Goal: Transaction & Acquisition: Purchase product/service

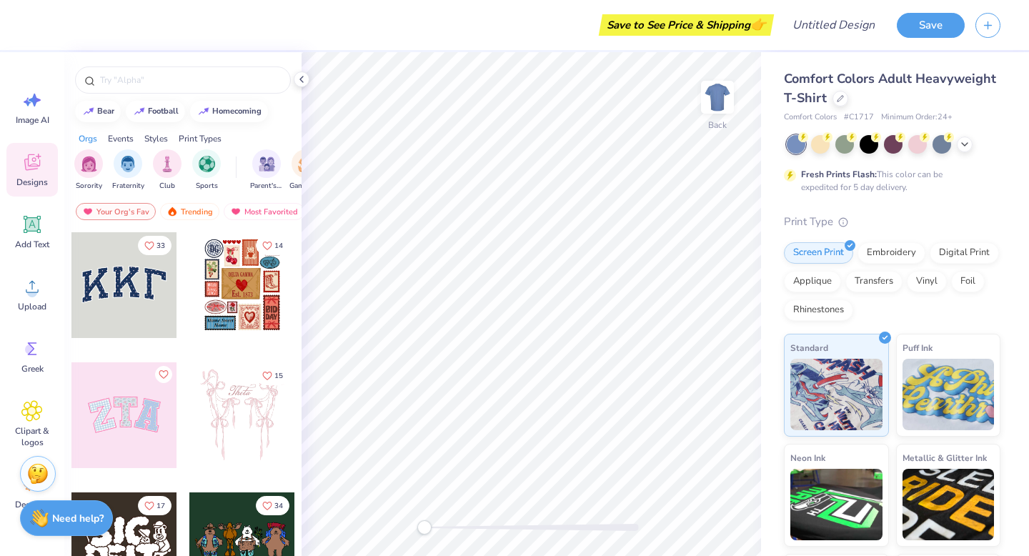
click at [834, 105] on div "Comfort Colors Adult Heavyweight T-Shirt" at bounding box center [892, 88] width 216 height 39
click at [837, 96] on icon at bounding box center [840, 97] width 7 height 7
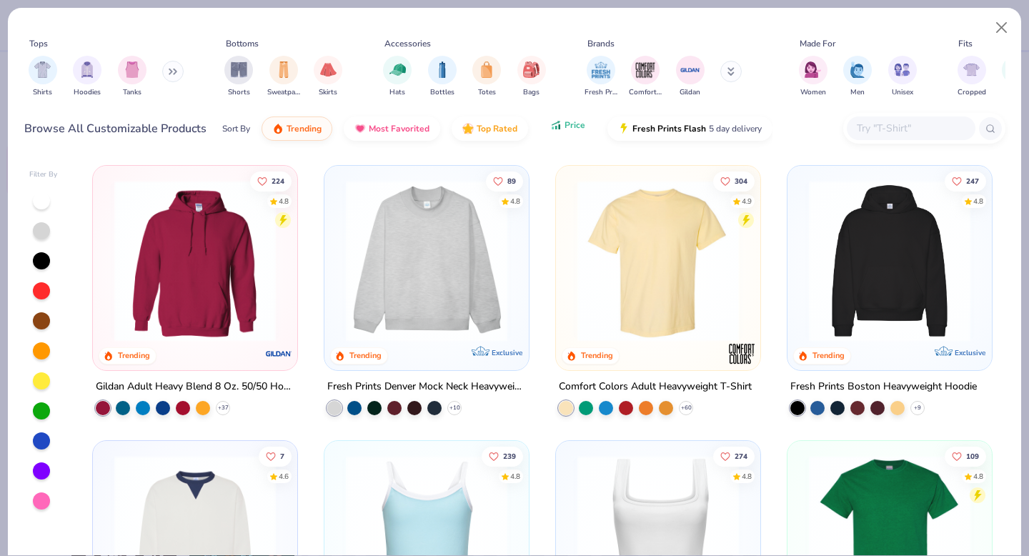
click at [571, 131] on button "Price" at bounding box center [567, 125] width 56 height 24
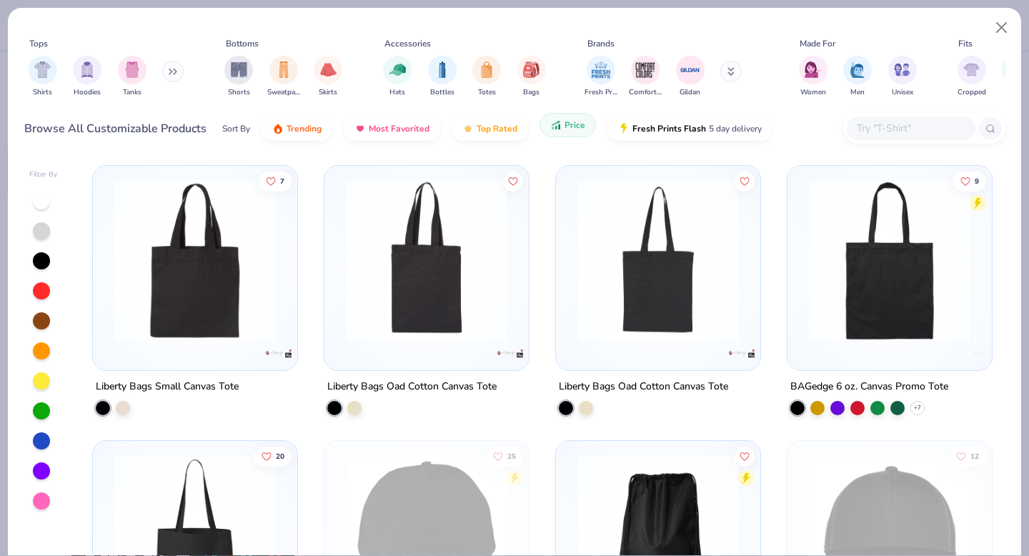
click at [570, 134] on button "Price" at bounding box center [567, 125] width 56 height 24
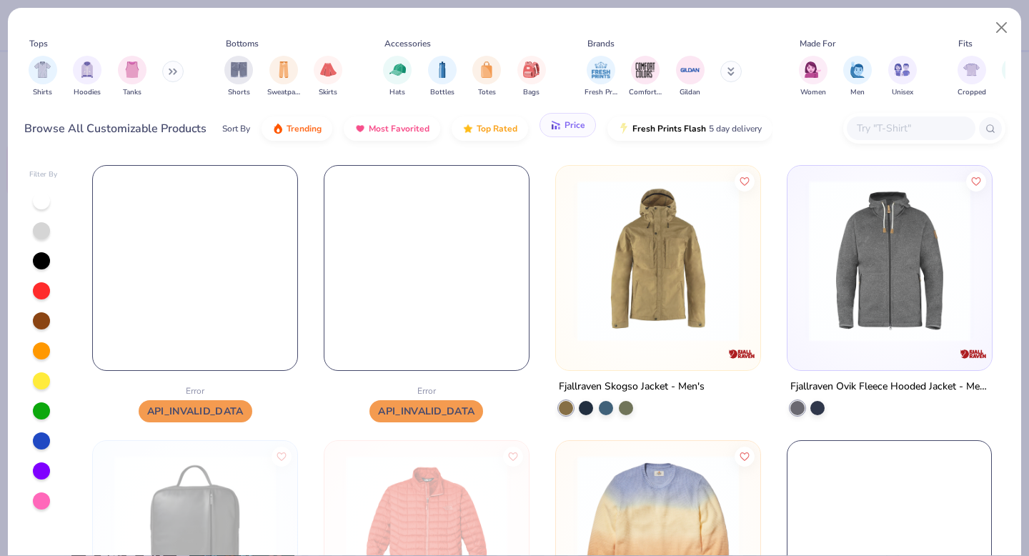
click at [545, 134] on button "Price" at bounding box center [567, 125] width 56 height 24
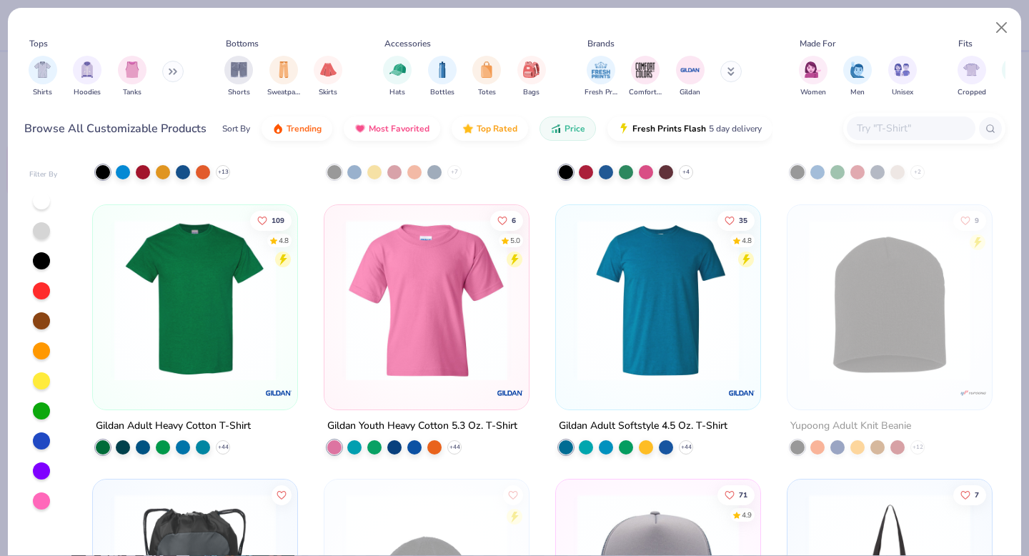
scroll to position [511, 0]
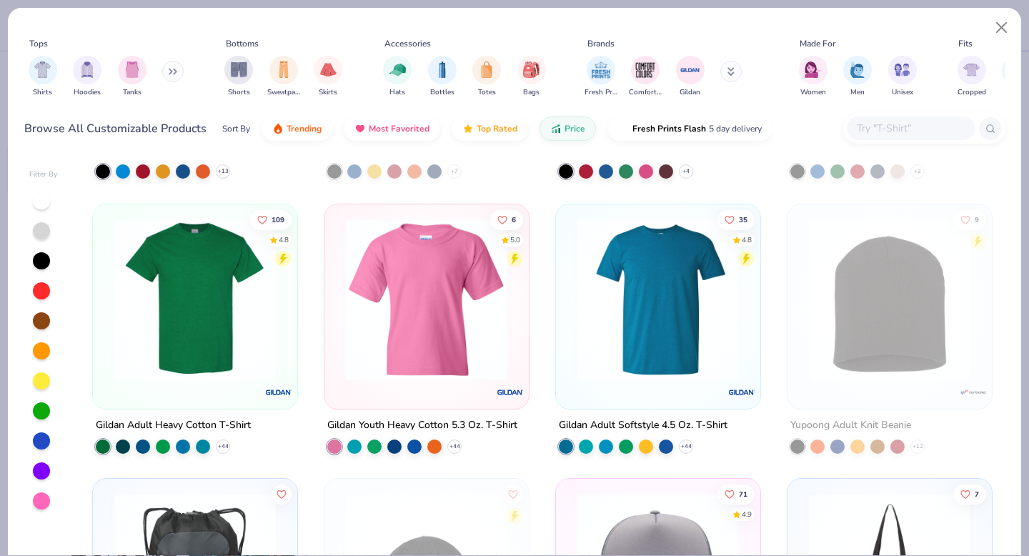
click at [186, 332] on img at bounding box center [195, 298] width 176 height 161
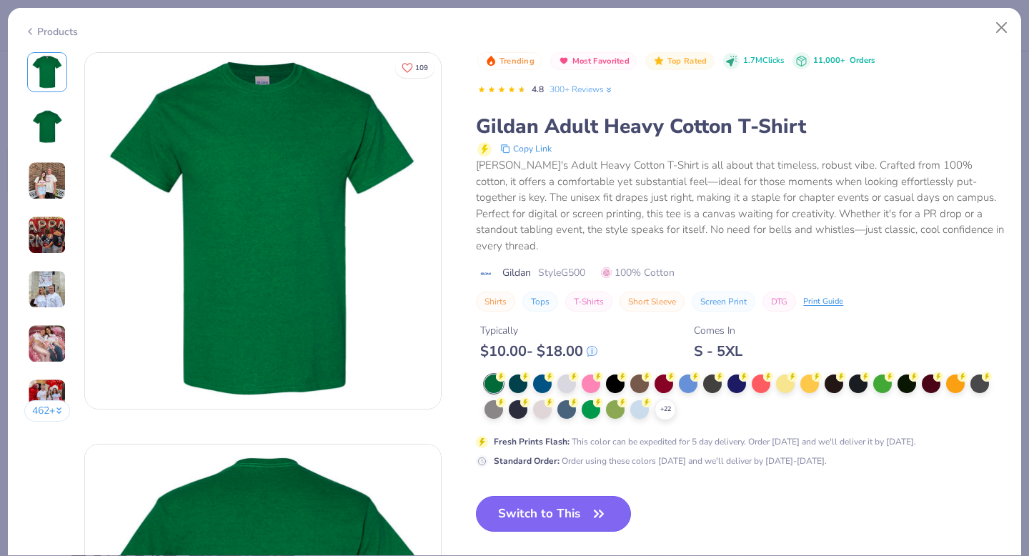
click at [566, 499] on button "Switch to This" at bounding box center [553, 514] width 155 height 36
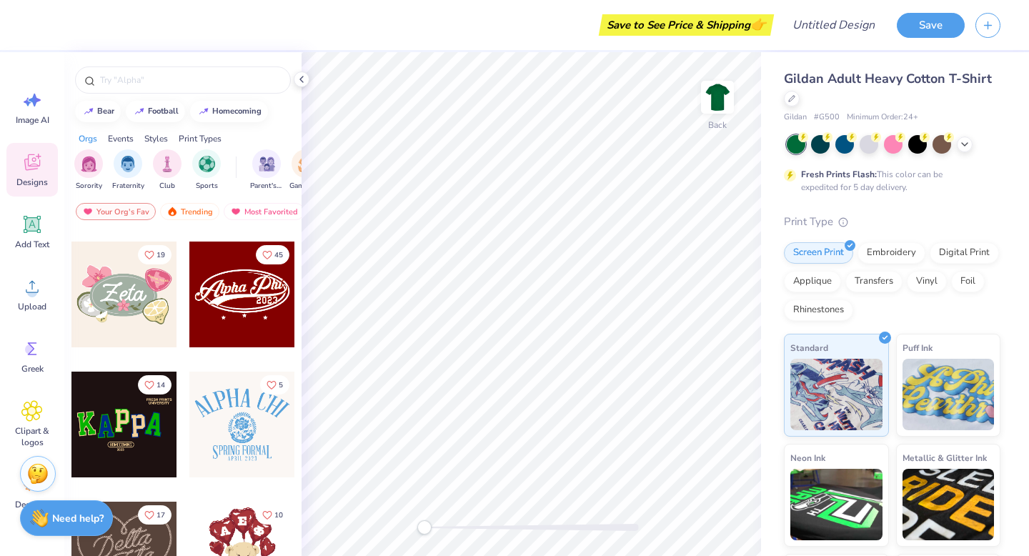
scroll to position [394, 0]
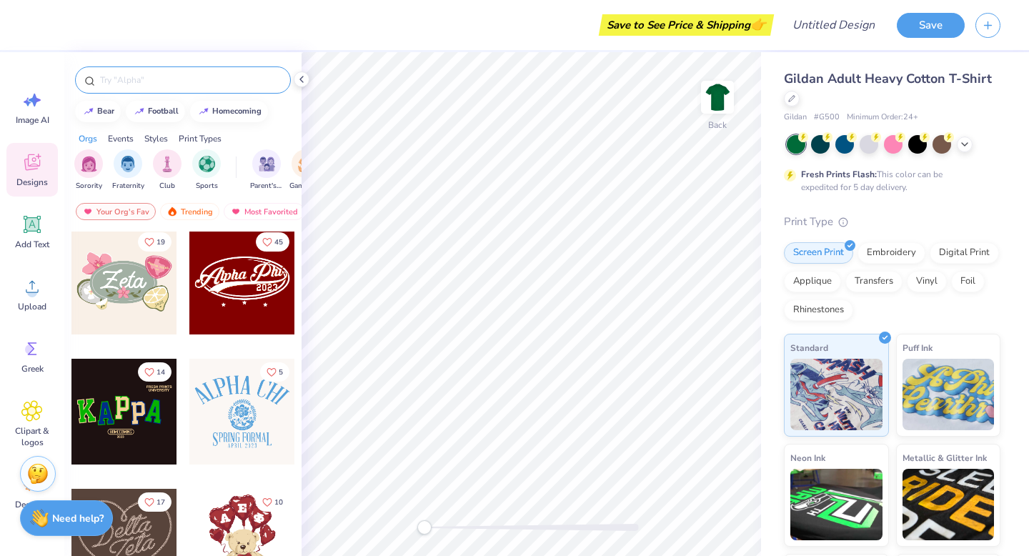
click at [139, 81] on input "text" at bounding box center [190, 80] width 183 height 14
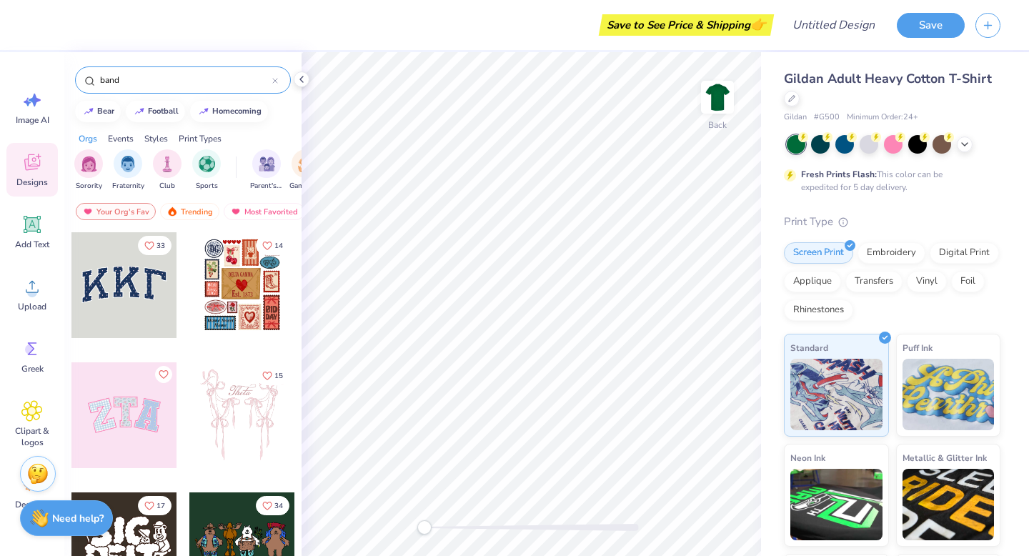
type input "band"
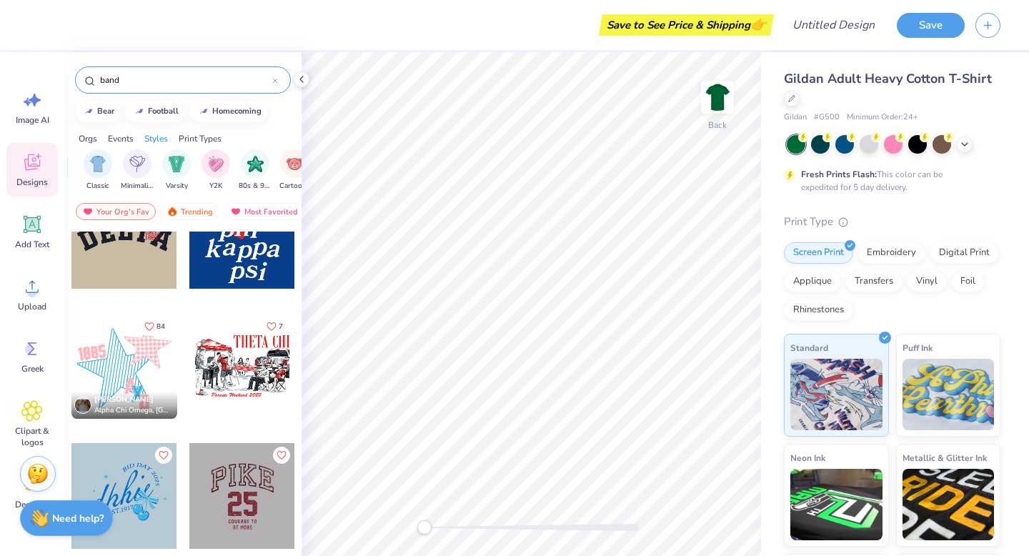
scroll to position [7152, 0]
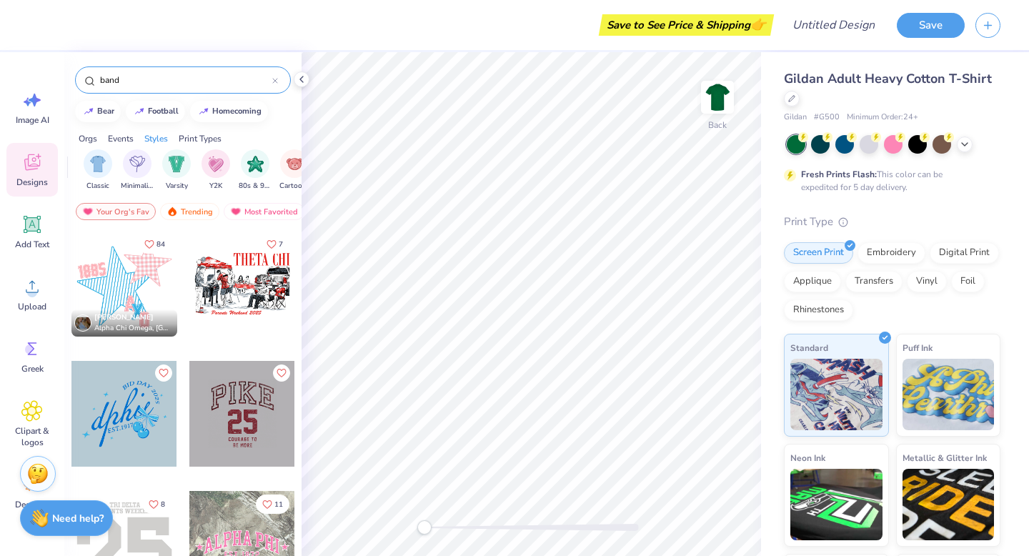
click at [269, 84] on input "band" at bounding box center [186, 80] width 174 height 14
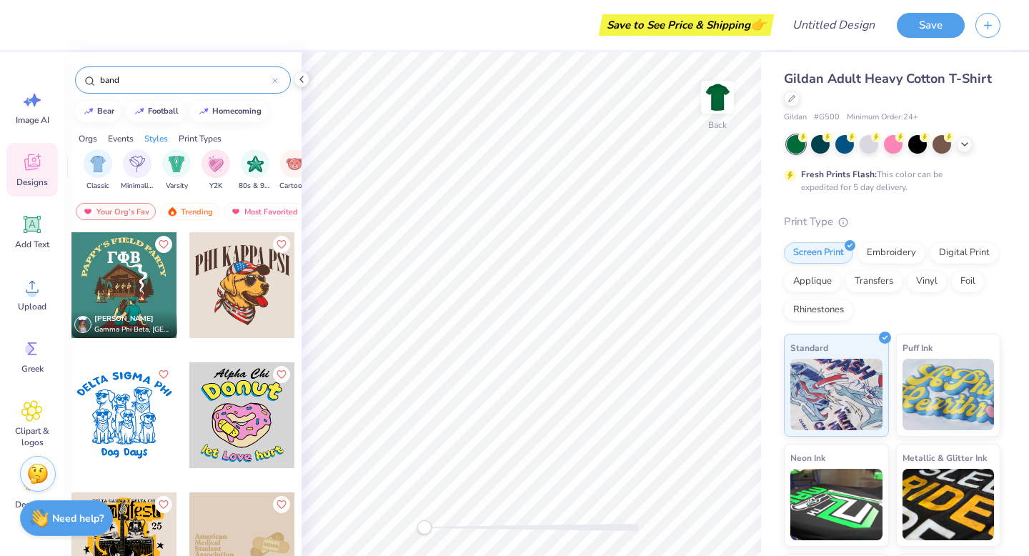
click at [278, 84] on div "band" at bounding box center [183, 79] width 216 height 27
click at [274, 77] on div at bounding box center [275, 80] width 6 height 13
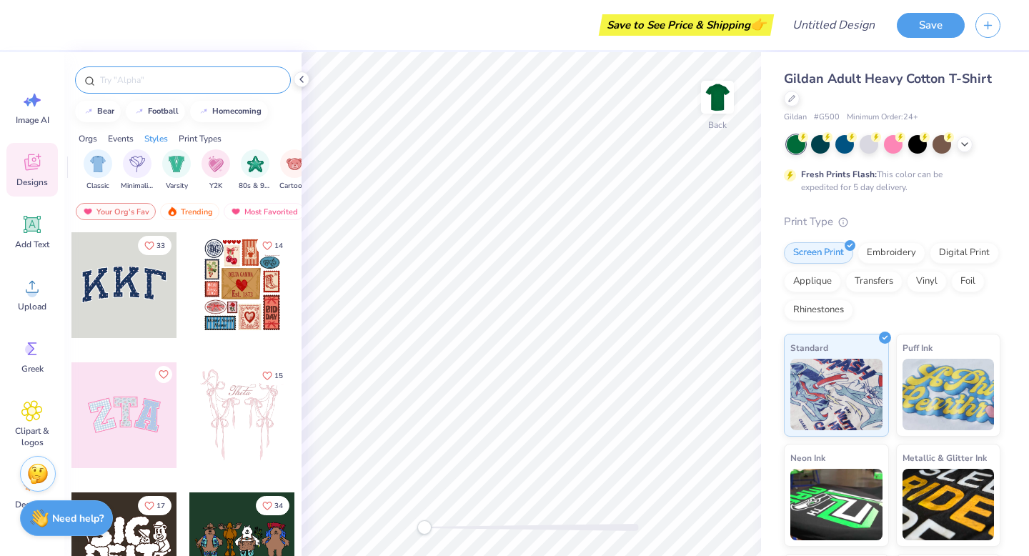
click at [249, 87] on div at bounding box center [183, 79] width 216 height 27
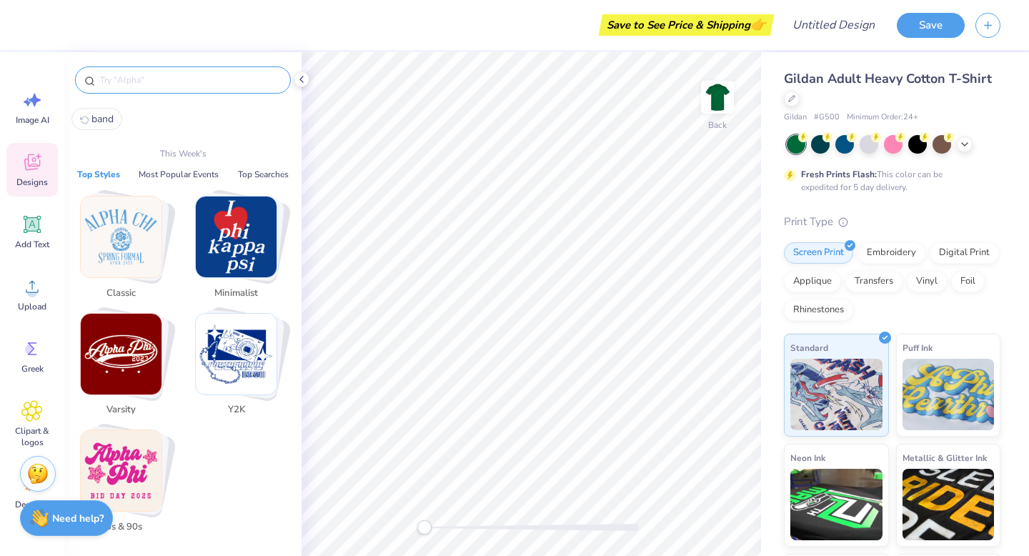
click at [167, 78] on input "text" at bounding box center [190, 80] width 183 height 14
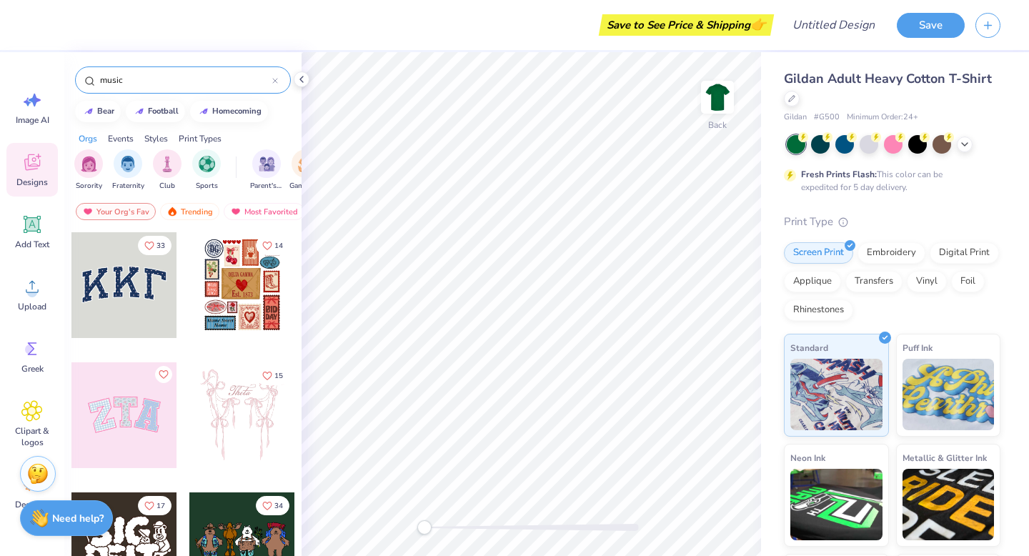
type input "music"
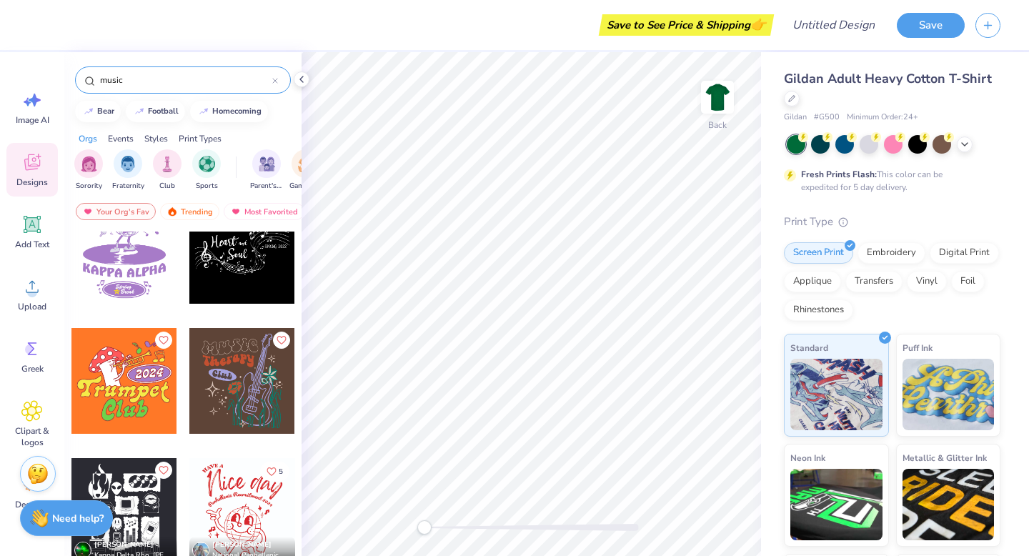
scroll to position [1157, 0]
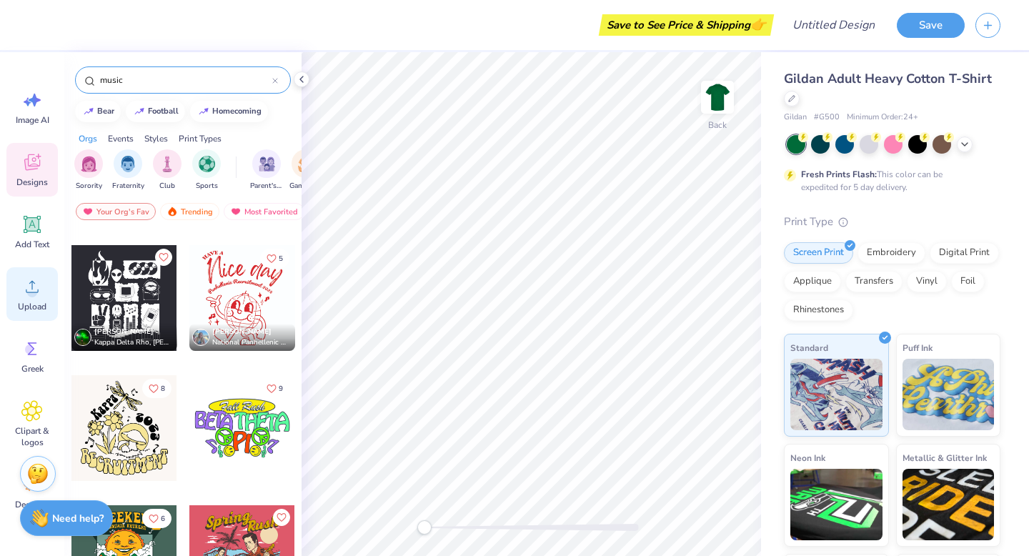
click at [22, 306] on span "Upload" at bounding box center [32, 306] width 29 height 11
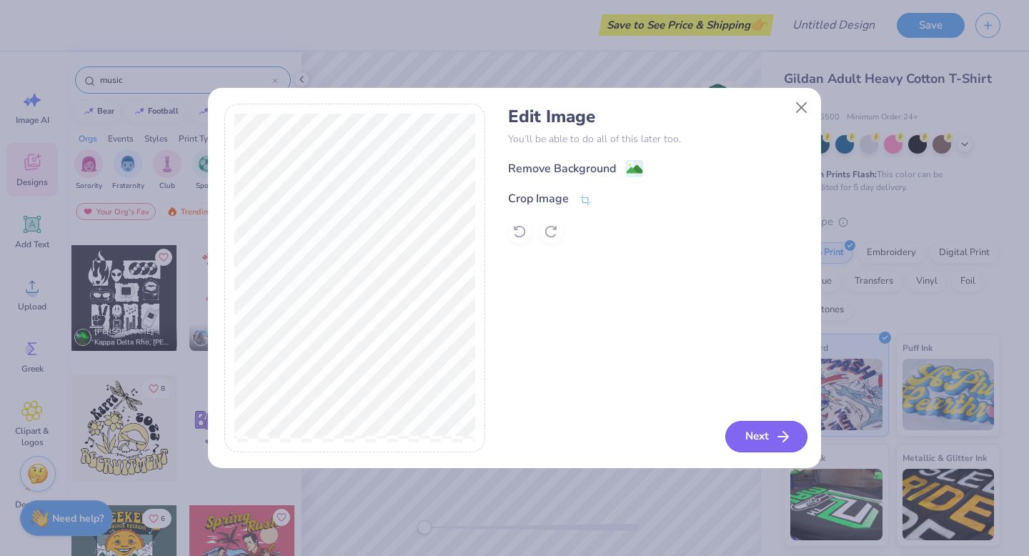
click at [773, 436] on button "Next" at bounding box center [766, 436] width 82 height 31
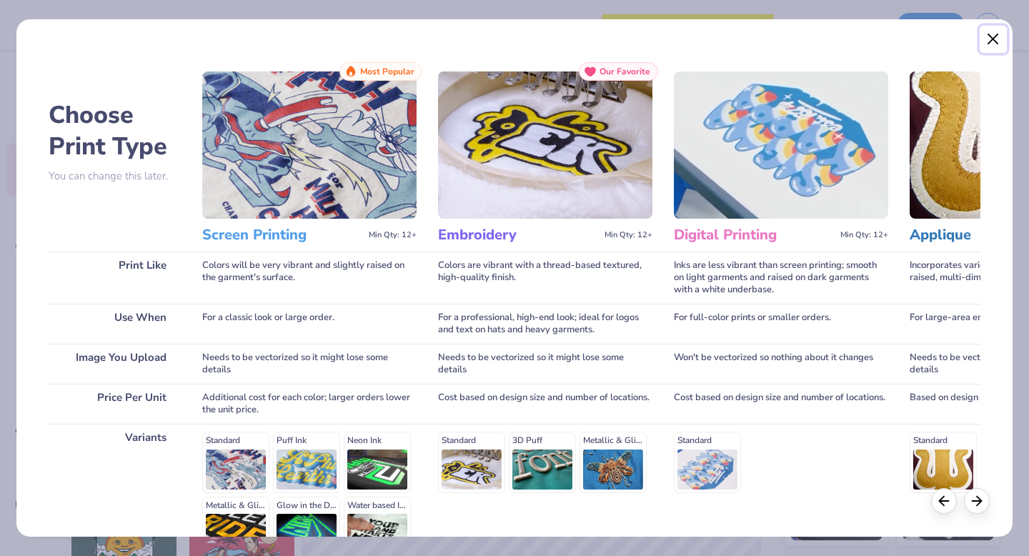
click at [989, 38] on button "Close" at bounding box center [992, 39] width 27 height 27
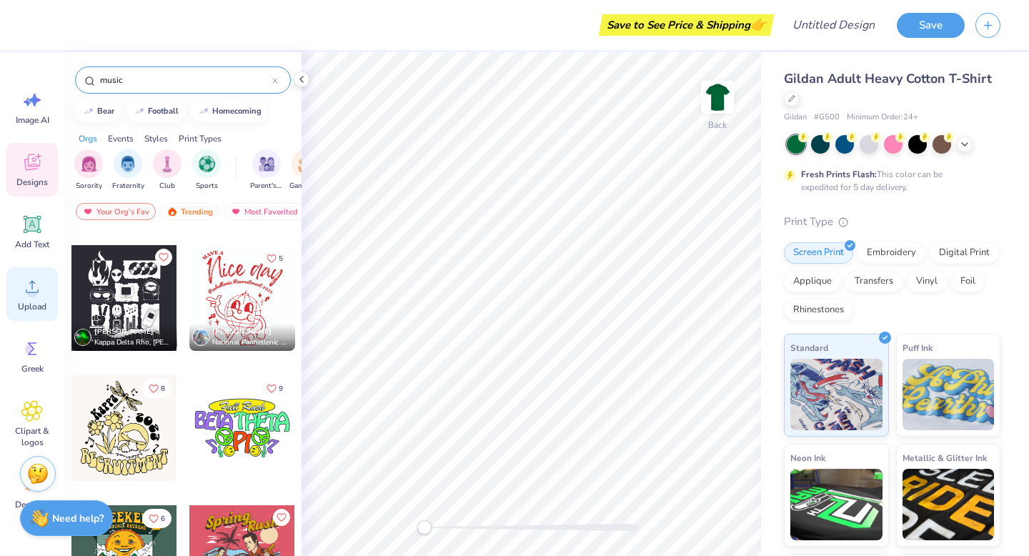
click at [21, 307] on span "Upload" at bounding box center [32, 306] width 29 height 11
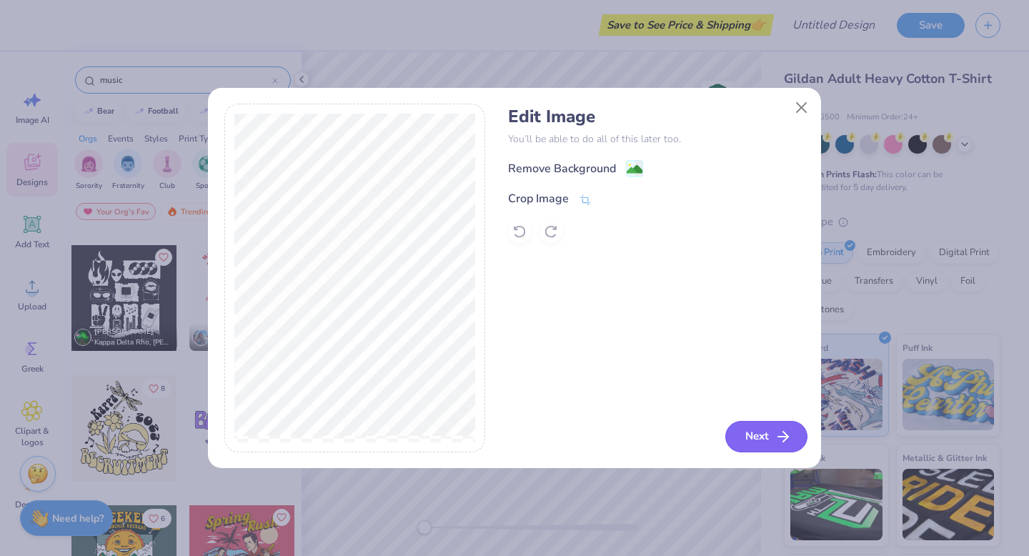
click at [753, 440] on button "Next" at bounding box center [766, 436] width 82 height 31
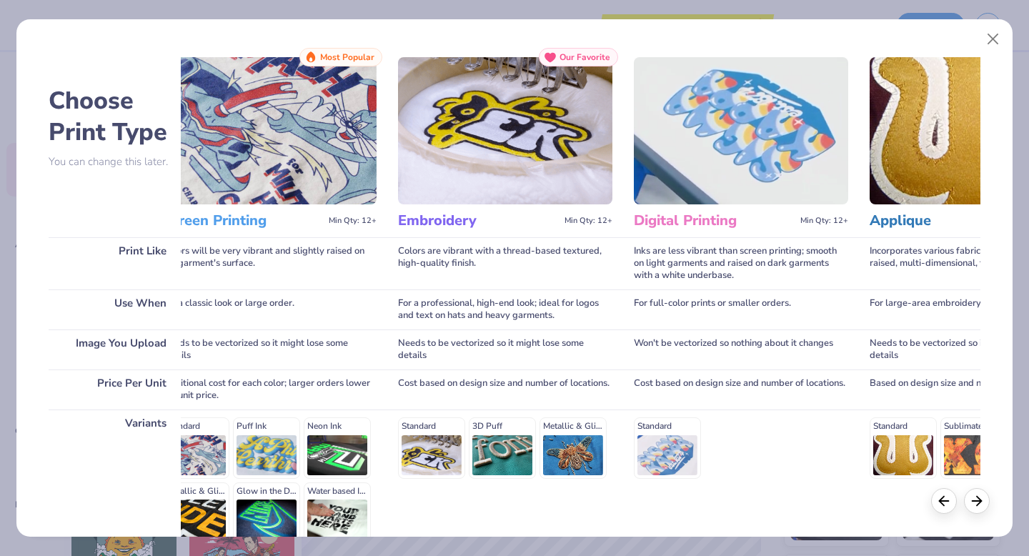
scroll to position [0, 0]
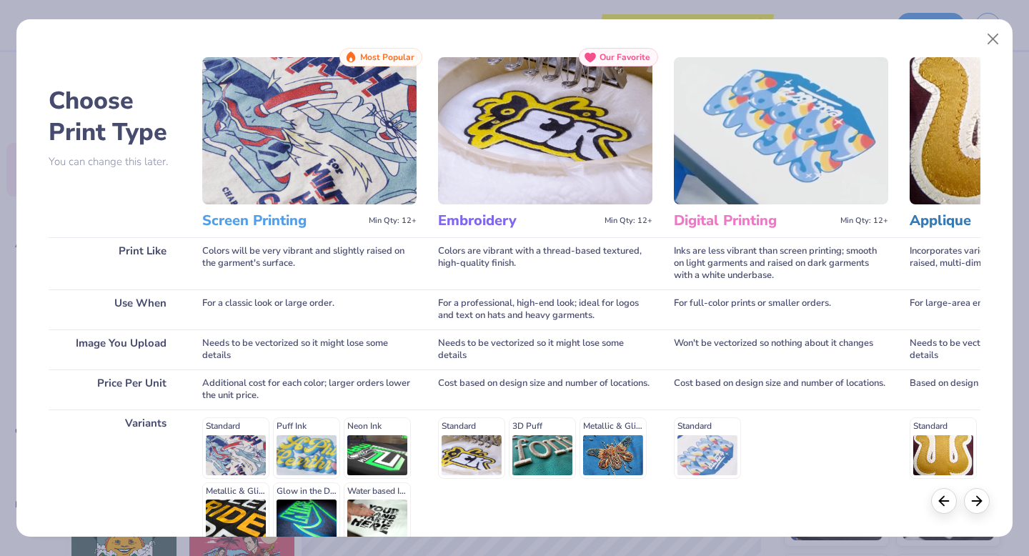
click at [795, 171] on img at bounding box center [781, 130] width 214 height 147
click at [755, 224] on h3 "Digital Printing" at bounding box center [754, 220] width 161 height 19
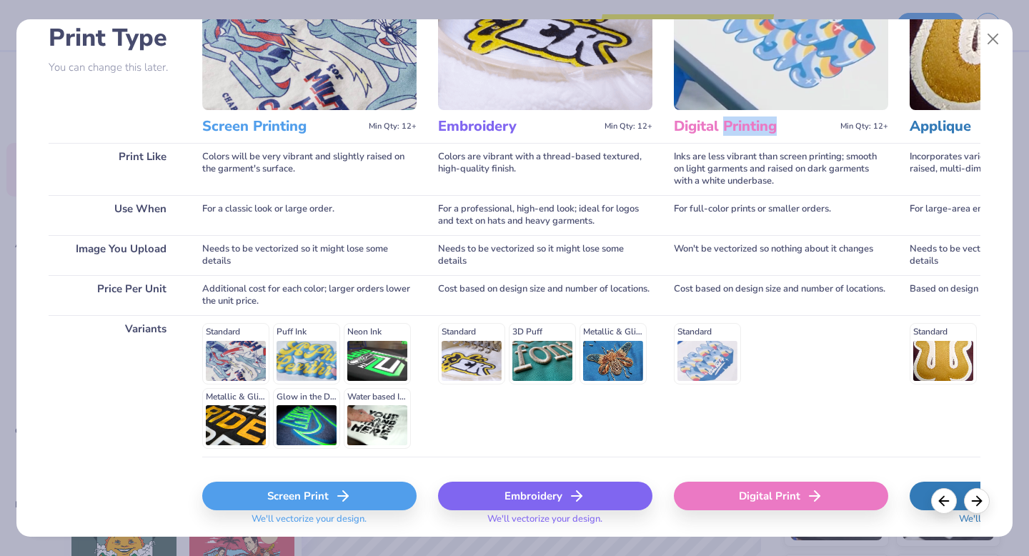
scroll to position [106, 0]
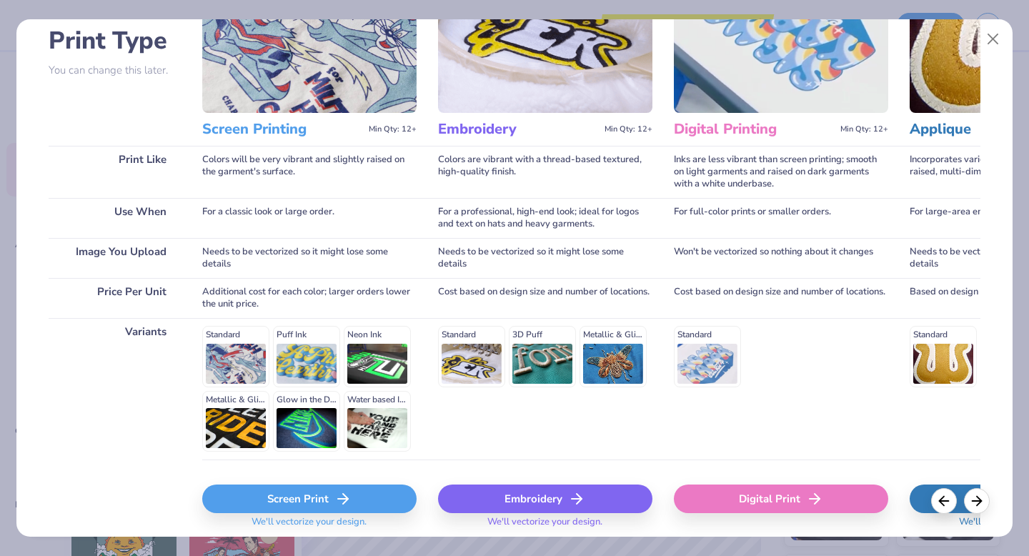
click at [706, 361] on div "Standard" at bounding box center [781, 356] width 214 height 61
click at [735, 494] on div "Digital Print" at bounding box center [781, 498] width 214 height 29
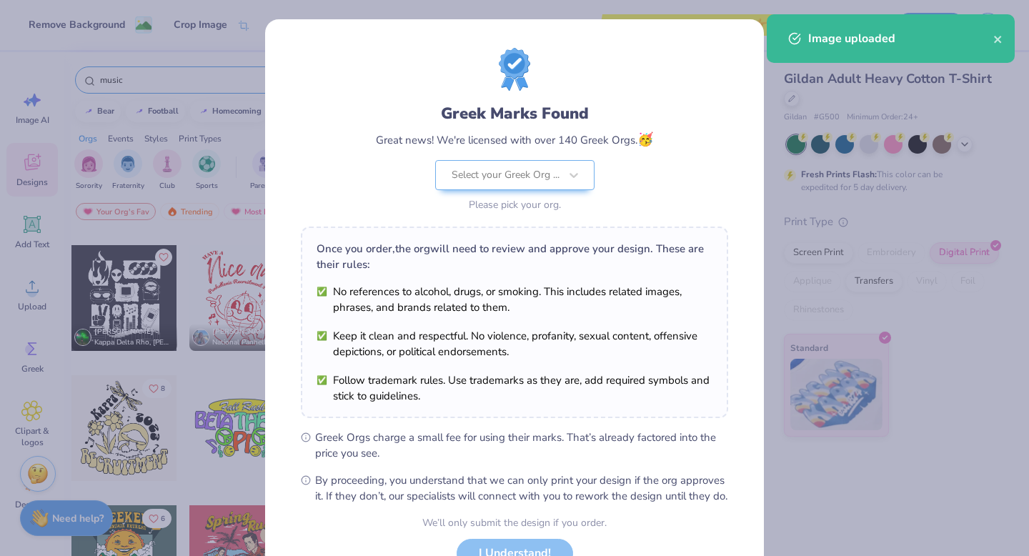
click at [601, 404] on body "Remove Background Crop Image Save to See Price & Shipping 👉 Design Title Save I…" at bounding box center [514, 278] width 1029 height 556
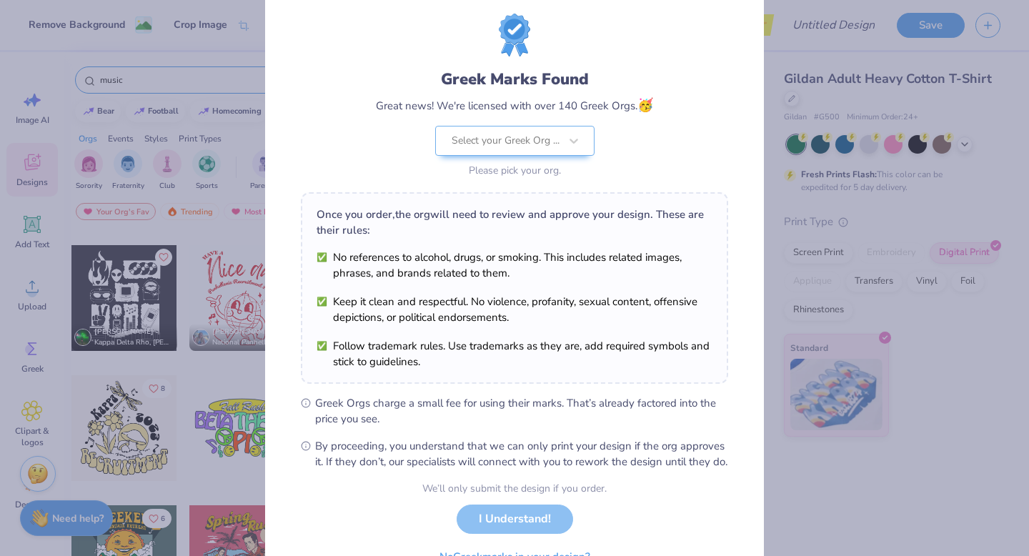
scroll to position [113, 0]
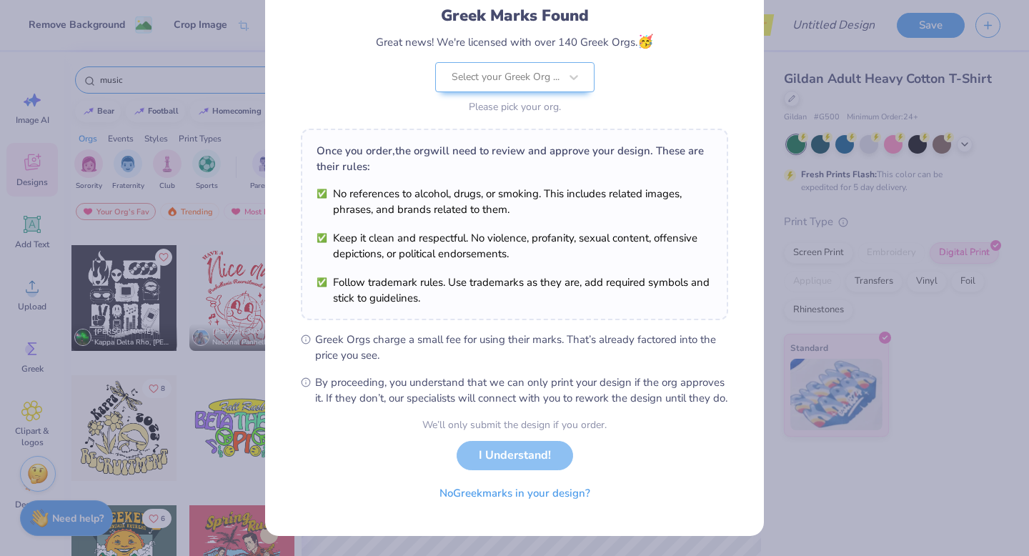
click at [541, 462] on div "We’ll only submit the design if you order. I Understand! No Greek marks in your…" at bounding box center [514, 462] width 184 height 90
click at [545, 491] on button "No Greek marks in your design?" at bounding box center [514, 489] width 175 height 29
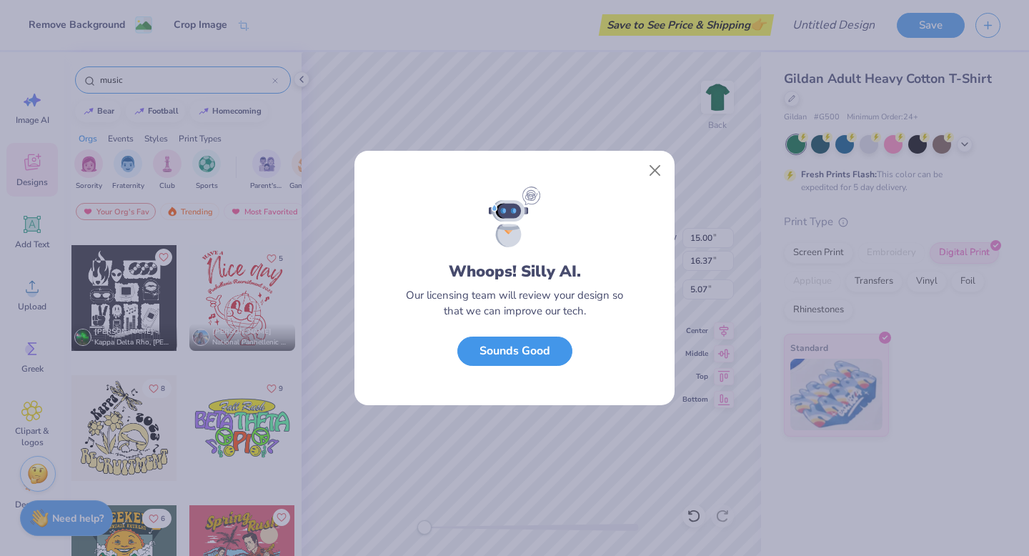
click at [536, 349] on button "Sounds Good" at bounding box center [514, 350] width 115 height 29
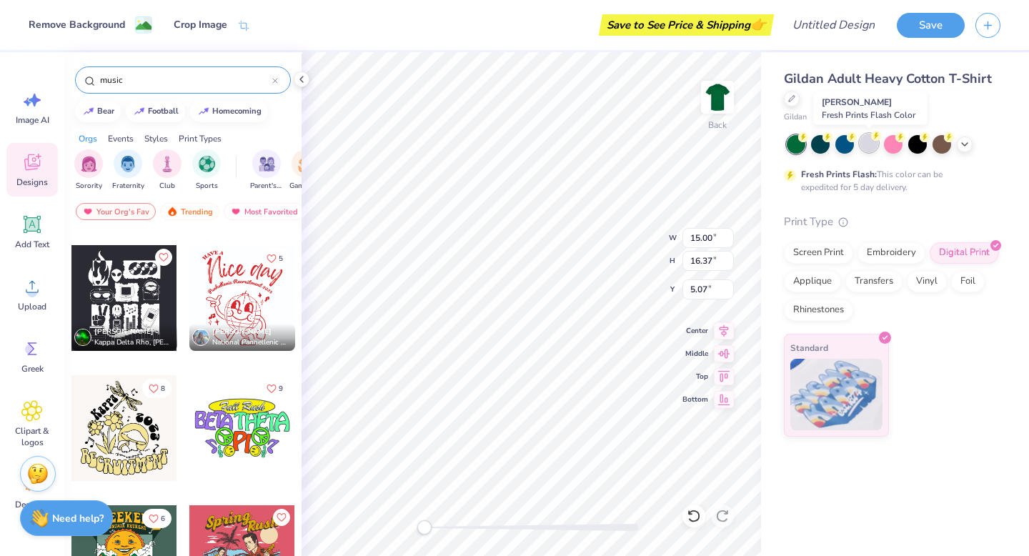
click at [868, 151] on div at bounding box center [868, 143] width 19 height 19
type input "8.78"
type input "9.58"
type input "0.50"
click at [959, 143] on icon at bounding box center [964, 142] width 11 height 11
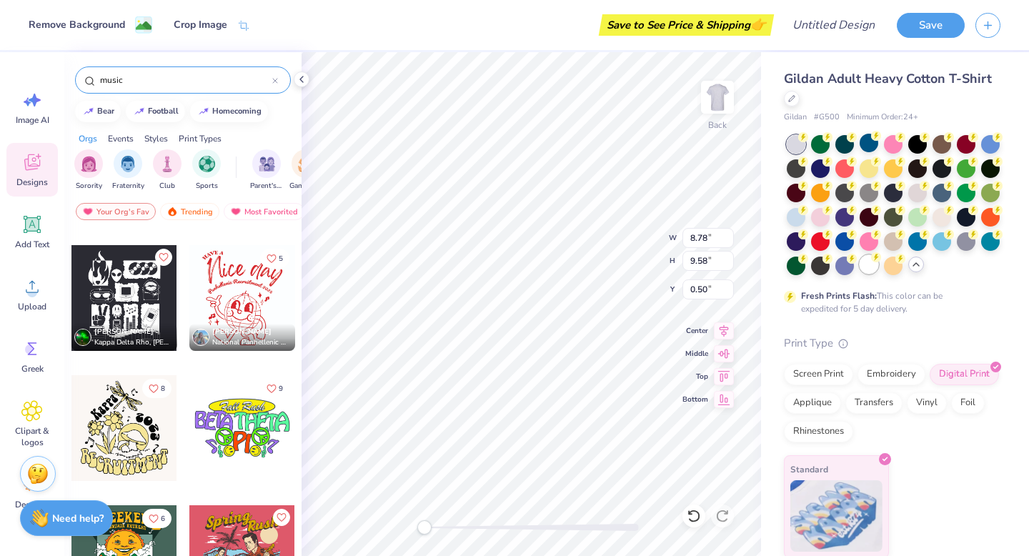
click at [869, 261] on div at bounding box center [868, 264] width 19 height 19
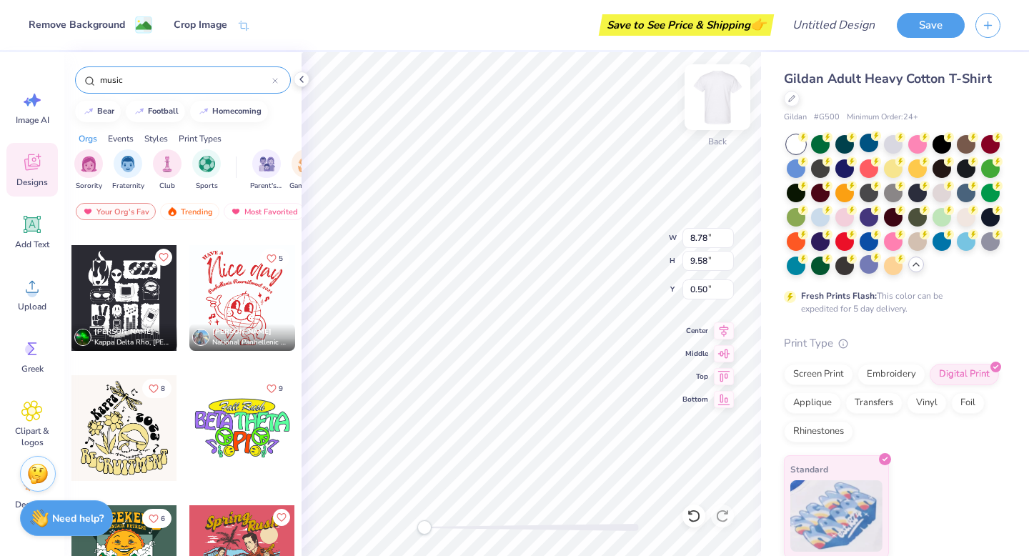
click at [701, 126] on div "Back" at bounding box center [717, 106] width 33 height 51
click at [701, 114] on div at bounding box center [717, 97] width 33 height 33
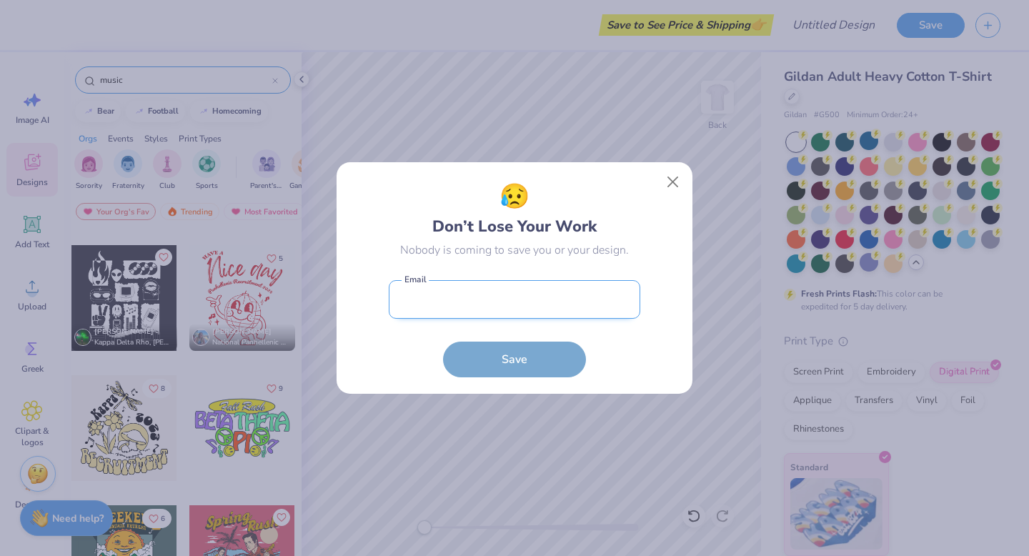
click at [541, 298] on input "email" at bounding box center [514, 299] width 251 height 39
type input "[EMAIL_ADDRESS][PERSON_NAME][DOMAIN_NAME]"
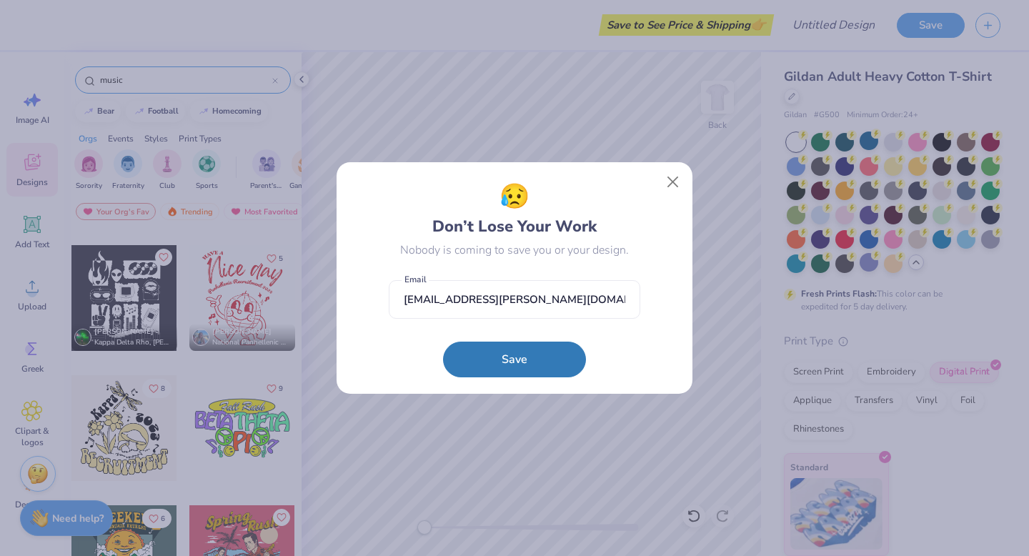
click at [529, 337] on form "[EMAIL_ADDRESS][PERSON_NAME][DOMAIN_NAME] Email Save" at bounding box center [514, 325] width 251 height 105
click at [529, 351] on button "Save" at bounding box center [514, 356] width 143 height 36
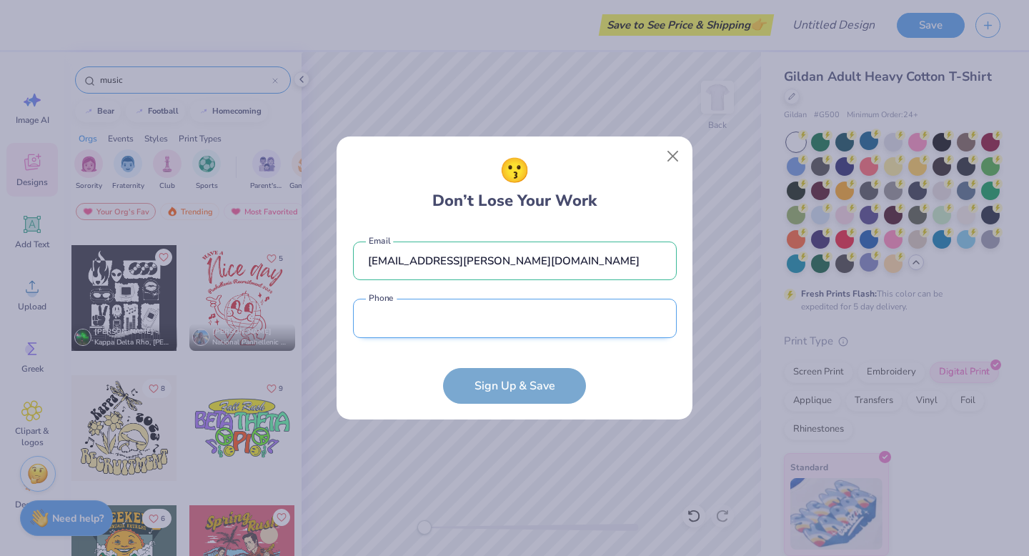
click at [515, 329] on input "tel" at bounding box center [515, 318] width 324 height 39
type input "[PHONE_NUMBER]"
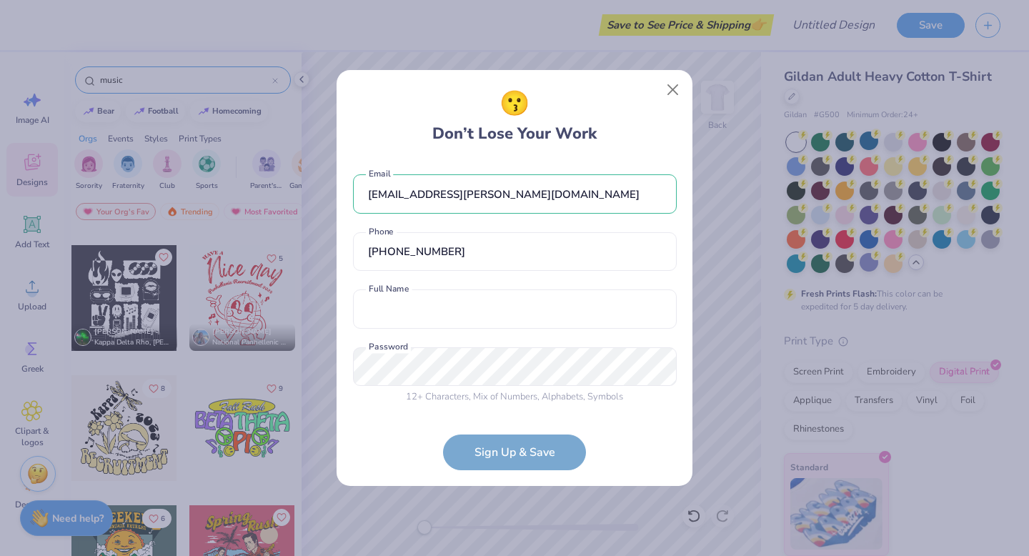
click at [469, 331] on div "[EMAIL_ADDRESS][PERSON_NAME][DOMAIN_NAME] Email [PHONE_NUMBER] Phone Full Name …" at bounding box center [515, 285] width 324 height 251
click at [476, 321] on input "text" at bounding box center [515, 308] width 324 height 39
type input "Ahnay [PERSON_NAME]"
click at [316, 371] on div "😗 Don’t Lose Your Work [EMAIL_ADDRESS][PERSON_NAME][DOMAIN_NAME] Email [PHONE_N…" at bounding box center [514, 278] width 1029 height 556
click at [326, 361] on div "😗 Don’t Lose Your Work [EMAIL_ADDRESS][PERSON_NAME][DOMAIN_NAME] Email [PHONE_N…" at bounding box center [514, 278] width 1029 height 556
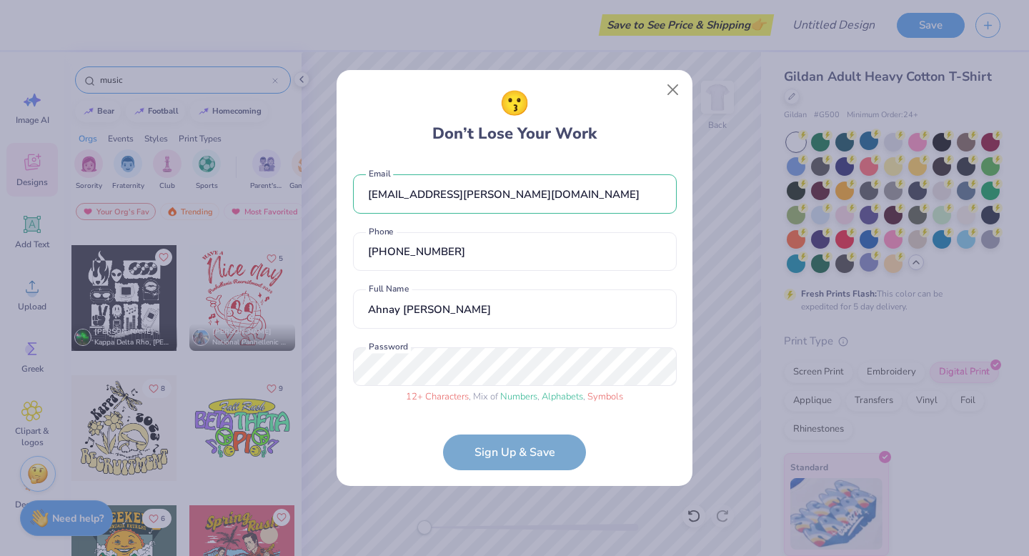
click at [532, 456] on form "[EMAIL_ADDRESS][PERSON_NAME][DOMAIN_NAME] Email [PHONE_NUMBER] Phone Ahnay [PER…" at bounding box center [515, 315] width 324 height 310
click at [294, 365] on div "😗 Don’t Lose Your Work [EMAIL_ADDRESS][PERSON_NAME][DOMAIN_NAME] Email [PHONE_N…" at bounding box center [514, 278] width 1029 height 556
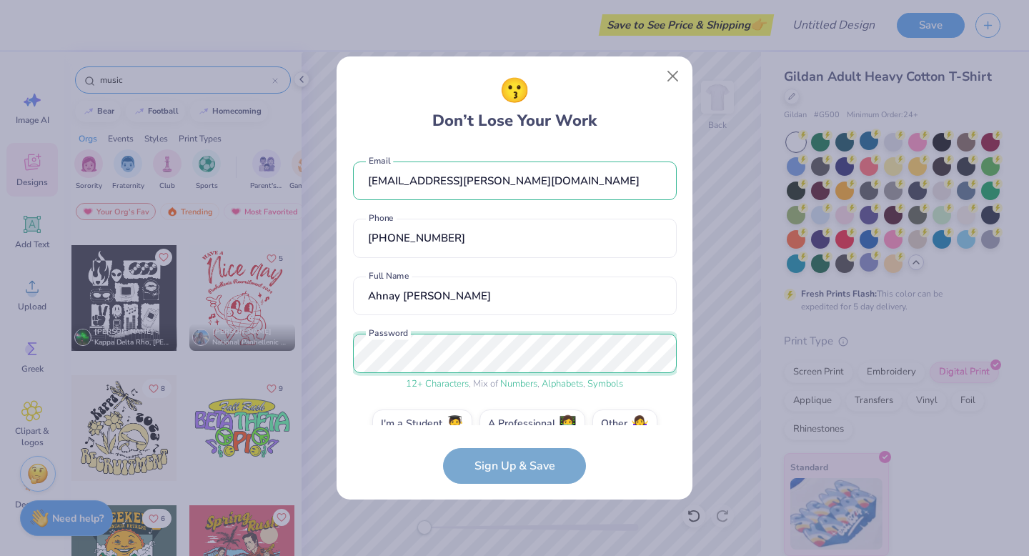
scroll to position [27, 0]
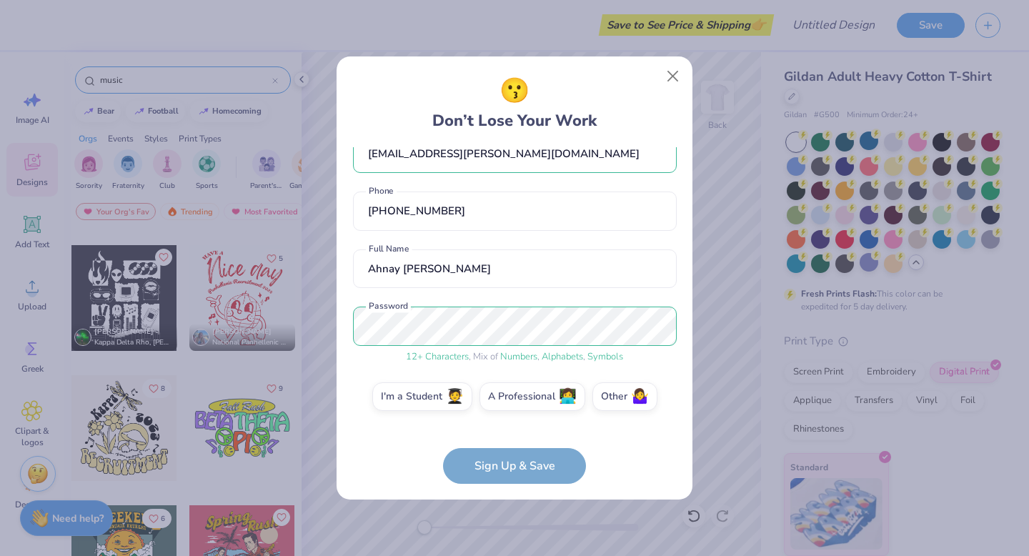
click at [487, 458] on form "[EMAIL_ADDRESS][PERSON_NAME][DOMAIN_NAME] Email [PHONE_NUMBER] Phone Ahnay [PER…" at bounding box center [515, 315] width 324 height 336
click at [437, 399] on label "I'm a Student 🧑‍🎓" at bounding box center [422, 394] width 100 height 29
click at [510, 423] on input "I'm a Student 🧑‍🎓" at bounding box center [514, 427] width 9 height 9
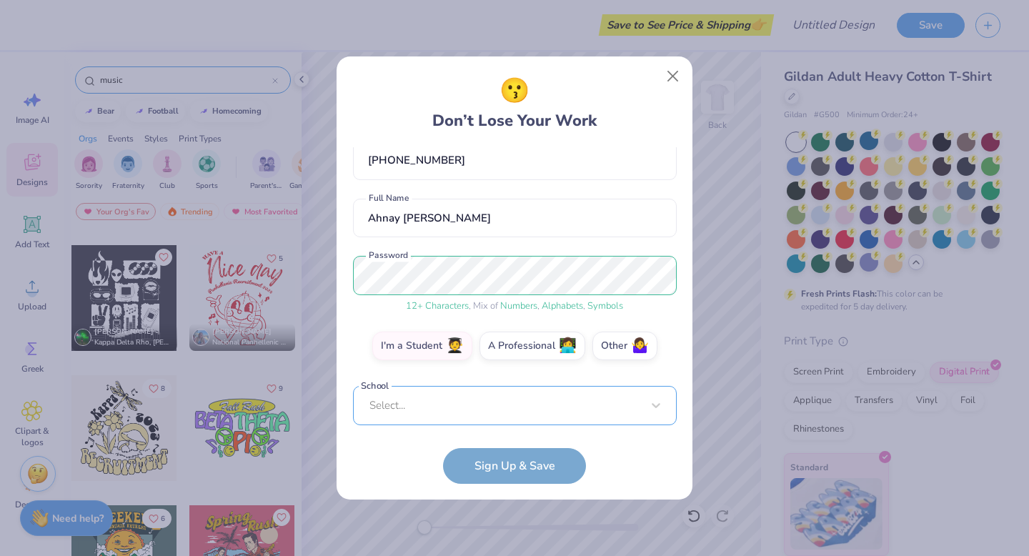
click at [478, 407] on div "Select..." at bounding box center [515, 405] width 324 height 39
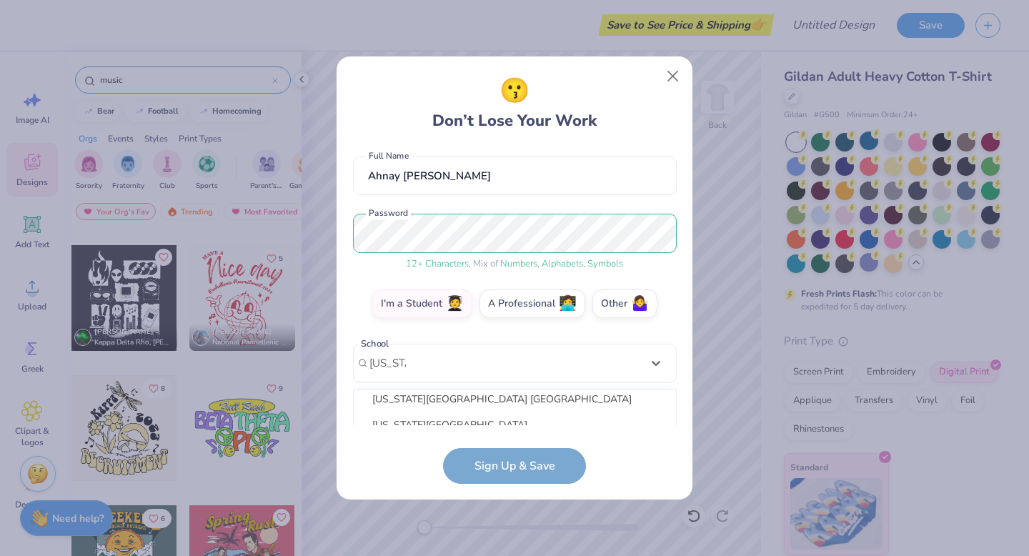
scroll to position [54, 0]
click at [484, 403] on div "[US_STATE][GEOGRAPHIC_DATA] [GEOGRAPHIC_DATA]" at bounding box center [514, 405] width 311 height 24
type input "[US_STATE]"
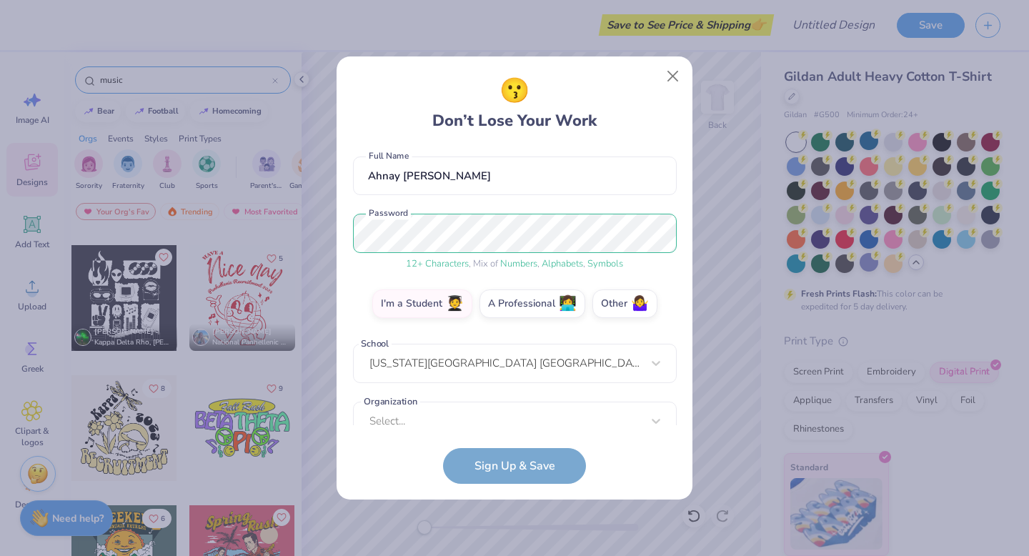
scroll to position [142, 0]
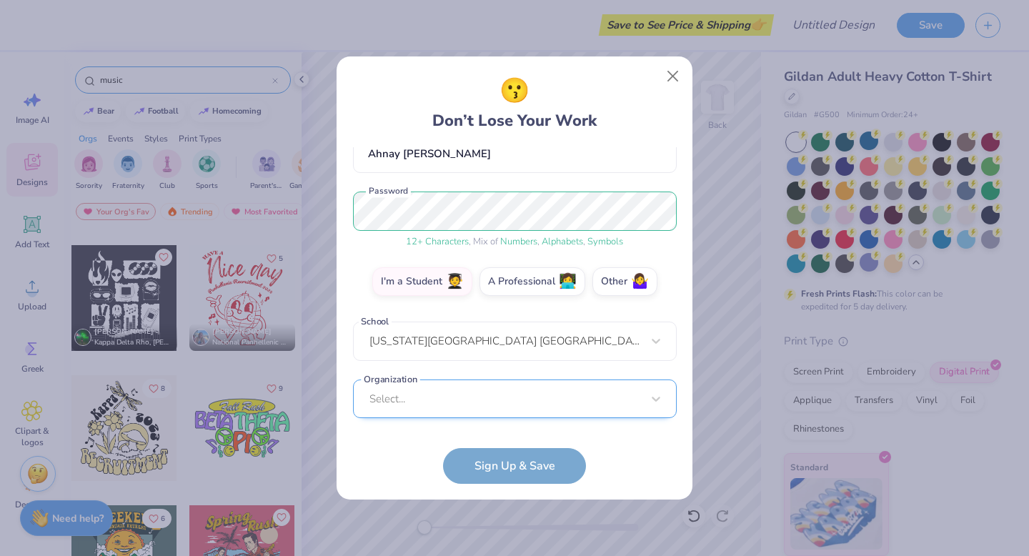
click at [551, 395] on div "Select..." at bounding box center [515, 398] width 324 height 39
click at [624, 463] on form "[EMAIL_ADDRESS][PERSON_NAME][DOMAIN_NAME] Email [PHONE_NUMBER] Phone Ahnay [PER…" at bounding box center [515, 315] width 324 height 336
click at [553, 464] on form "[EMAIL_ADDRESS][PERSON_NAME][DOMAIN_NAME] Email [PHONE_NUMBER] Phone Ahnay [PER…" at bounding box center [515, 315] width 324 height 336
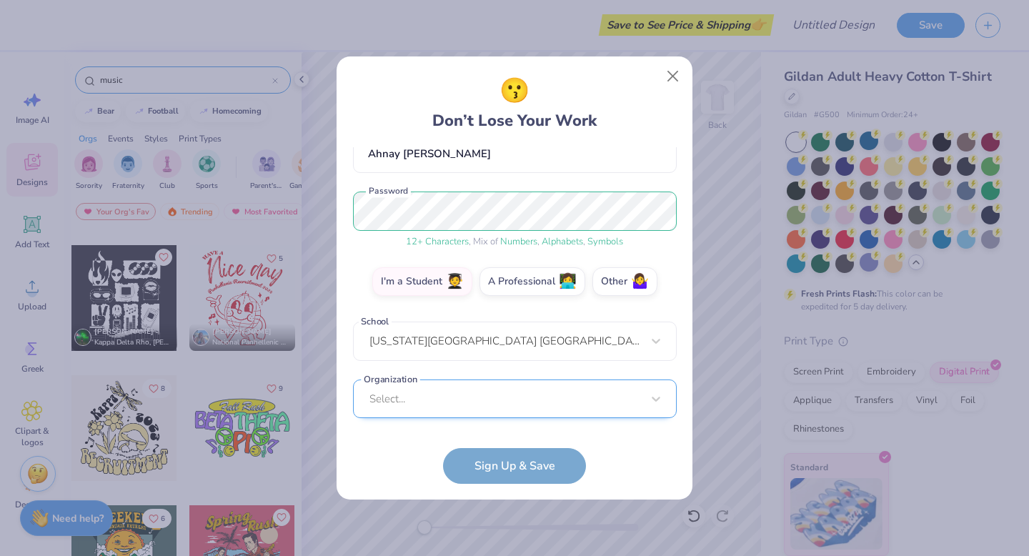
click at [516, 391] on div "Select..." at bounding box center [515, 398] width 324 height 39
click at [569, 151] on div "[EMAIL_ADDRESS][PERSON_NAME][DOMAIN_NAME] Email [PHONE_NUMBER] Phone Ahnay [PER…" at bounding box center [515, 286] width 324 height 278
click at [508, 466] on form "[EMAIL_ADDRESS][PERSON_NAME][DOMAIN_NAME] Email [PHONE_NUMBER] Phone Ahnay [PER…" at bounding box center [515, 315] width 324 height 336
click at [546, 403] on div "Select..." at bounding box center [515, 398] width 324 height 39
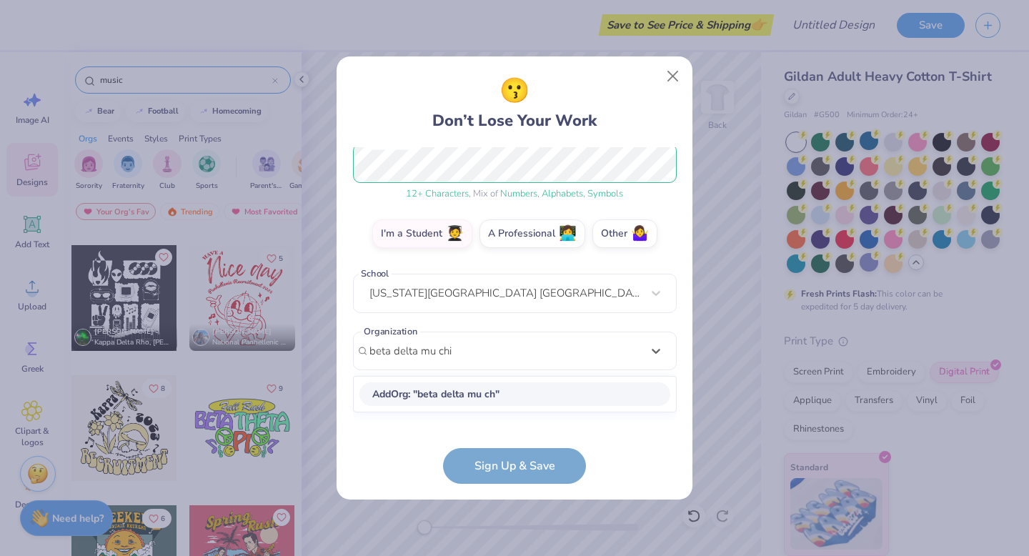
scroll to position [356, 0]
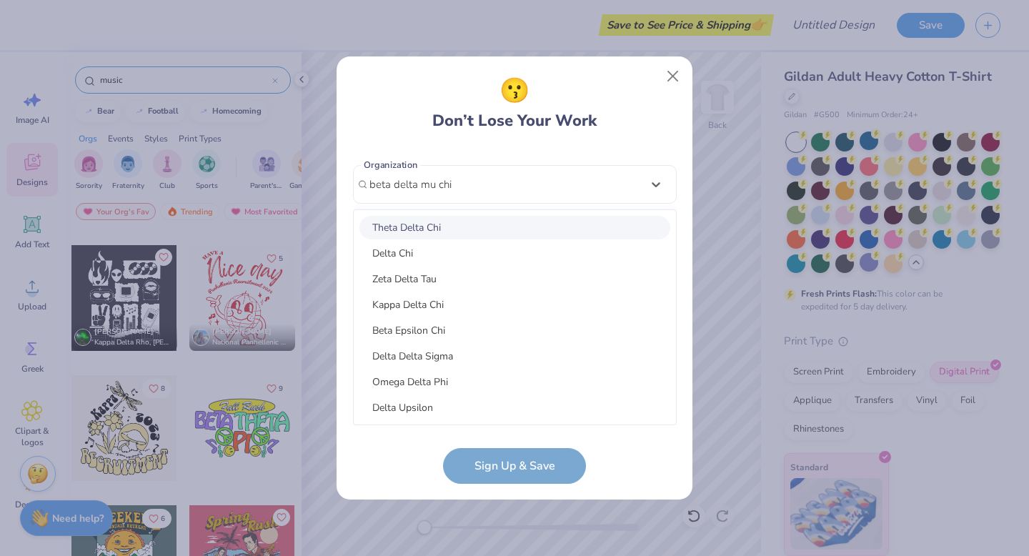
type input "beta delta mu chi"
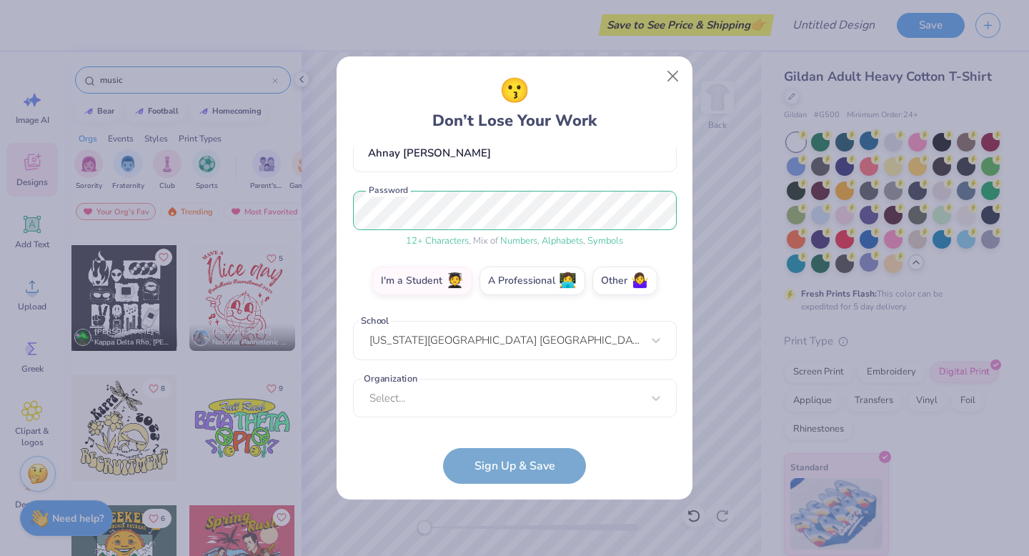
scroll to position [142, 0]
click at [544, 466] on form "[EMAIL_ADDRESS][PERSON_NAME][DOMAIN_NAME] Email [PHONE_NUMBER] Phone Ahnay [PER…" at bounding box center [515, 315] width 324 height 336
click at [562, 406] on div "option focused, 1 of 210. 210 results available. Use Up and Down to choose opti…" at bounding box center [515, 509] width 324 height 261
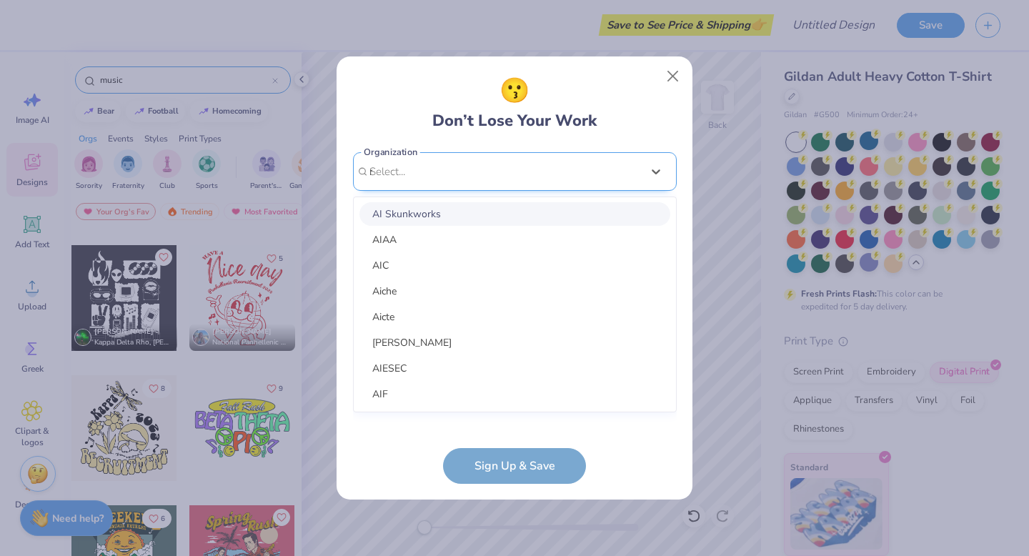
scroll to position [0, 0]
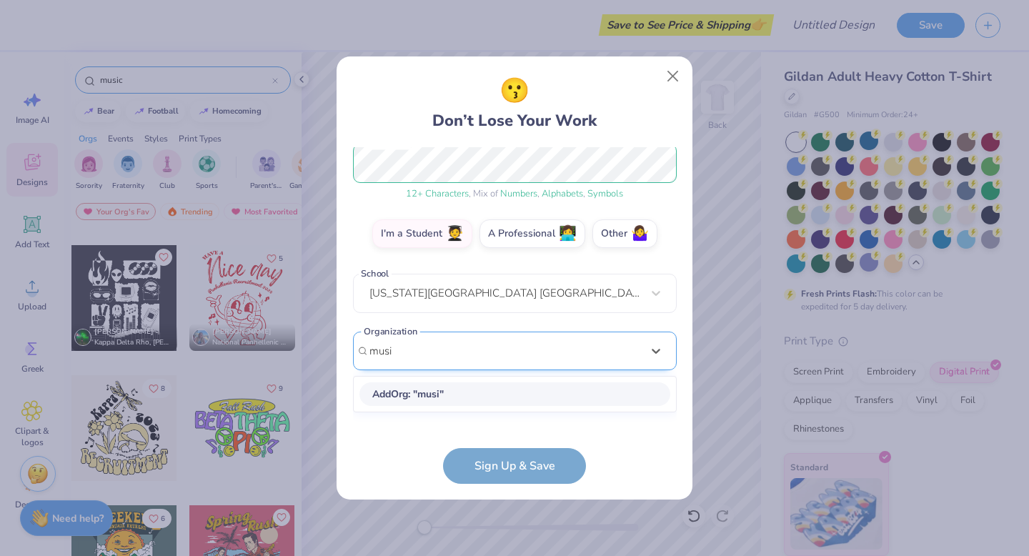
type input "music"
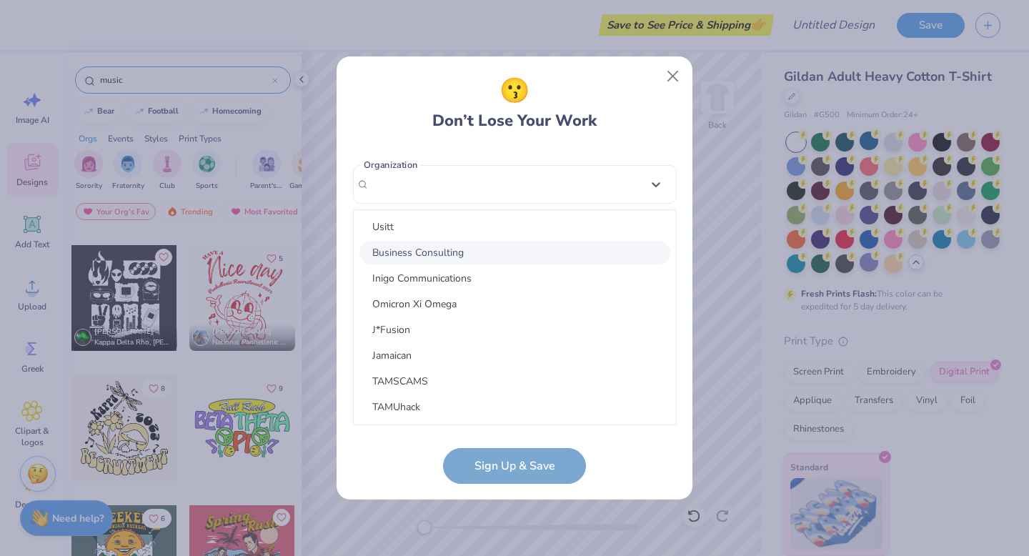
scroll to position [142, 0]
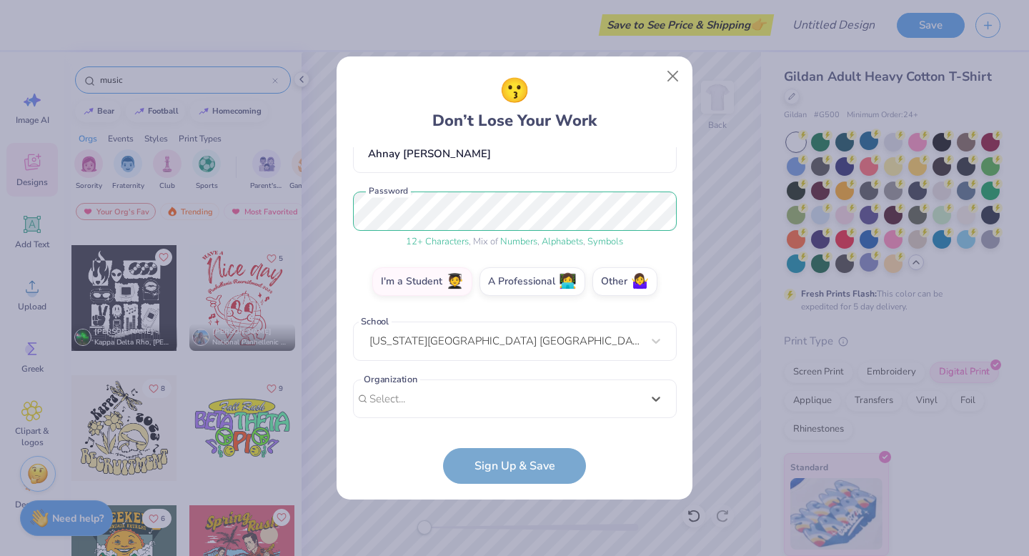
drag, startPoint x: 422, startPoint y: 173, endPoint x: 374, endPoint y: 173, distance: 47.9
click at [374, 173] on div "[EMAIL_ADDRESS][PERSON_NAME][DOMAIN_NAME] Email [PHONE_NUMBER] Phone Ahnay [PER…" at bounding box center [515, 286] width 324 height 278
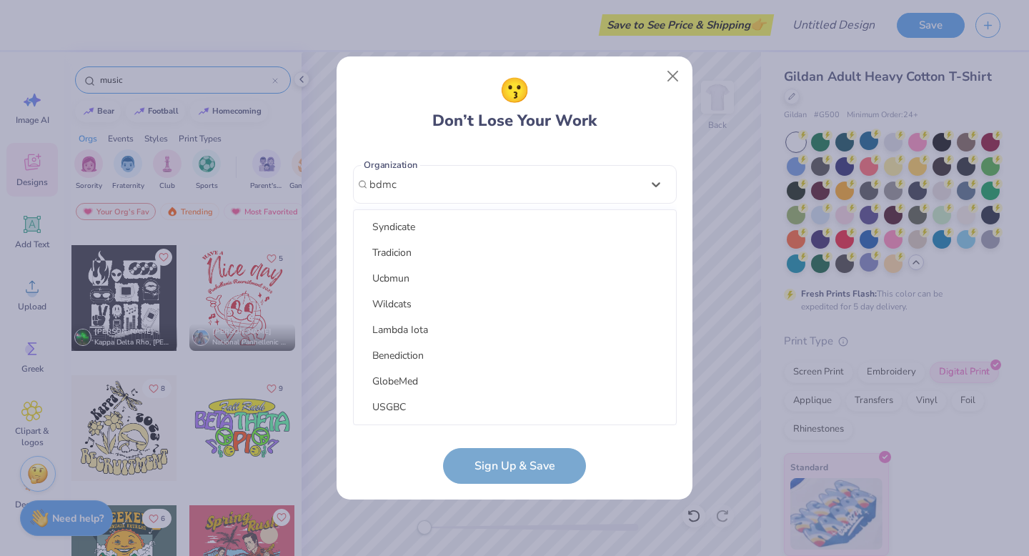
scroll to position [1809, 0]
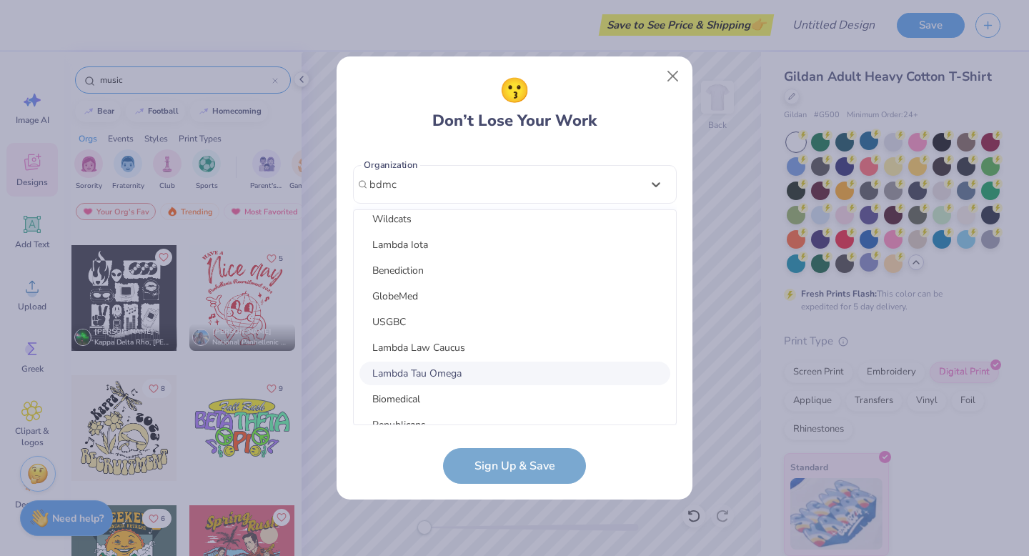
click at [446, 407] on div "Biomedical" at bounding box center [514, 399] width 311 height 24
type input "bdmc"
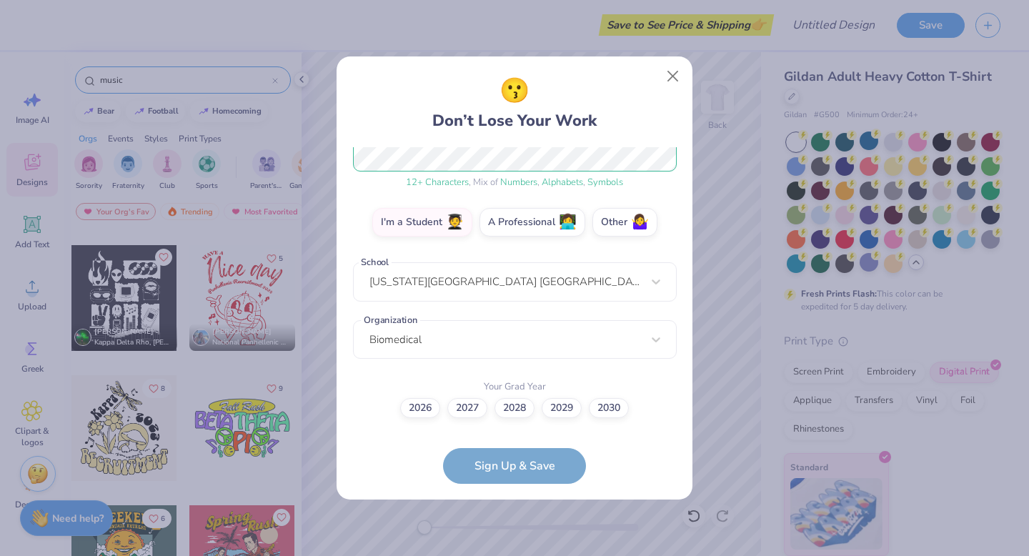
scroll to position [201, 0]
click at [451, 335] on div "Biomedical" at bounding box center [515, 340] width 324 height 39
click at [592, 419] on div "[EMAIL_ADDRESS][PERSON_NAME][DOMAIN_NAME] Email [PHONE_NUMBER] Phone Ahnay [PER…" at bounding box center [515, 286] width 324 height 278
click at [419, 408] on label "2026" at bounding box center [420, 406] width 40 height 20
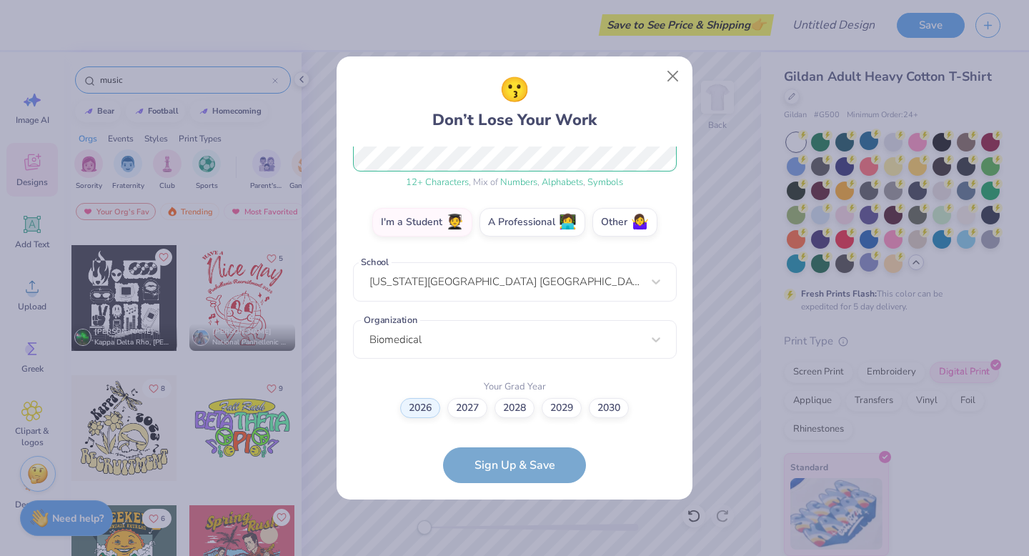
scroll to position [0, 0]
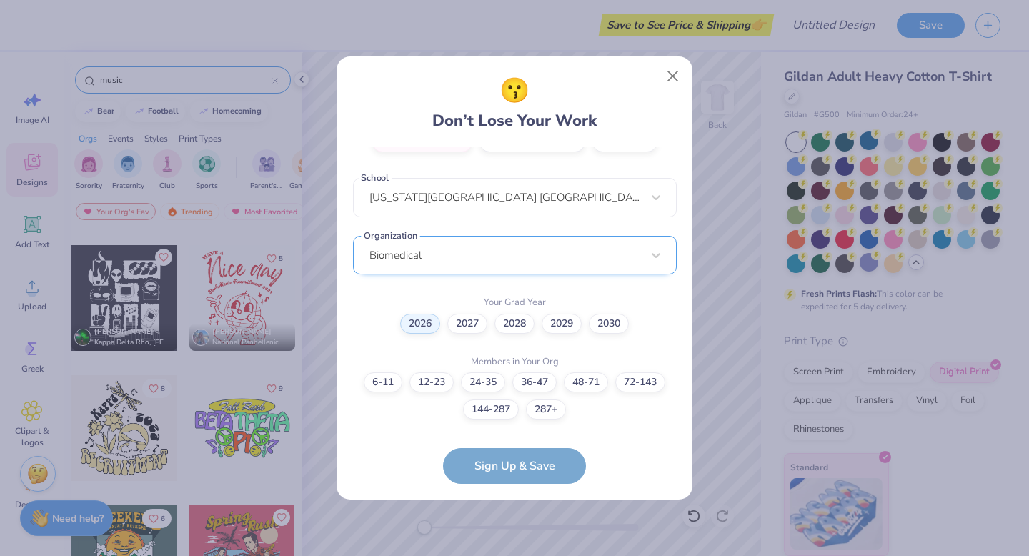
click at [552, 238] on div "Biomedical" at bounding box center [515, 255] width 324 height 39
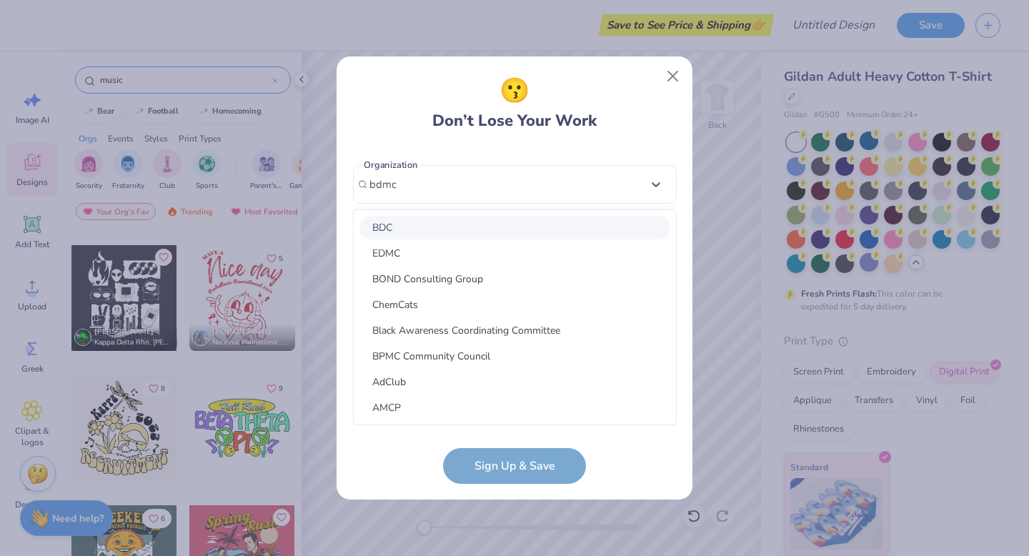
type input "bdmc"
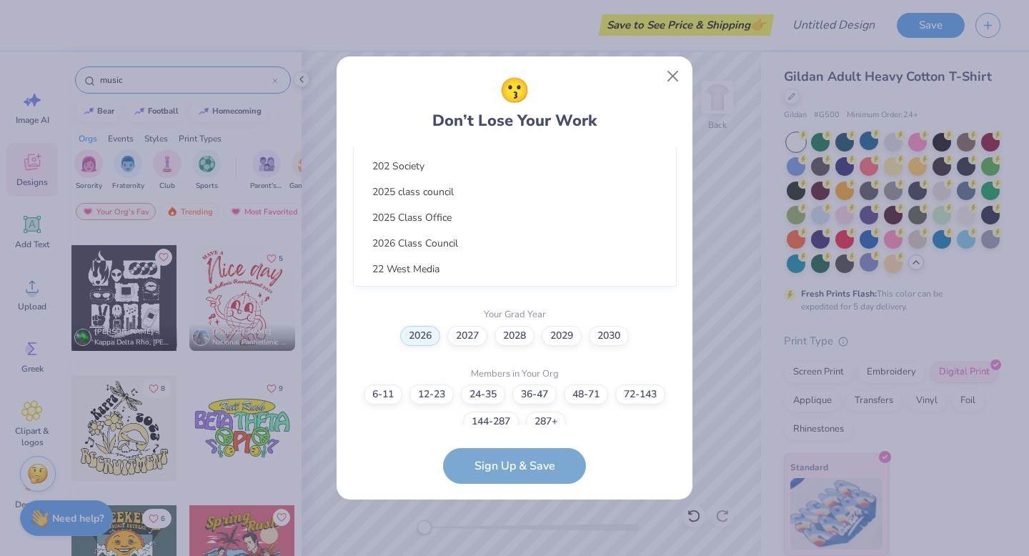
click at [480, 257] on div "option focused, 1 of 285. 285 results available. Use Up and Down to choose opti…" at bounding box center [515, 156] width 324 height 261
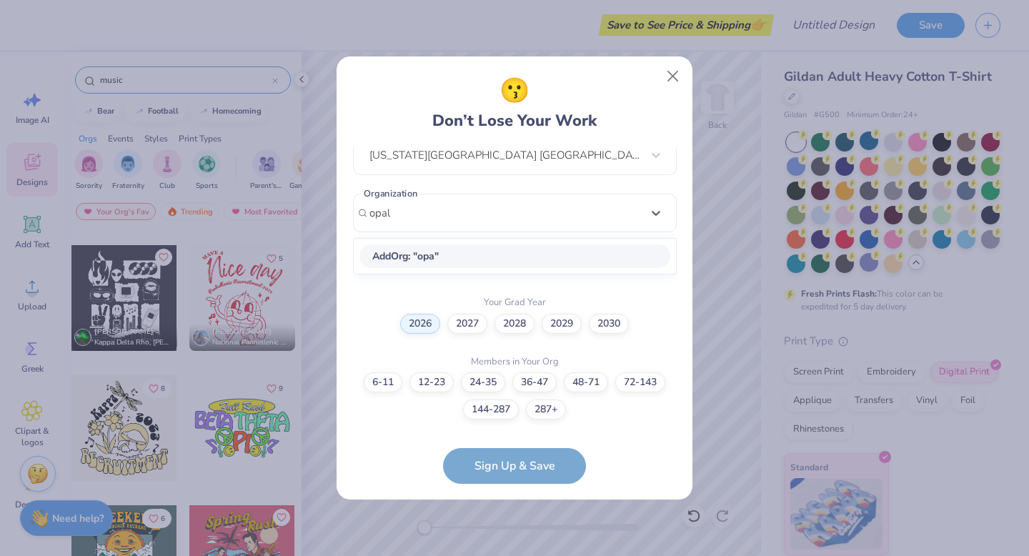
type input "opal"
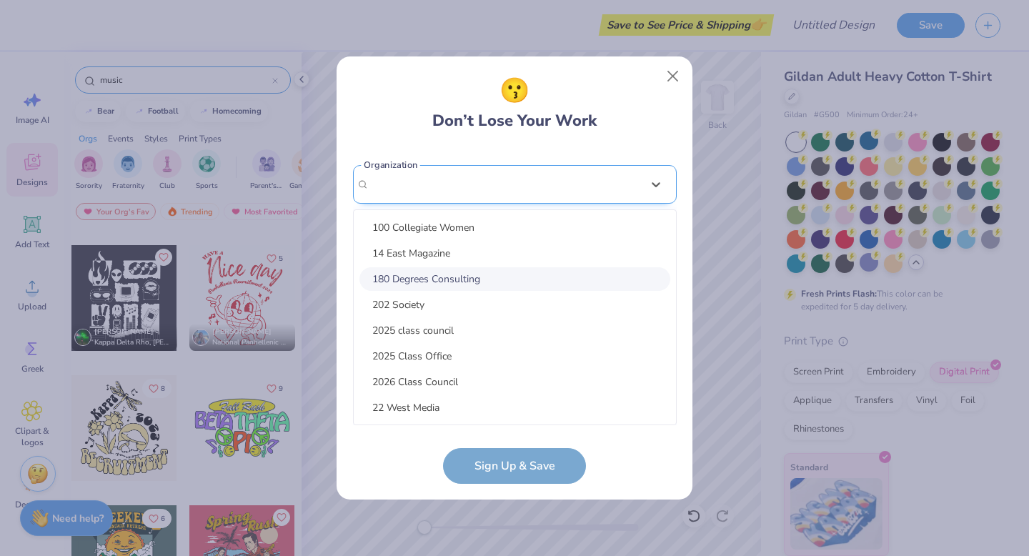
click at [465, 271] on div "option focused, 3 of 330. 330 results available. Use Up and Down to choose opti…" at bounding box center [515, 295] width 324 height 261
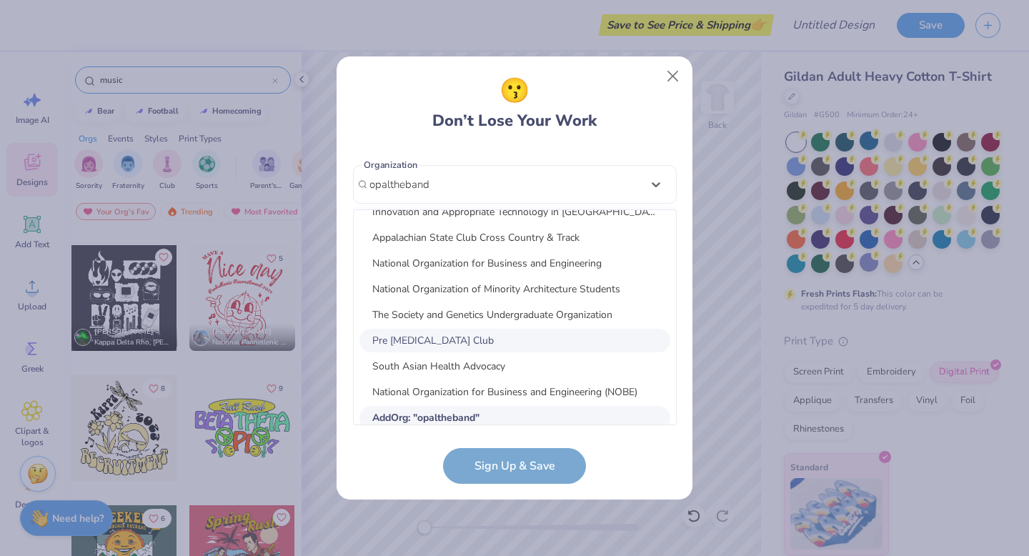
scroll to position [7138, 0]
click at [596, 415] on div "Add Org : " opaltheband "" at bounding box center [514, 419] width 311 height 24
type input "opaltheband"
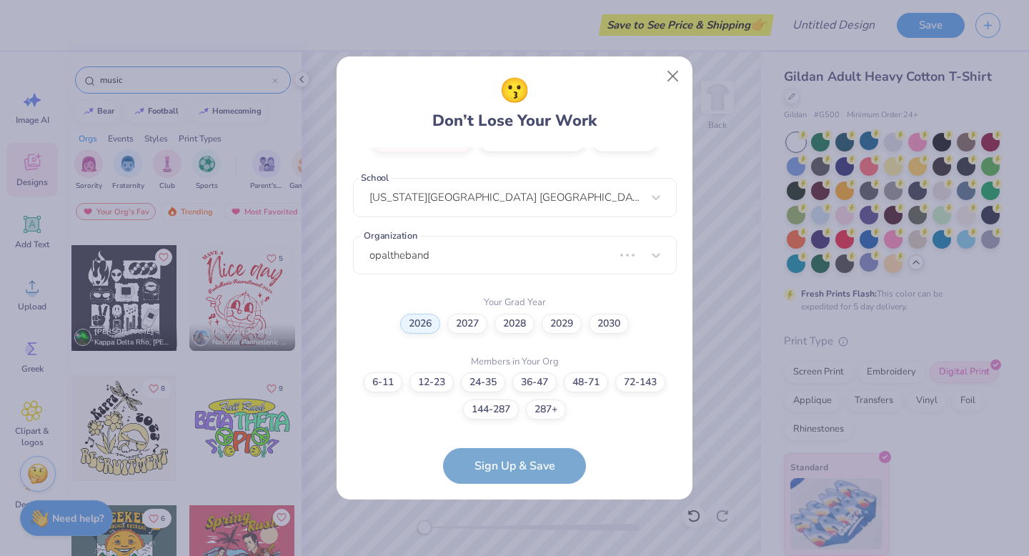
scroll to position [135, 0]
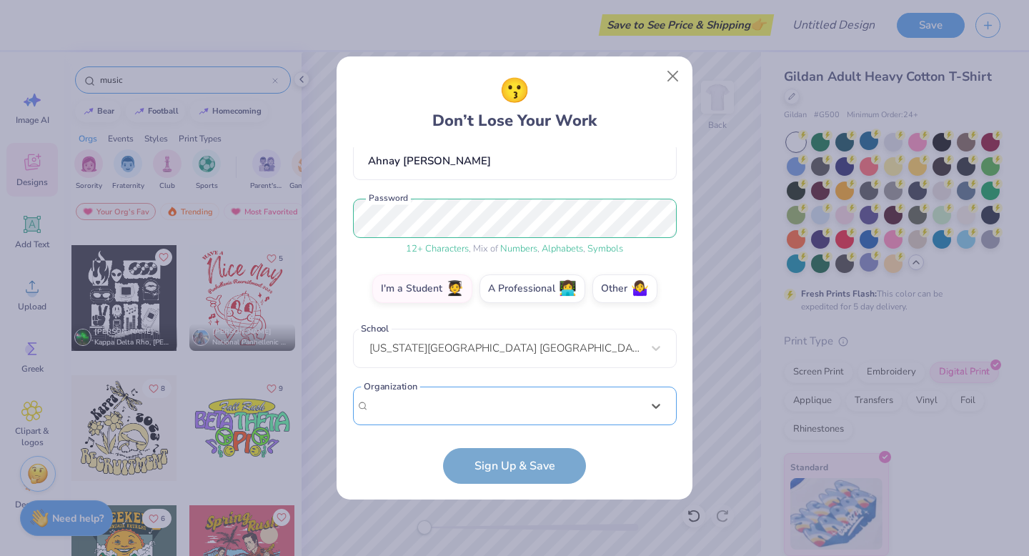
click at [567, 415] on div "[EMAIL_ADDRESS][PERSON_NAME][DOMAIN_NAME] Email [PHONE_NUMBER] Phone Ahnay [PER…" at bounding box center [515, 286] width 324 height 278
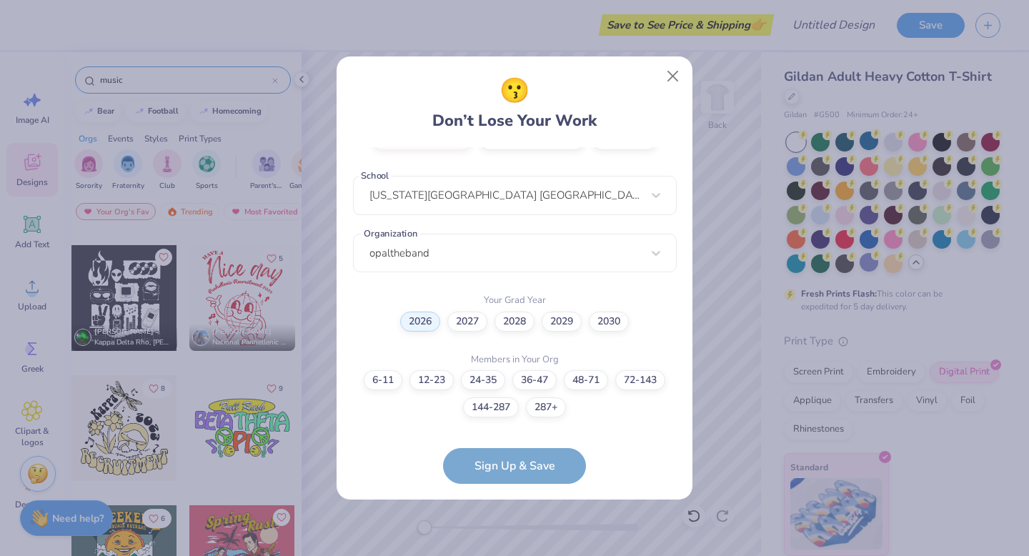
click at [610, 128] on div "😗 Don’t Lose Your Work" at bounding box center [515, 103] width 324 height 60
click at [384, 380] on label "6-11" at bounding box center [383, 380] width 39 height 20
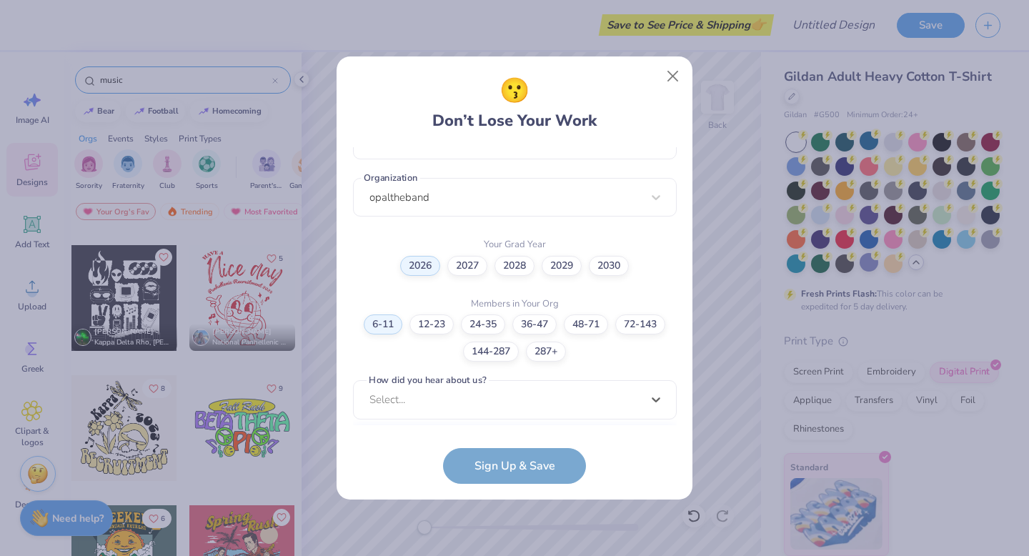
scroll to position [558, 0]
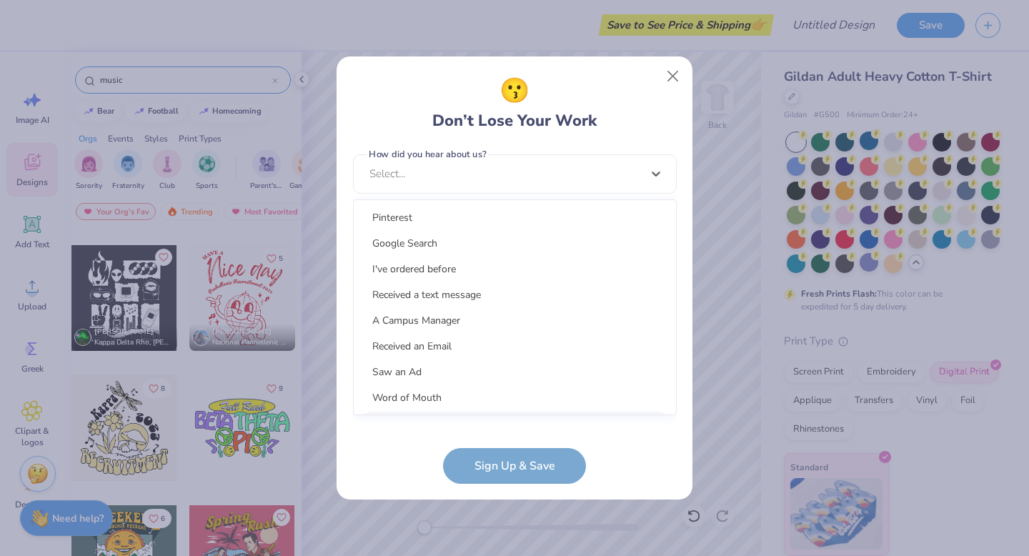
click at [457, 408] on div "option LinkedIn focused, 9 of 15. 15 results available. Use Up and Down to choo…" at bounding box center [515, 284] width 324 height 261
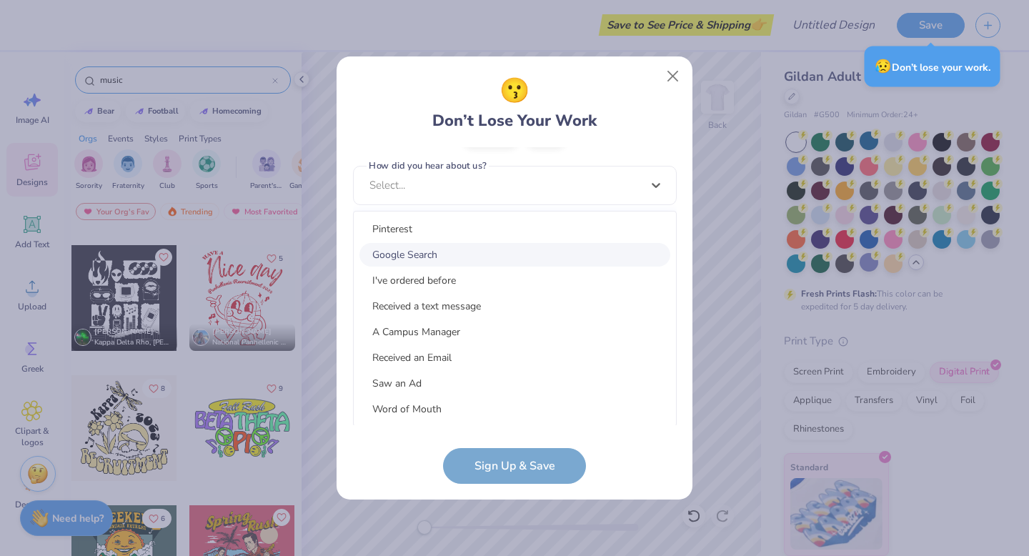
click at [446, 257] on div "Google Search" at bounding box center [514, 255] width 311 height 24
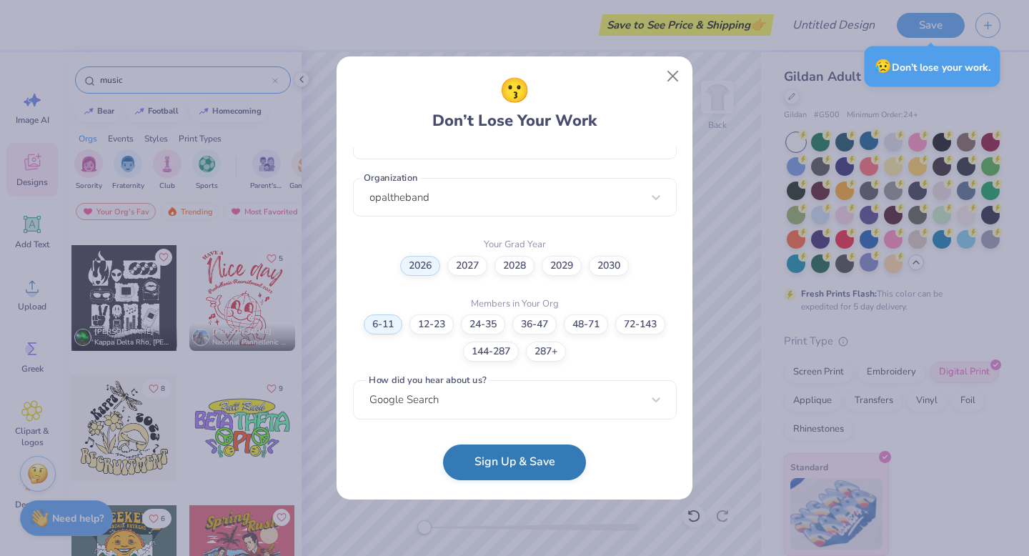
click at [490, 475] on button "Sign Up & Save" at bounding box center [514, 462] width 143 height 36
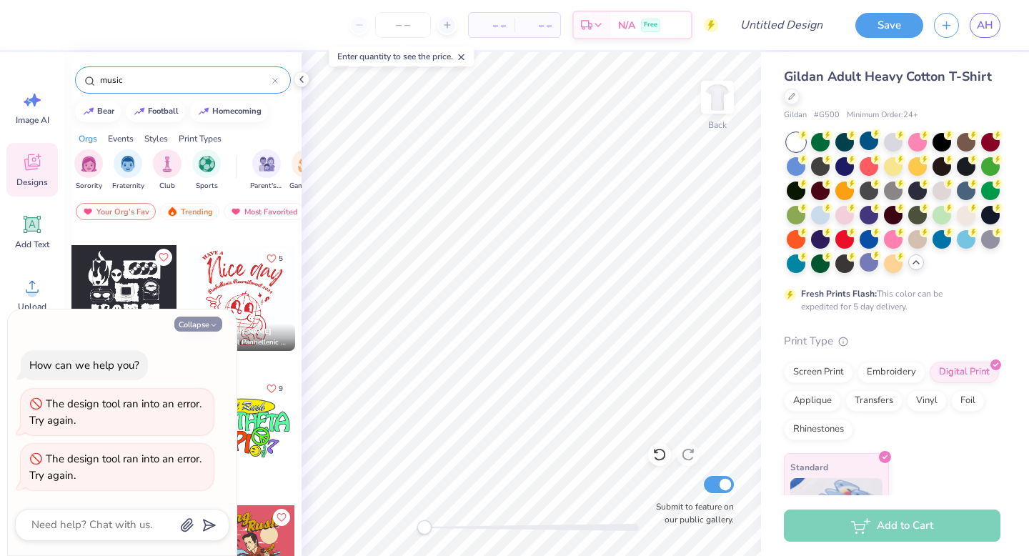
click at [210, 323] on icon "button" at bounding box center [213, 325] width 9 height 9
type textarea "x"
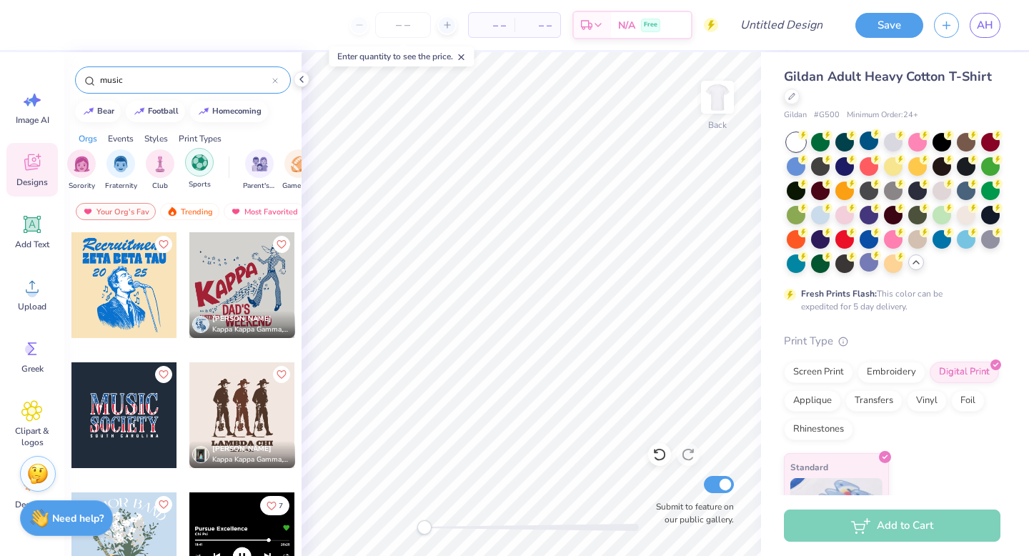
scroll to position [0, 9]
click at [191, 214] on div "Trending" at bounding box center [189, 211] width 59 height 17
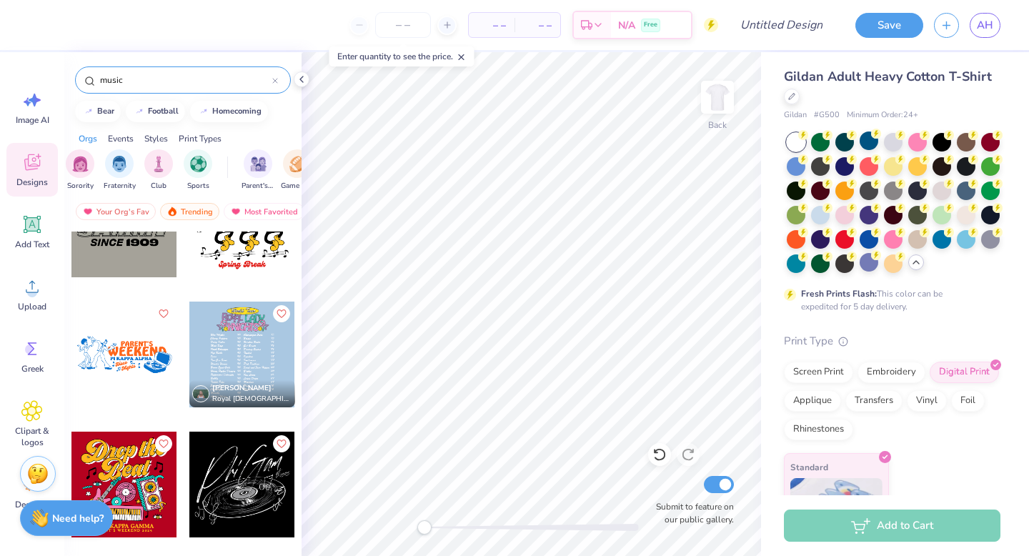
scroll to position [479, 0]
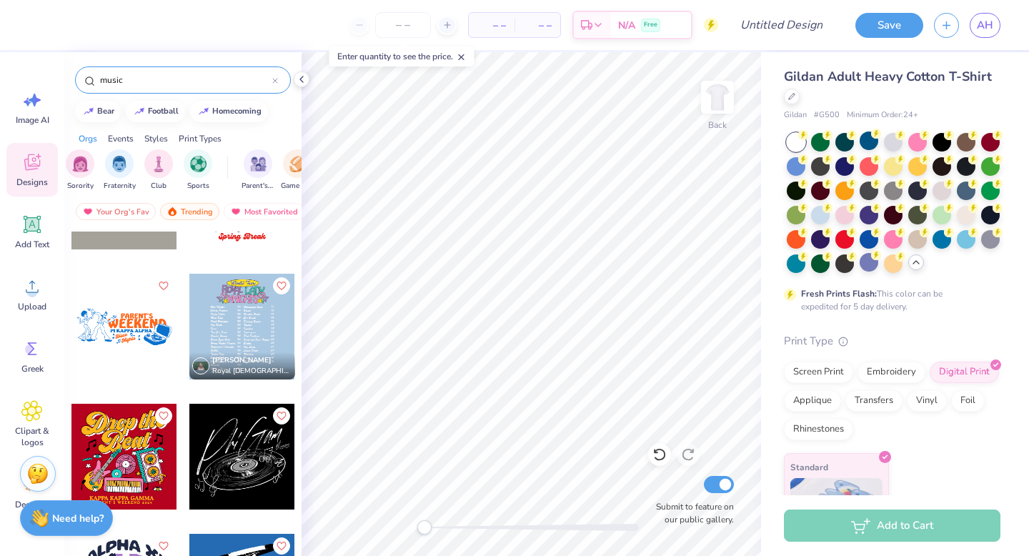
click at [279, 86] on div "music" at bounding box center [183, 79] width 216 height 27
click at [278, 84] on div "music" at bounding box center [183, 79] width 216 height 27
click at [278, 83] on div "music" at bounding box center [183, 79] width 216 height 27
click at [274, 81] on icon at bounding box center [275, 81] width 4 height 4
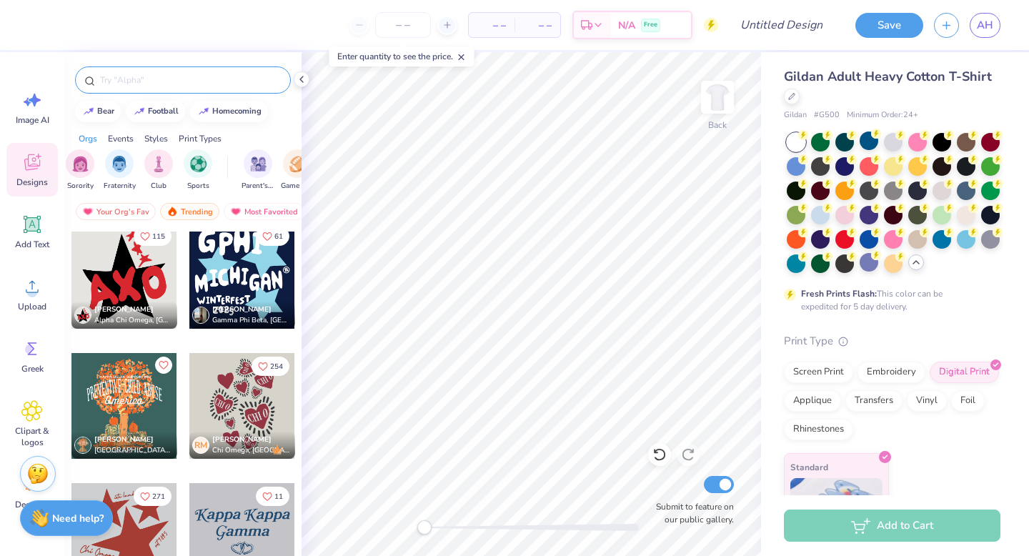
scroll to position [17952, 0]
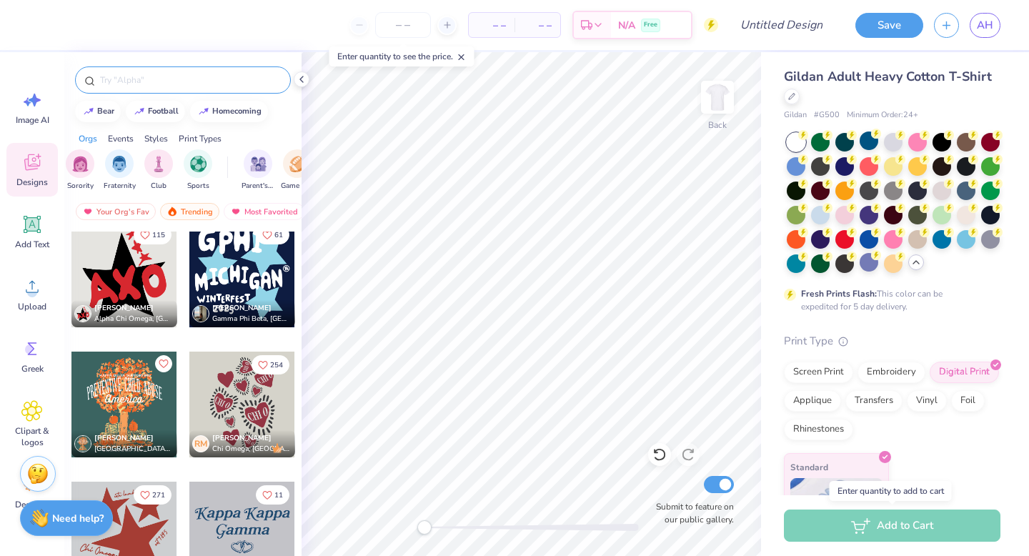
click at [914, 526] on div "Add to Cart" at bounding box center [892, 525] width 216 height 32
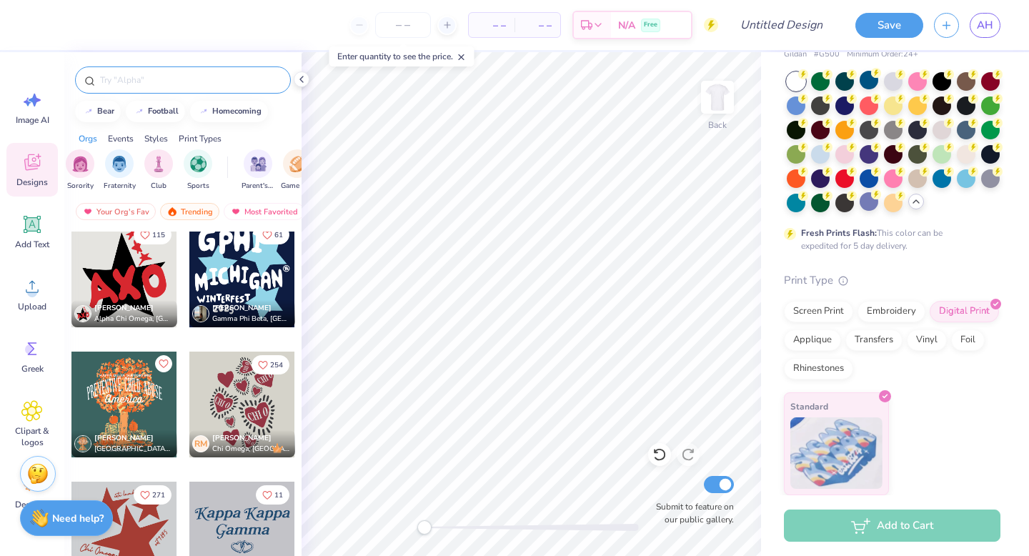
scroll to position [0, 0]
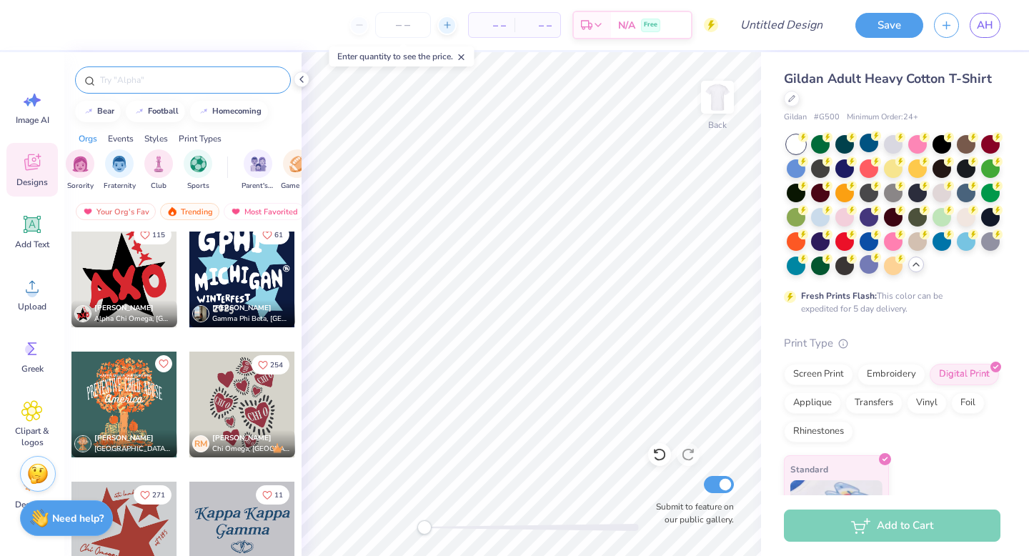
click at [445, 27] on icon at bounding box center [447, 25] width 10 height 10
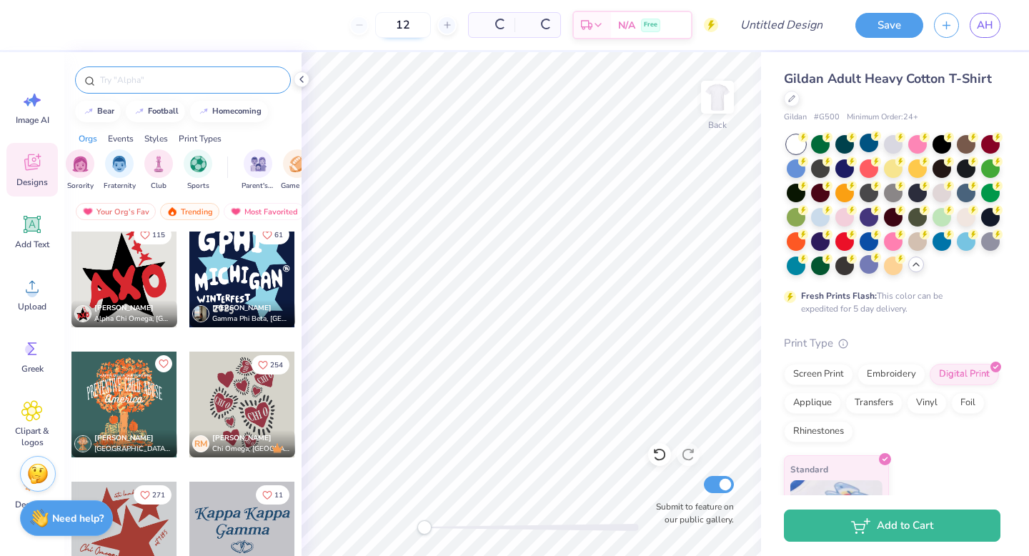
click at [418, 26] on input "12" at bounding box center [403, 25] width 56 height 26
type input "1"
type input "40"
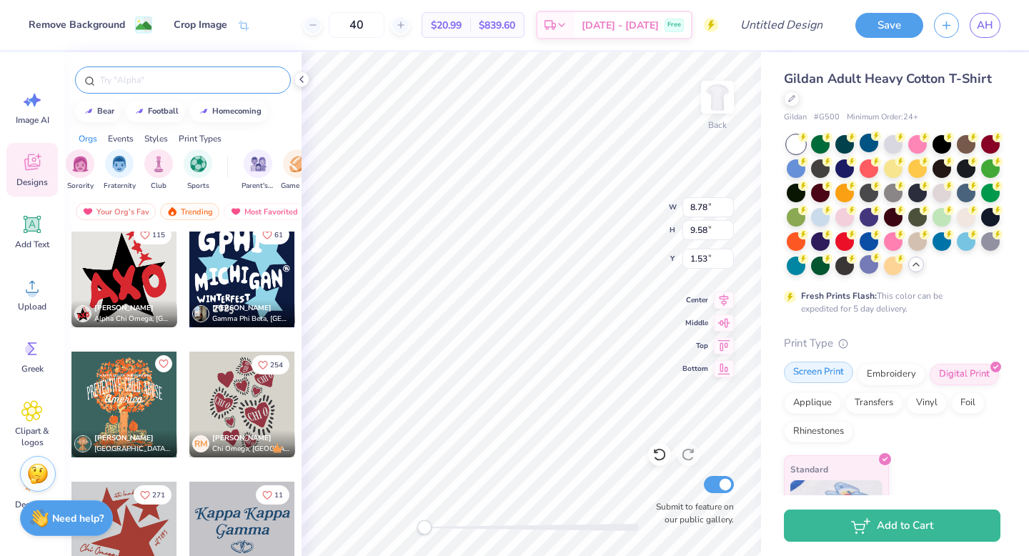
click at [837, 376] on div "Screen Print" at bounding box center [818, 371] width 69 height 21
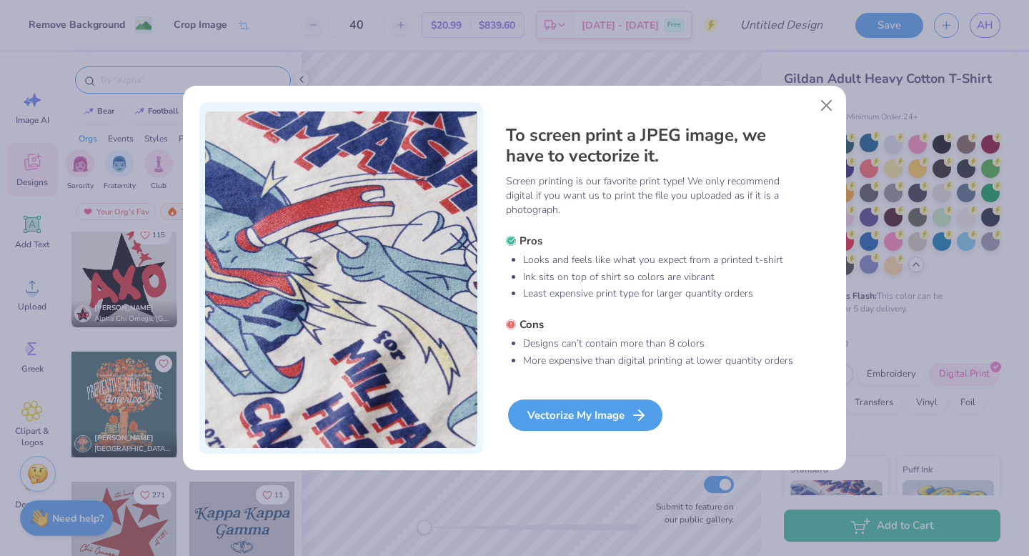
click at [609, 420] on div "Vectorize My Image" at bounding box center [585, 414] width 154 height 31
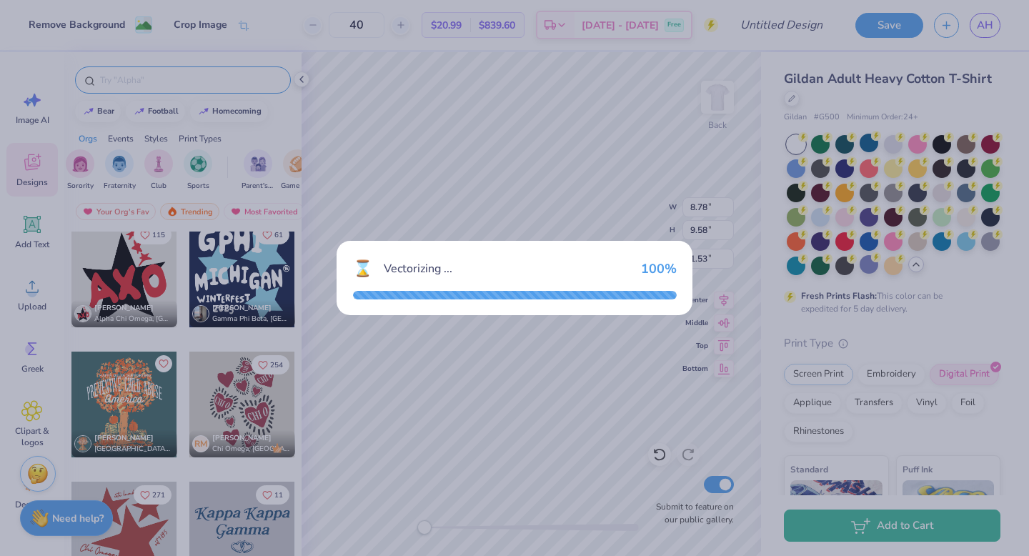
type textarea "x"
type input "4.80"
type input "5.25"
type input "3.70"
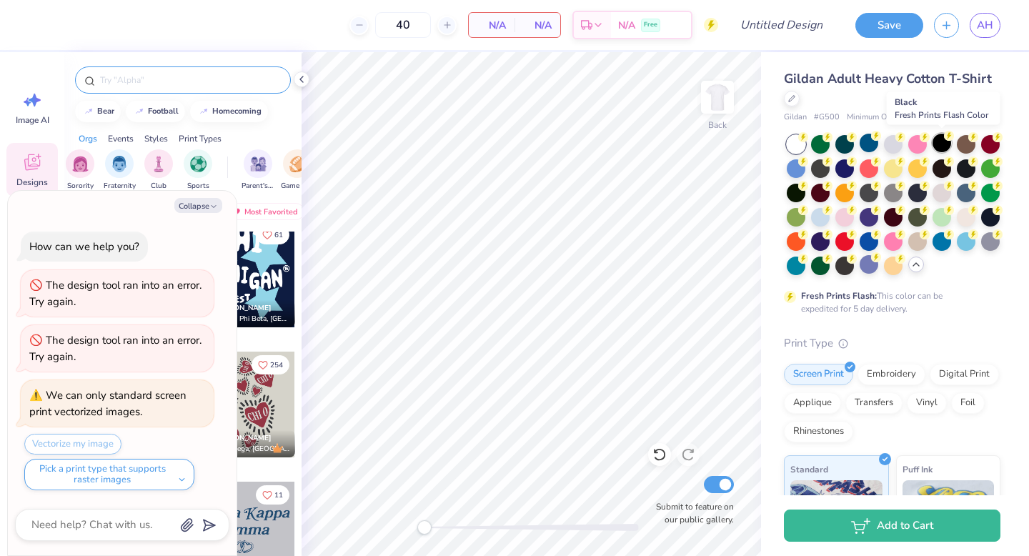
click at [944, 144] on div at bounding box center [941, 143] width 19 height 19
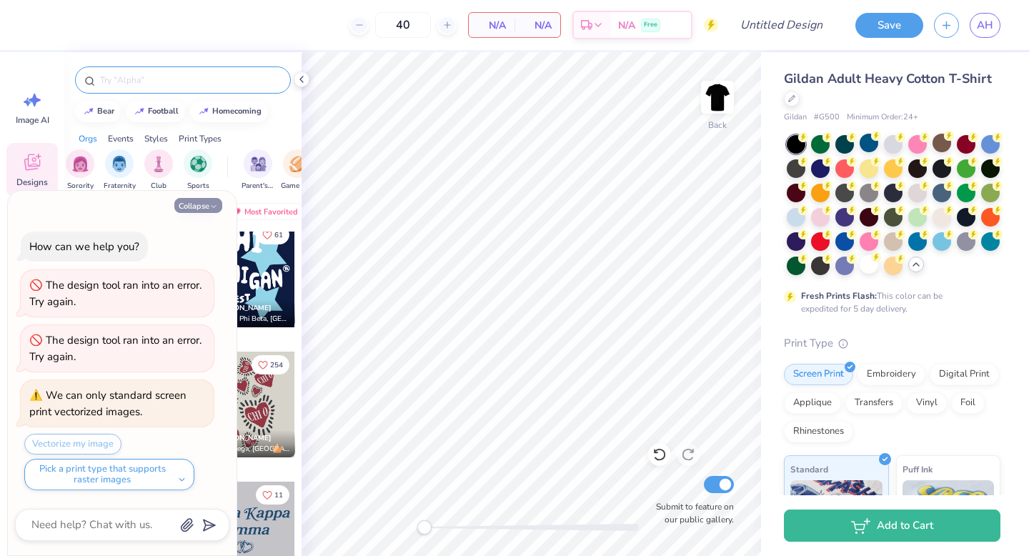
click at [195, 209] on button "Collapse" at bounding box center [198, 205] width 48 height 15
type textarea "x"
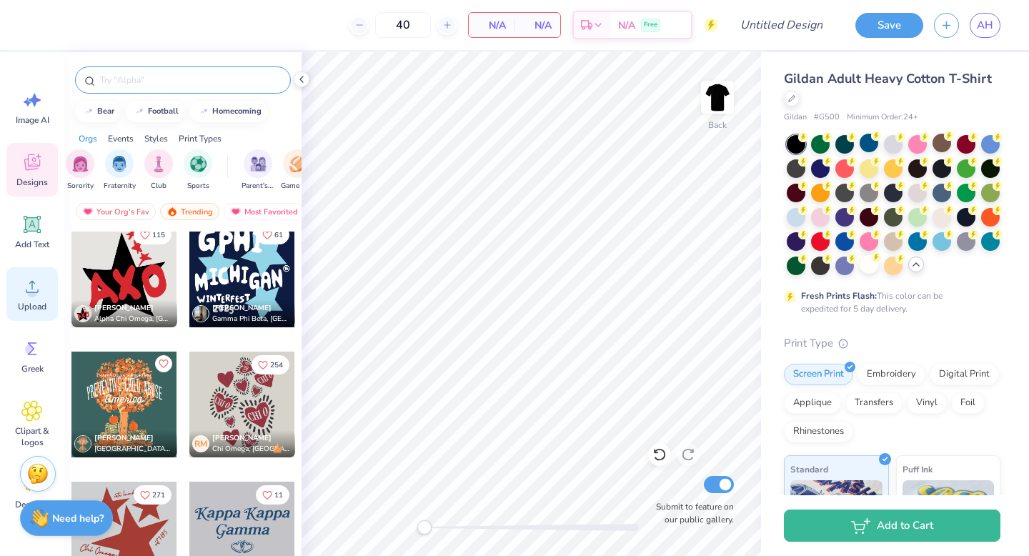
click at [34, 291] on circle at bounding box center [32, 292] width 10 height 10
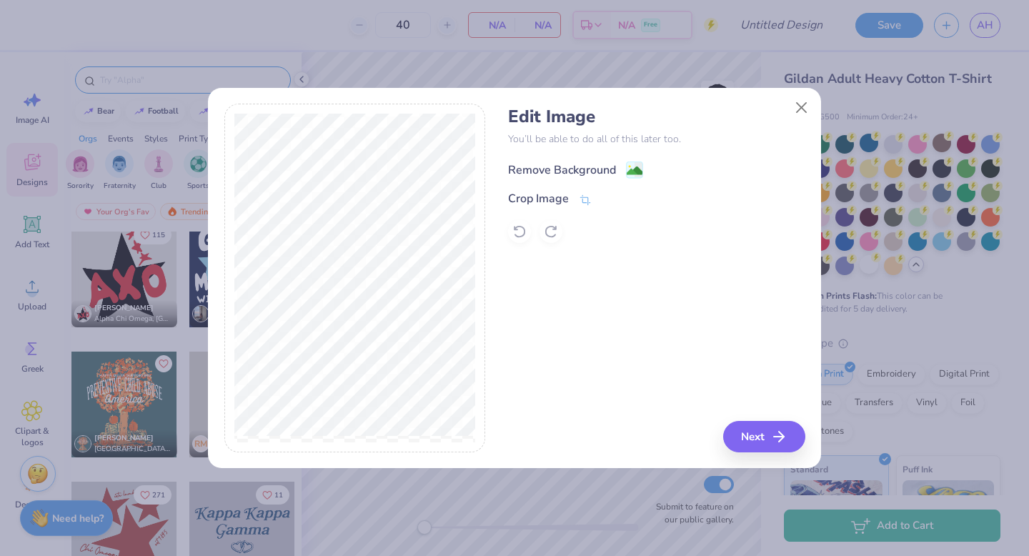
click at [577, 169] on div "Remove Background" at bounding box center [562, 169] width 108 height 17
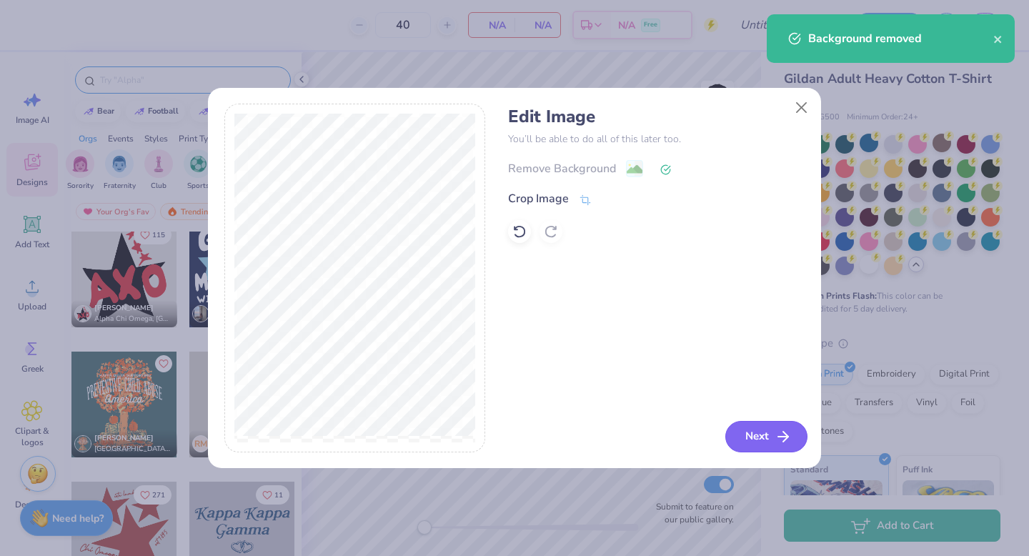
click at [756, 438] on button "Next" at bounding box center [766, 436] width 82 height 31
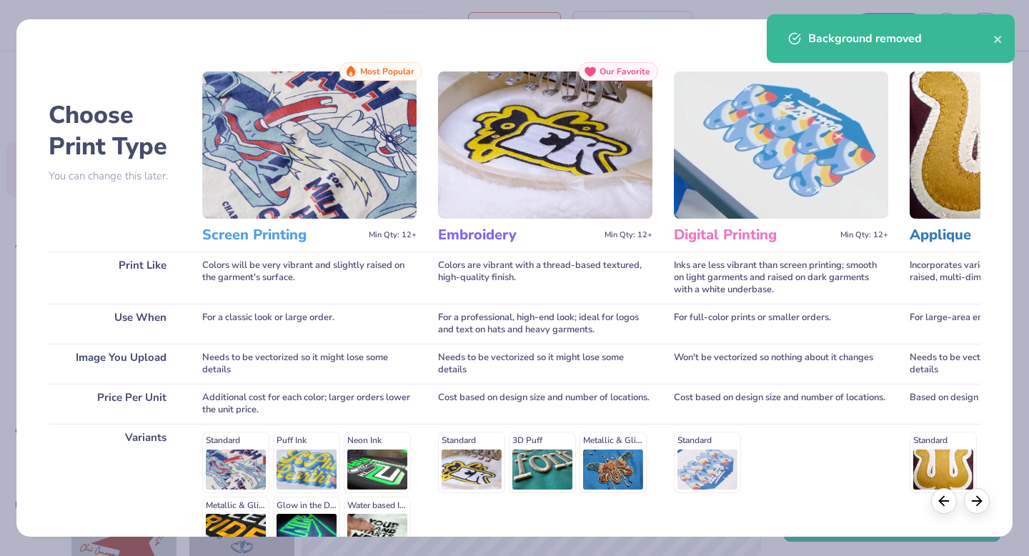
scroll to position [156, 0]
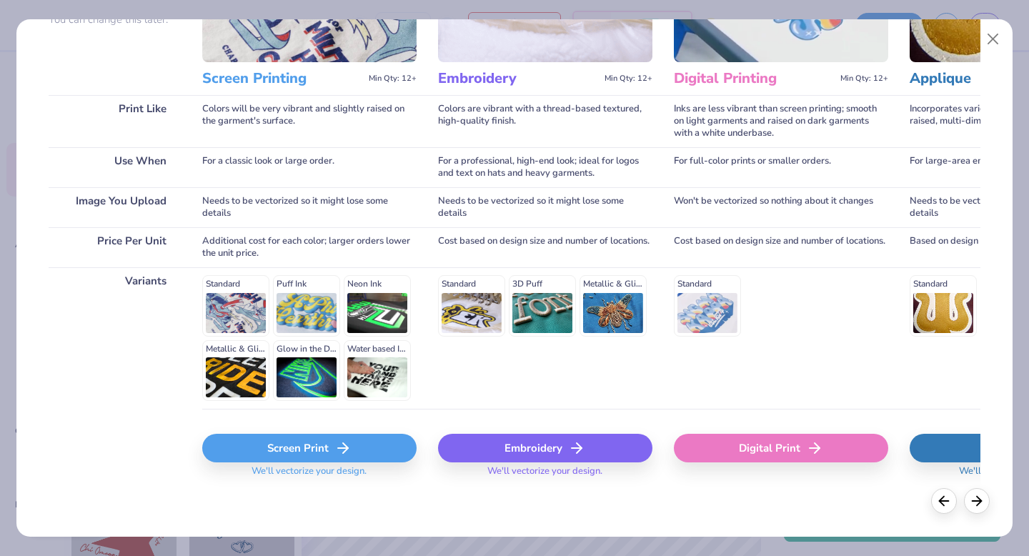
click at [344, 444] on polyline at bounding box center [345, 448] width 5 height 10
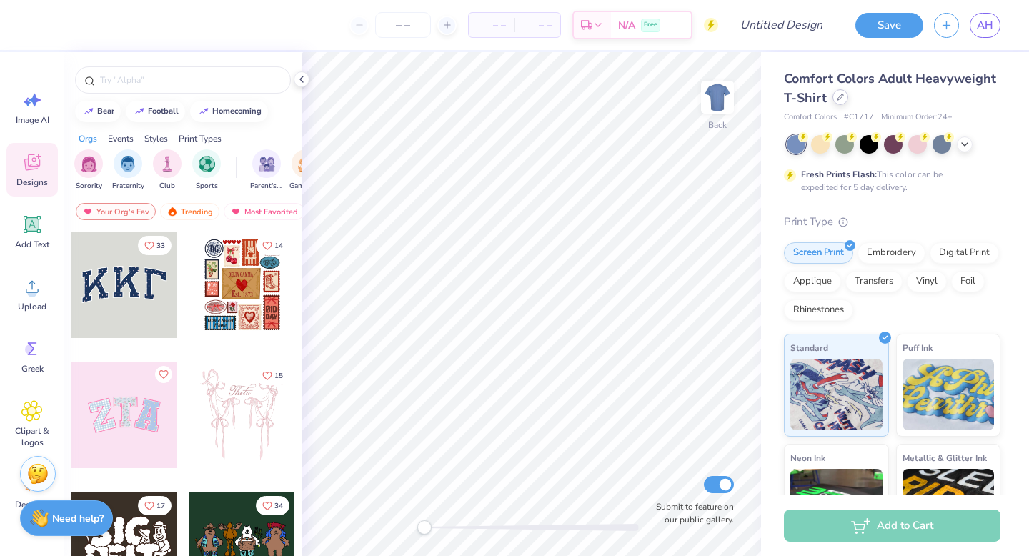
click at [840, 96] on icon at bounding box center [840, 97] width 7 height 7
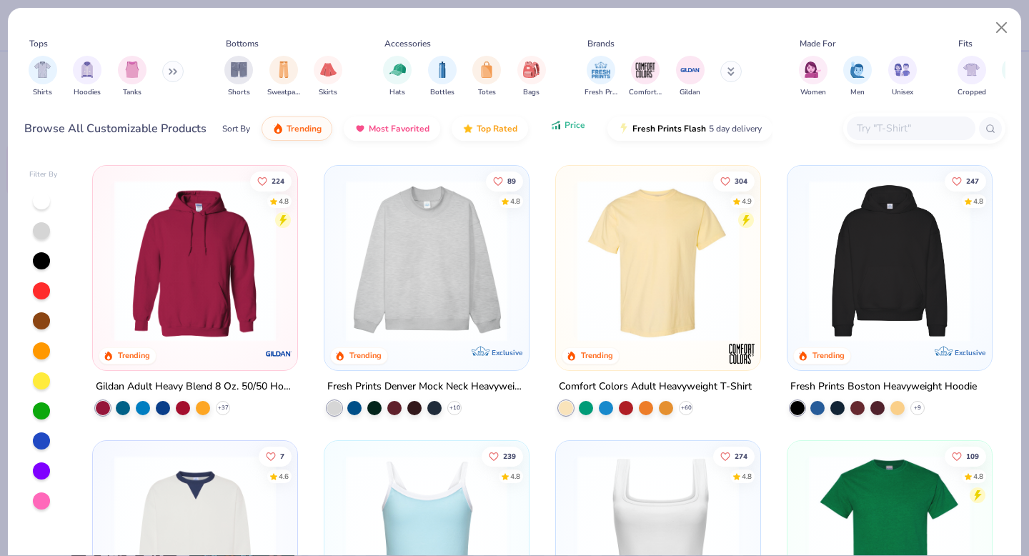
click at [565, 129] on span "Price" at bounding box center [574, 124] width 21 height 11
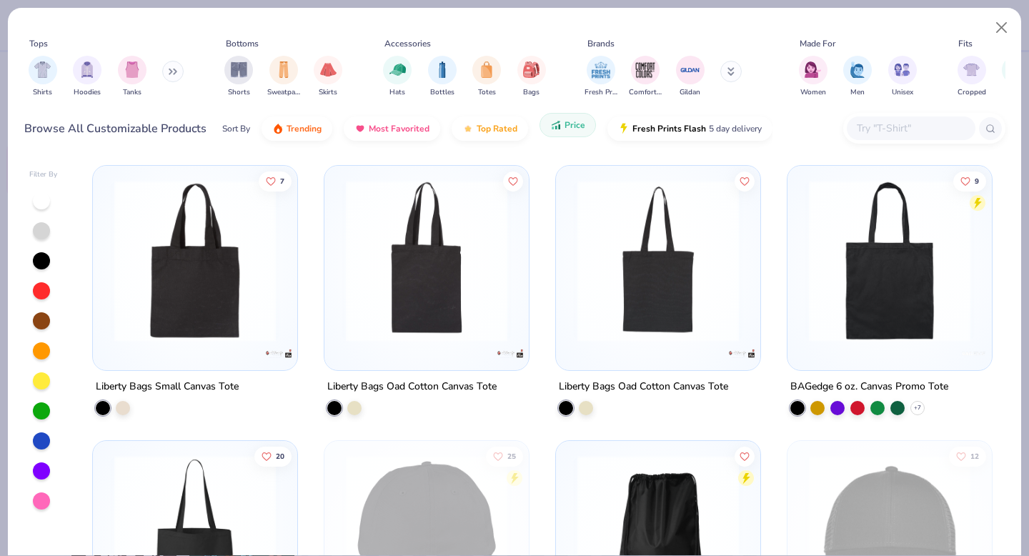
click at [565, 129] on span "Price" at bounding box center [574, 124] width 21 height 11
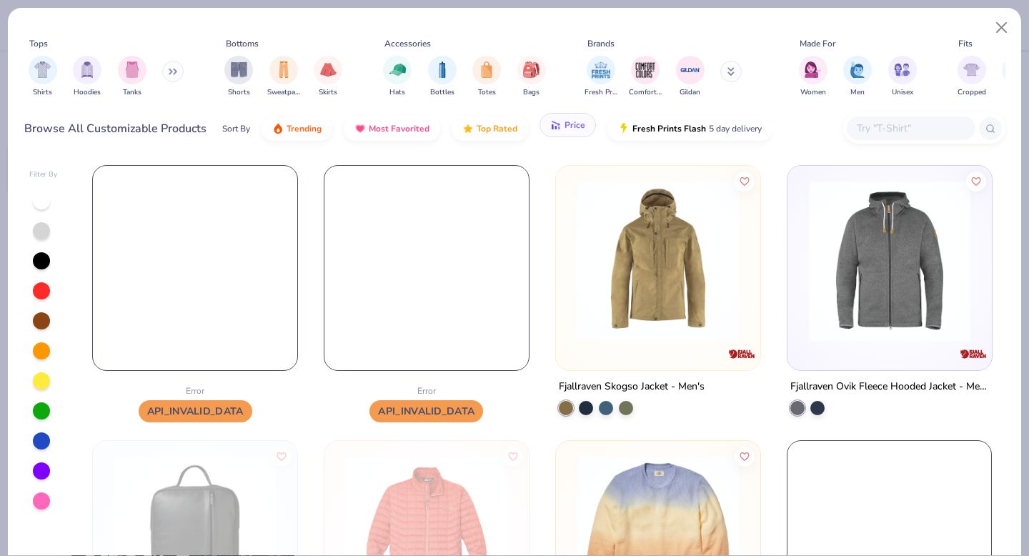
click at [565, 129] on span "Price" at bounding box center [574, 124] width 21 height 11
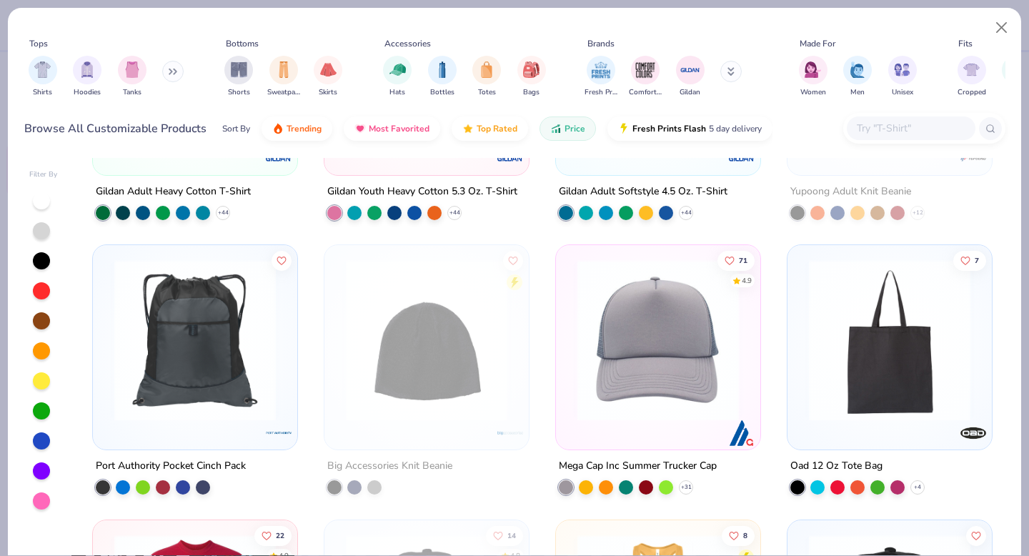
scroll to position [462, 0]
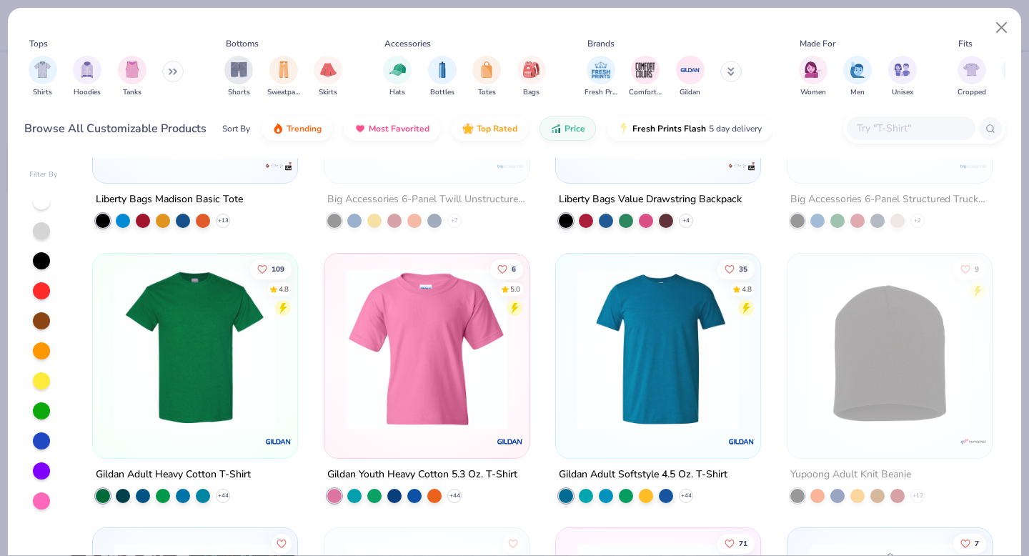
click at [189, 358] on img at bounding box center [195, 347] width 176 height 161
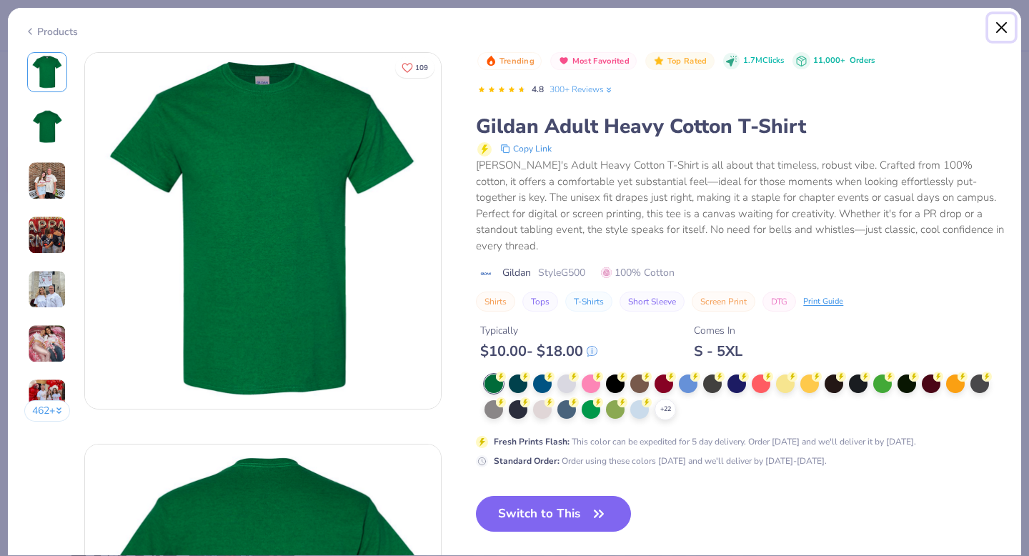
drag, startPoint x: 1003, startPoint y: 29, endPoint x: 882, endPoint y: 126, distance: 155.0
click at [1003, 29] on button "Close" at bounding box center [1001, 27] width 27 height 27
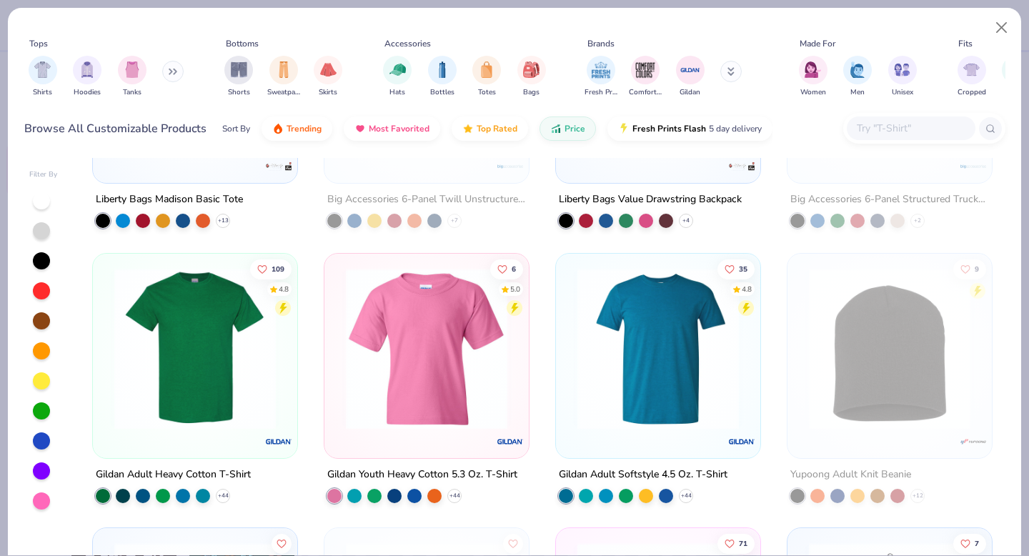
click at [608, 391] on img at bounding box center [658, 347] width 176 height 161
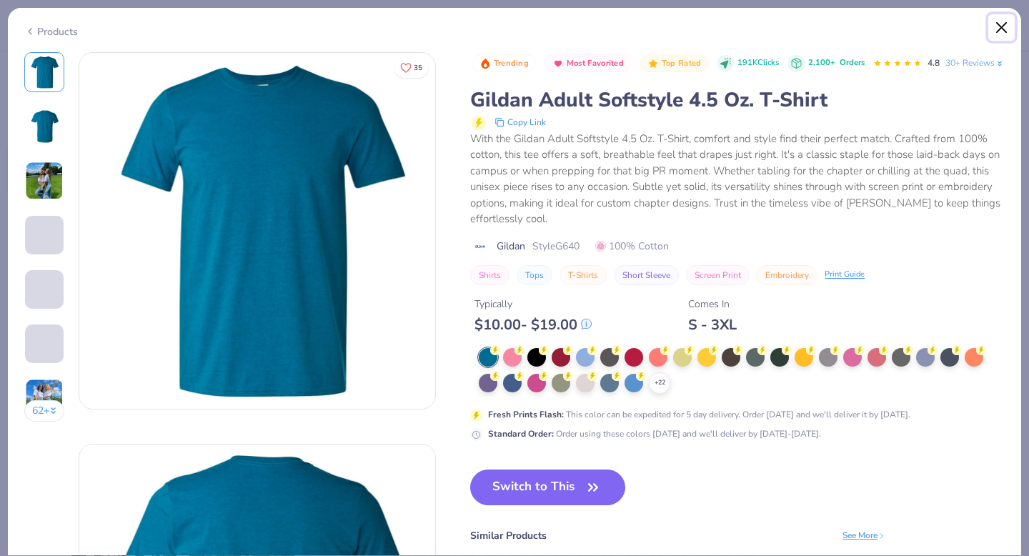
click at [1003, 32] on button "Close" at bounding box center [1001, 27] width 27 height 27
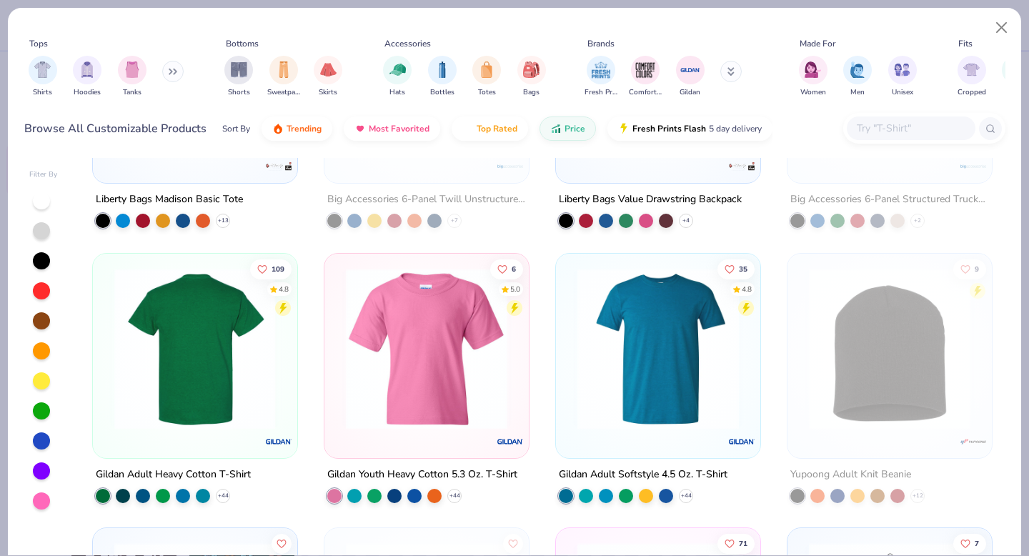
click at [108, 378] on img at bounding box center [20, 347] width 176 height 161
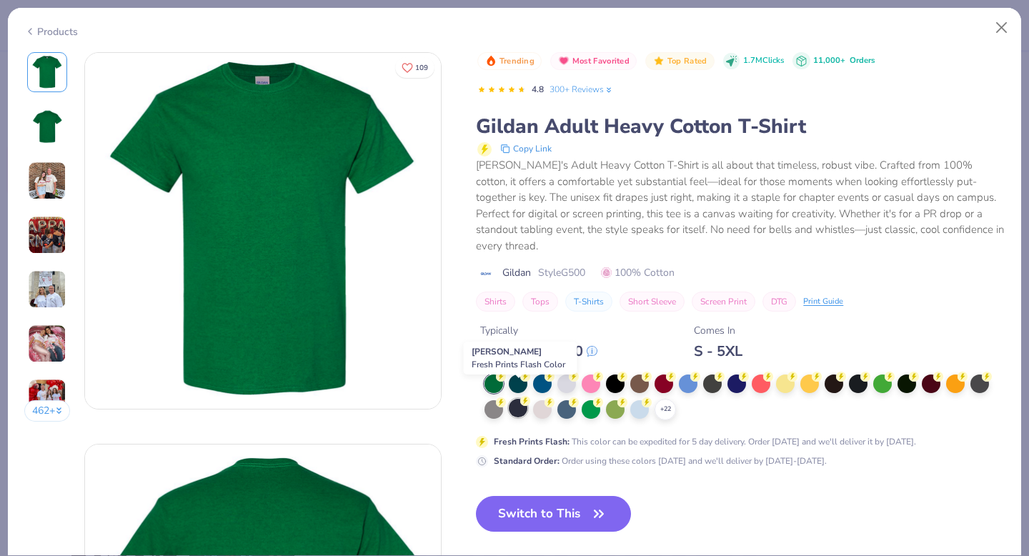
click at [516, 399] on div at bounding box center [518, 408] width 19 height 19
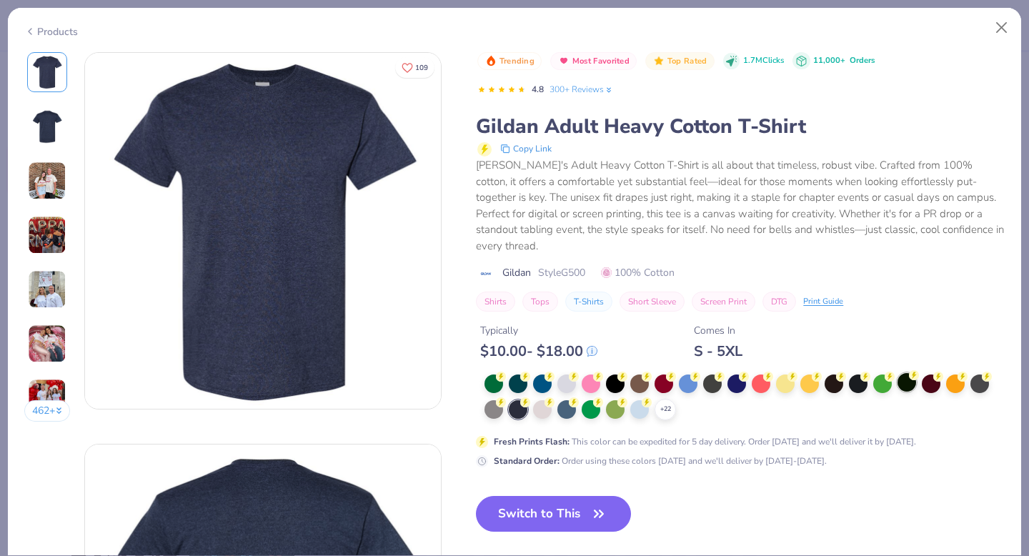
click at [901, 373] on div at bounding box center [906, 382] width 19 height 19
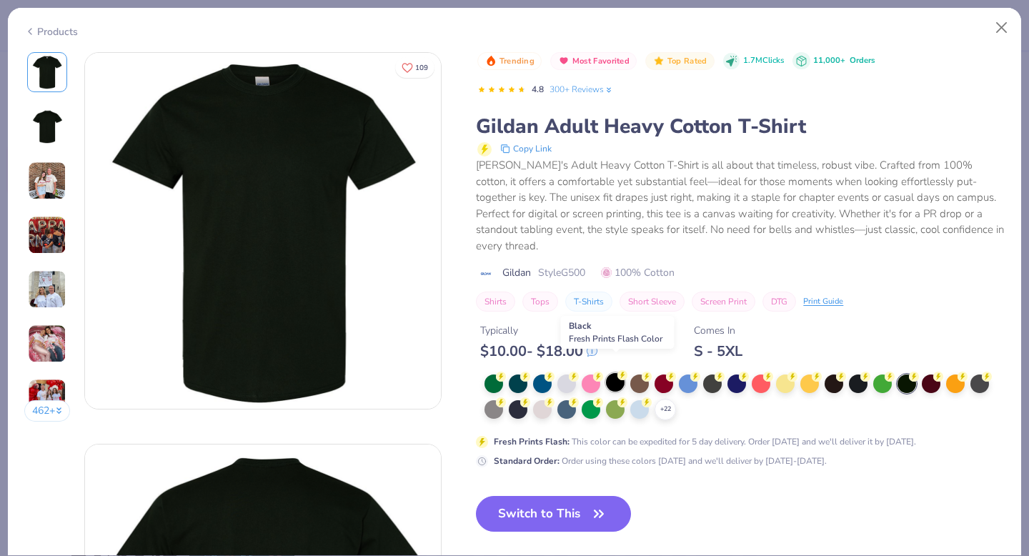
click at [611, 373] on div at bounding box center [615, 382] width 19 height 19
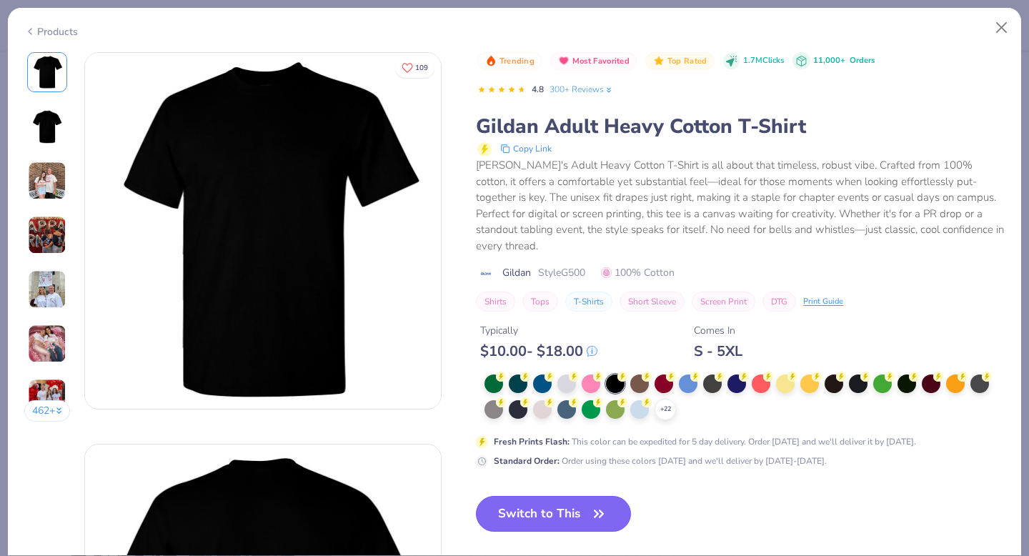
click at [571, 496] on button "Switch to This" at bounding box center [553, 514] width 155 height 36
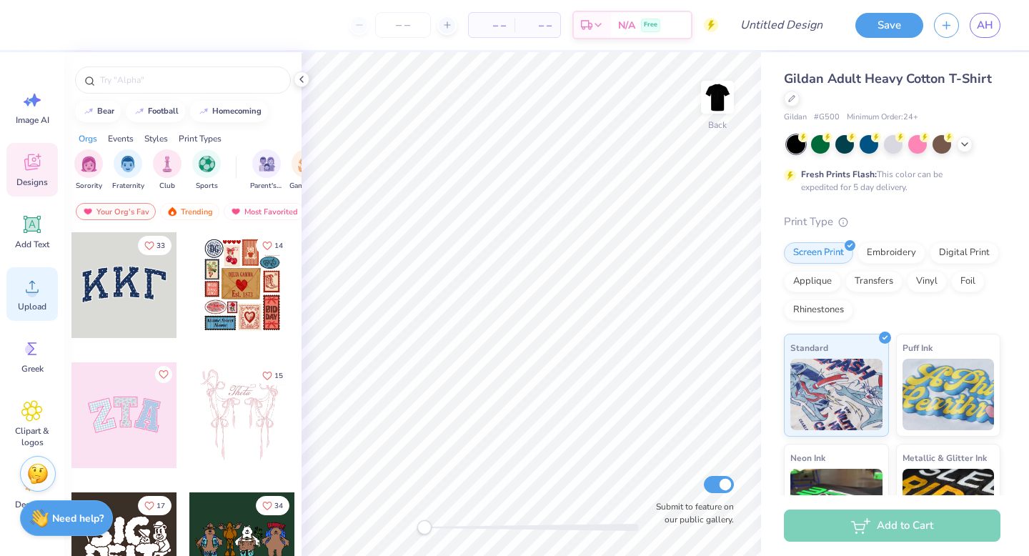
click at [34, 286] on icon at bounding box center [31, 286] width 21 height 21
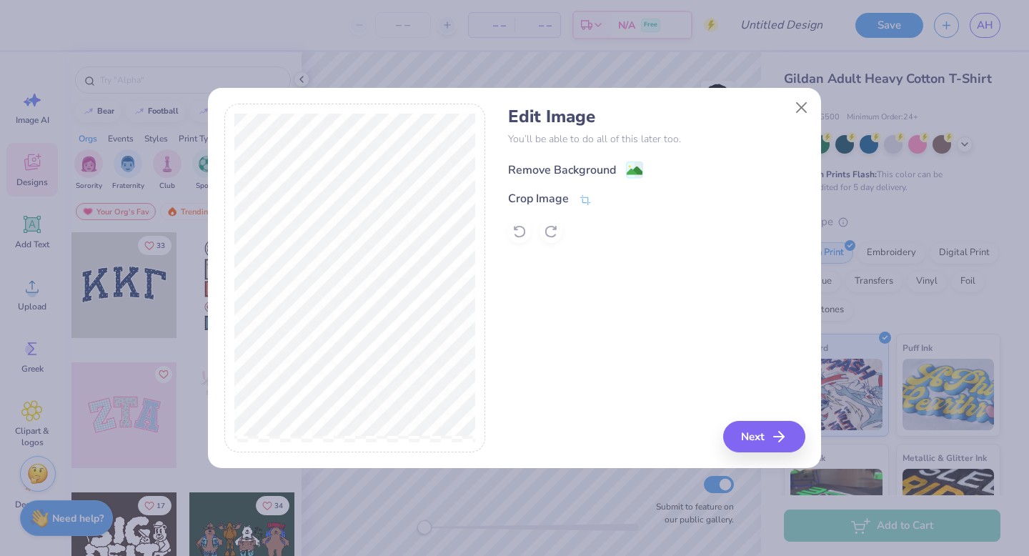
click at [534, 176] on div "Remove Background" at bounding box center [562, 169] width 108 height 17
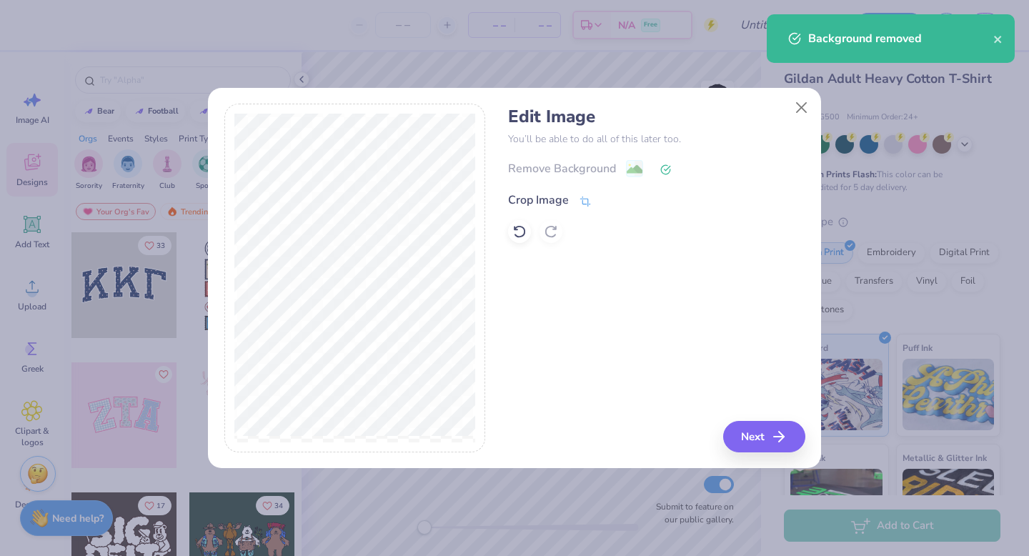
click at [550, 206] on div "Crop Image" at bounding box center [538, 199] width 61 height 17
click at [789, 436] on div "Edit Image You’ll be able to do all of this later too. Remove Background Crop I…" at bounding box center [656, 278] width 296 height 349
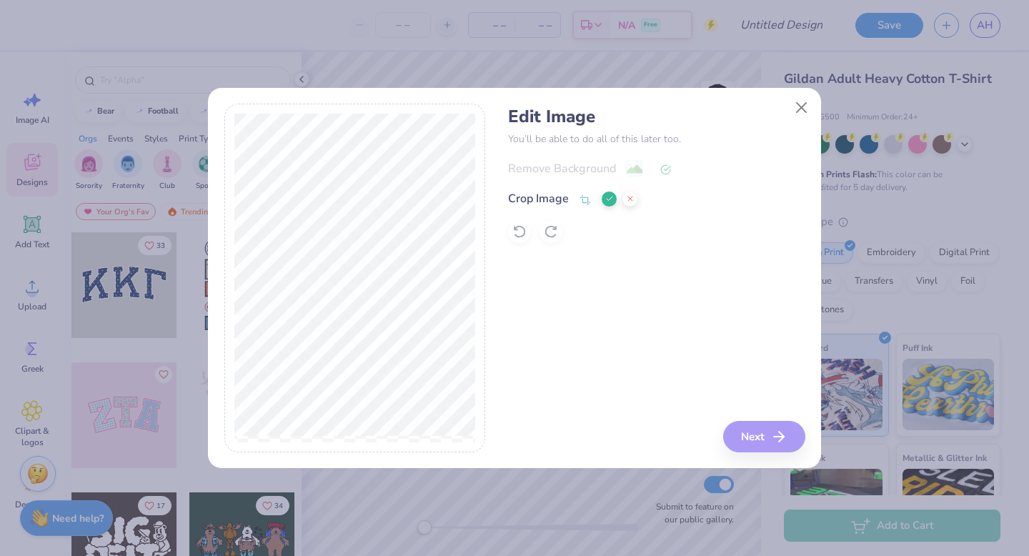
click at [612, 202] on icon at bounding box center [609, 198] width 9 height 9
click at [752, 432] on button "Next" at bounding box center [766, 436] width 82 height 31
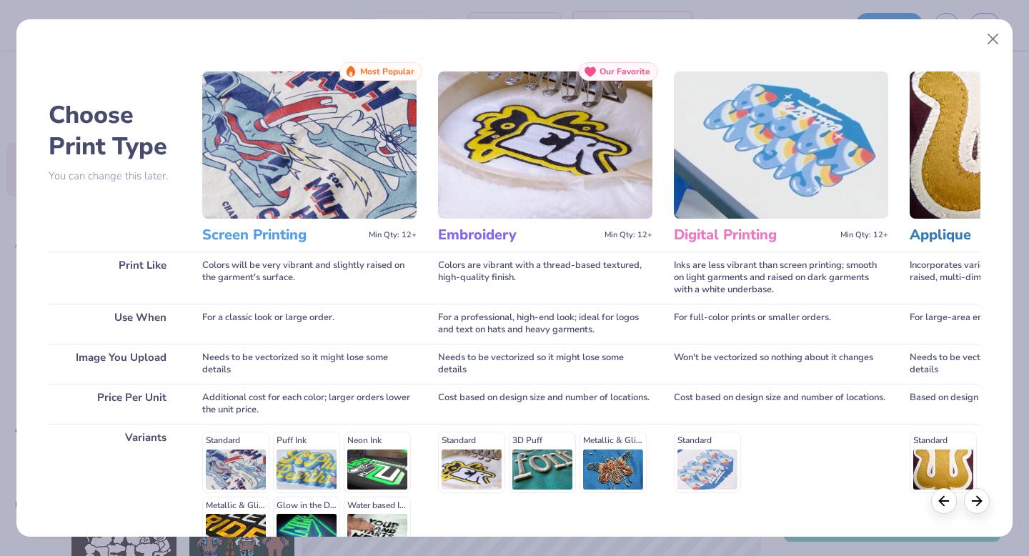
scroll to position [156, 0]
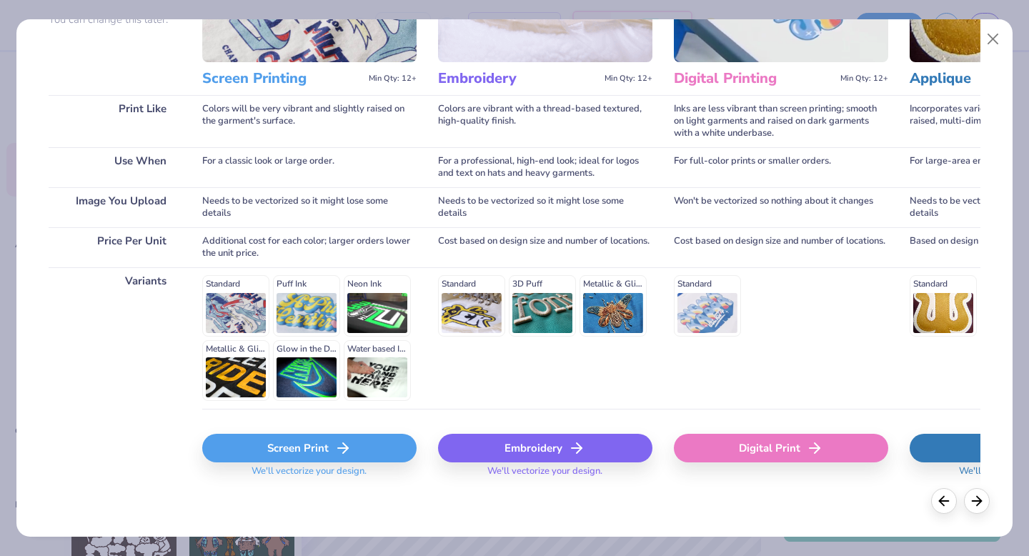
click at [362, 445] on div "Screen Print" at bounding box center [309, 448] width 214 height 29
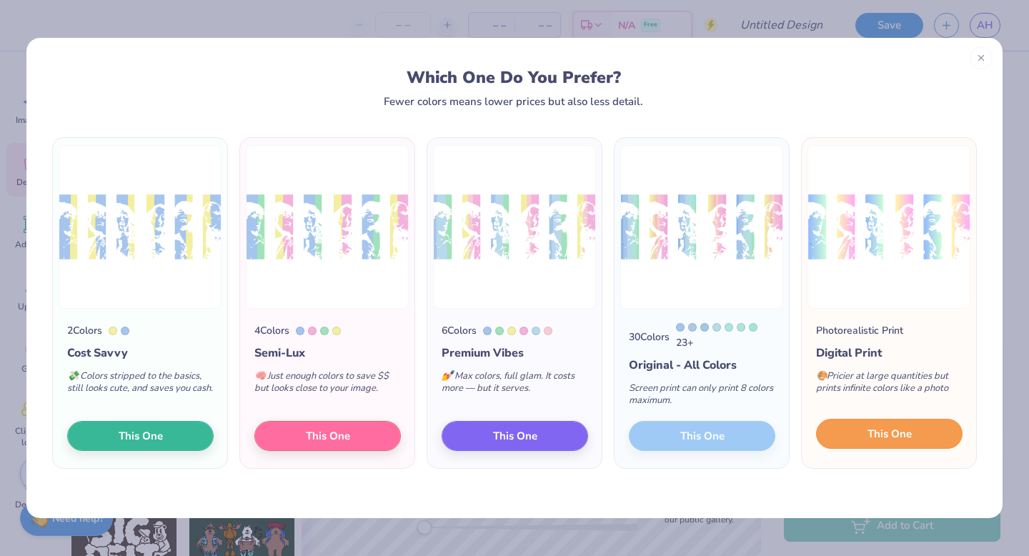
click at [914, 432] on button "This One" at bounding box center [889, 434] width 146 height 30
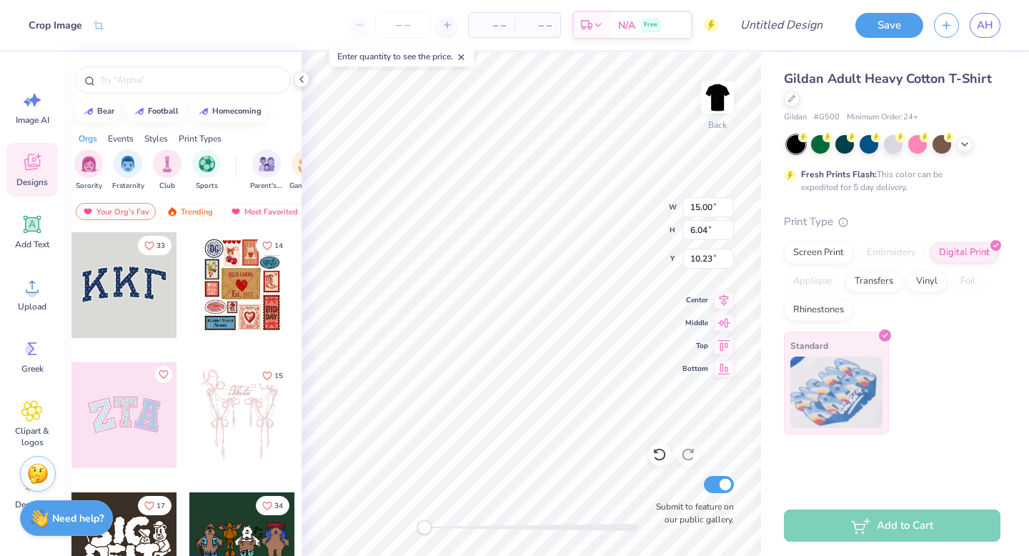
type input "12.44"
type input "5.01"
click at [689, 339] on div "Top" at bounding box center [707, 343] width 51 height 17
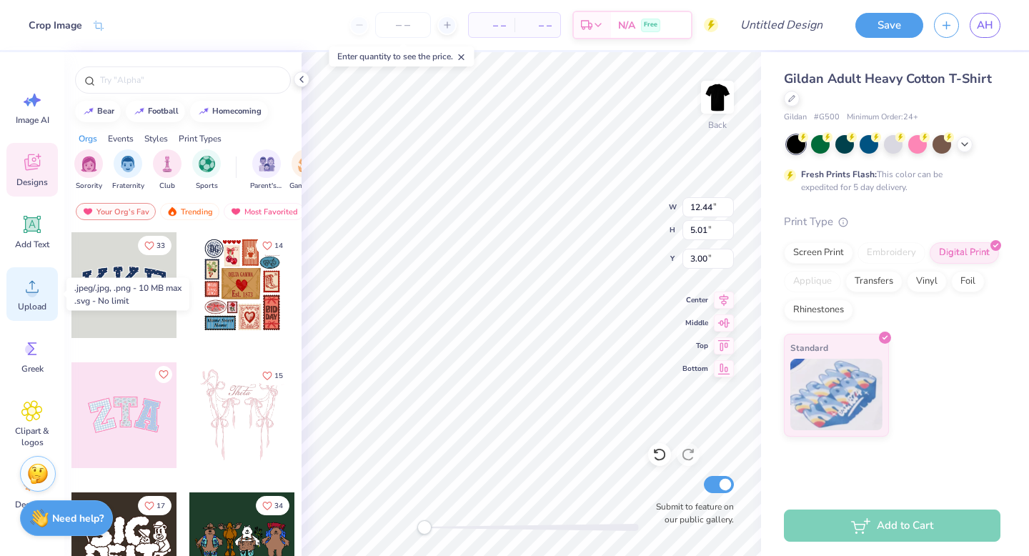
click at [17, 284] on div "Upload" at bounding box center [31, 294] width 51 height 54
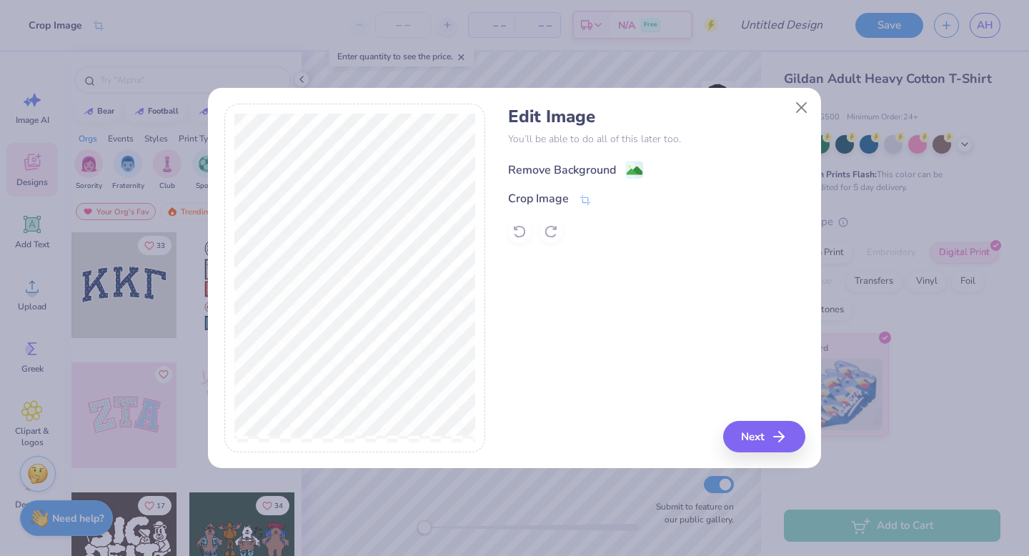
click at [567, 176] on div "Remove Background" at bounding box center [562, 169] width 108 height 17
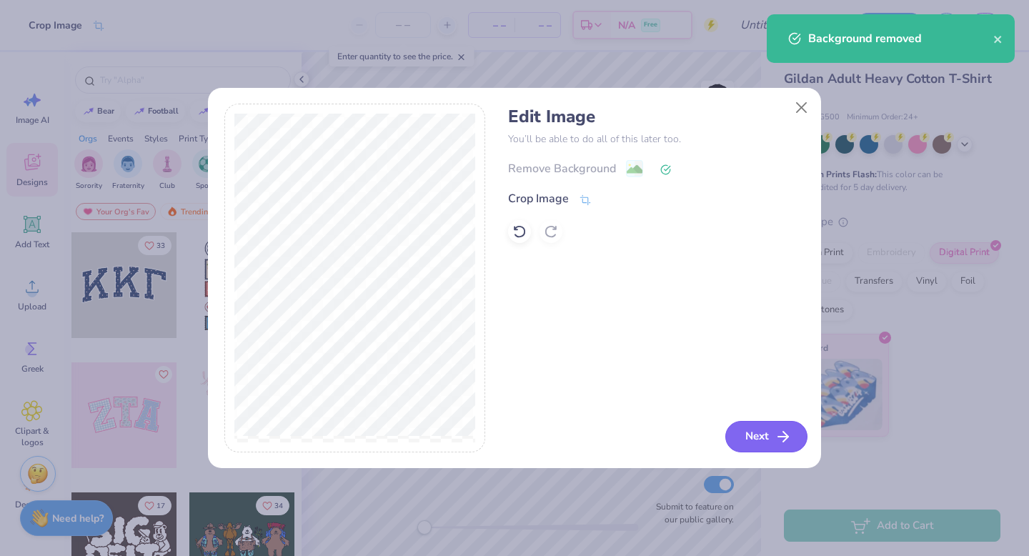
click at [764, 446] on button "Next" at bounding box center [766, 436] width 82 height 31
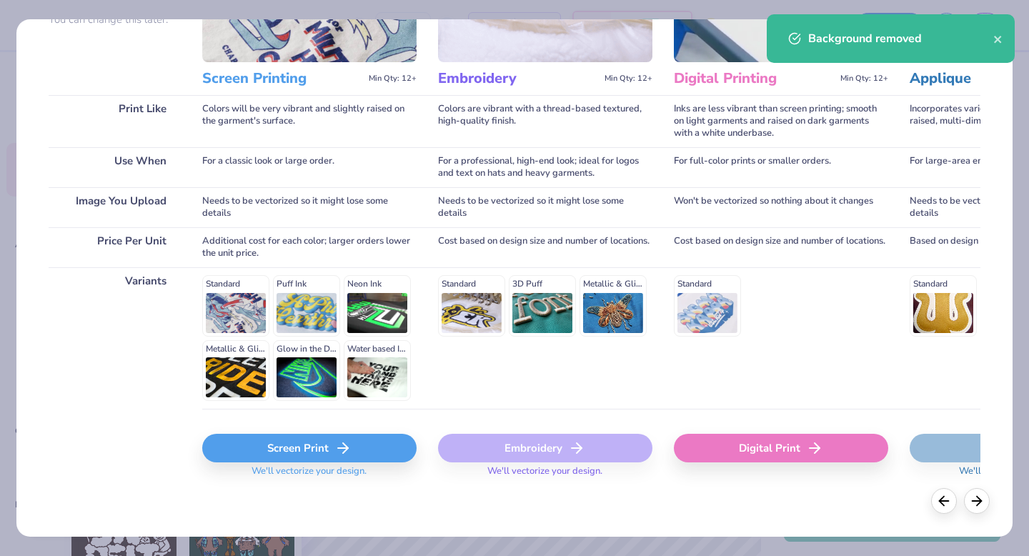
click at [341, 448] on line at bounding box center [343, 448] width 10 height 0
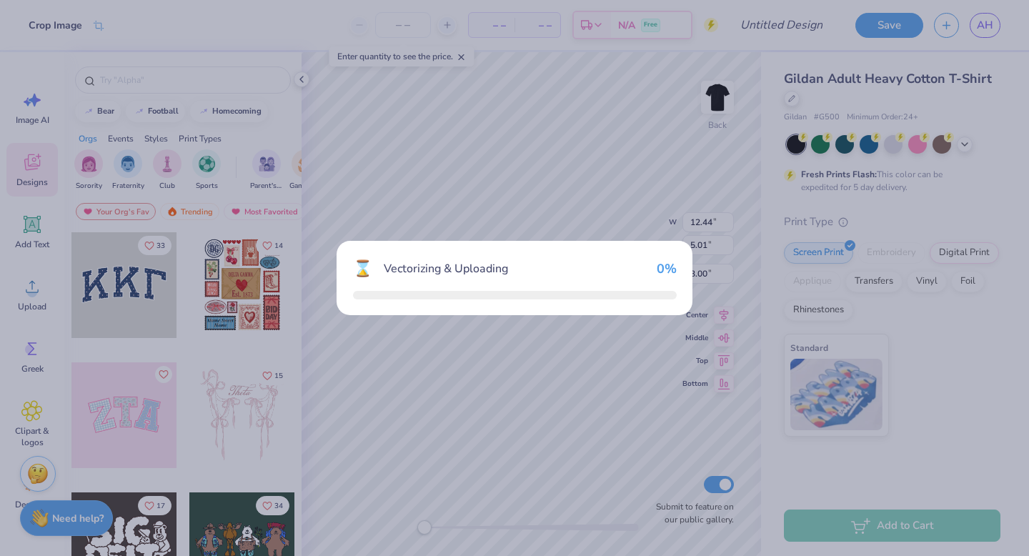
type input "11.71"
type input "4.73"
type input "4.43"
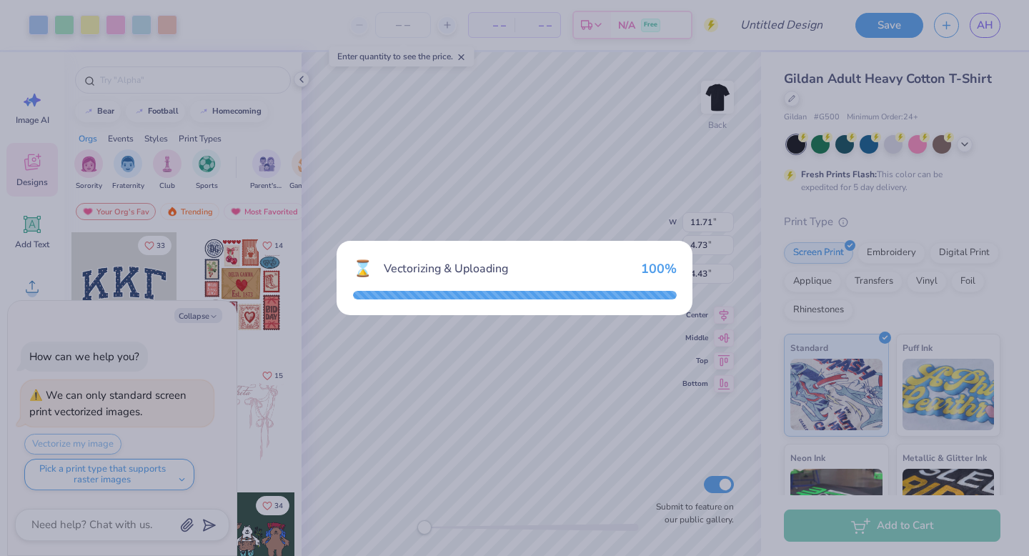
type textarea "x"
type input "15.00"
type input "6.15"
type input "10.17"
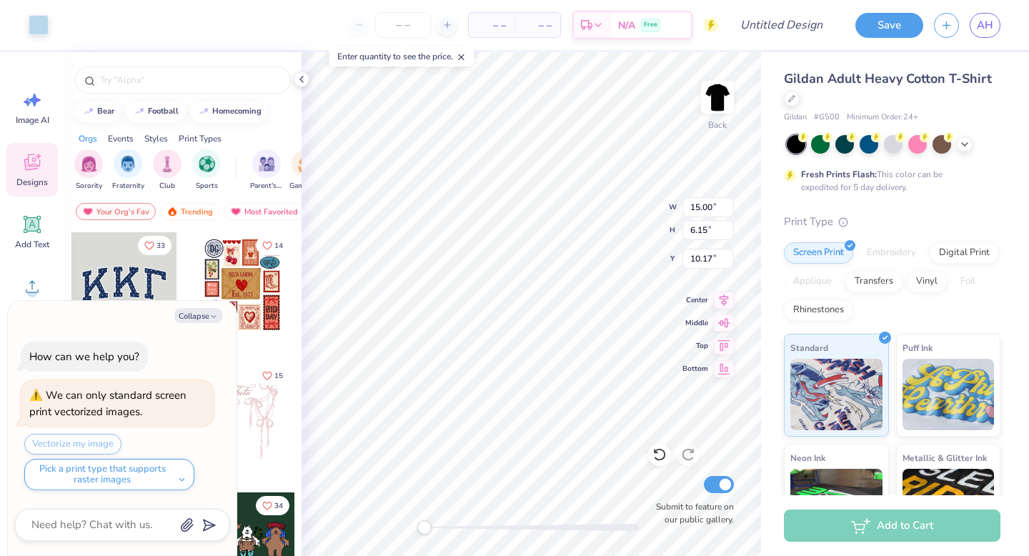
type textarea "x"
type input "7.69"
type input "3.15"
type textarea "x"
type input "11.71"
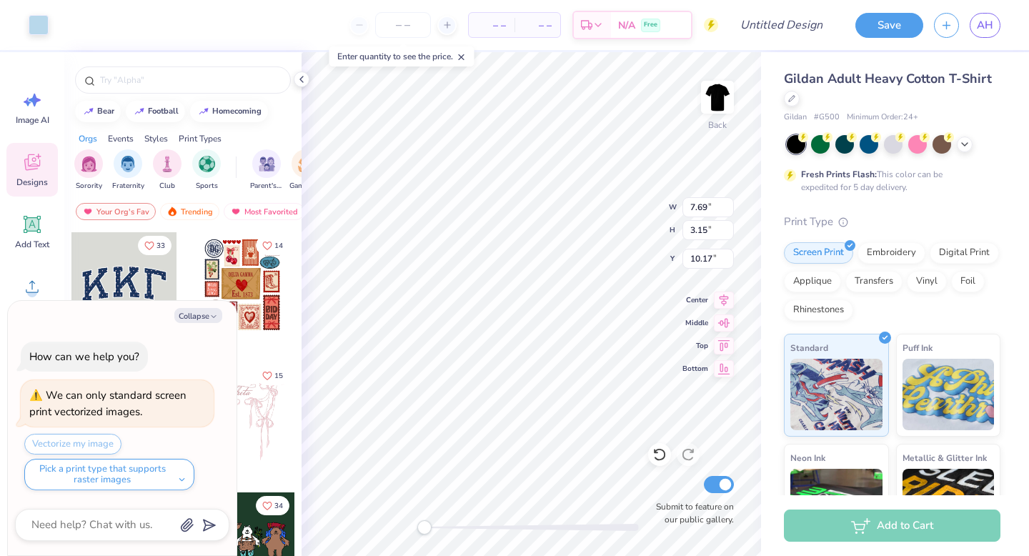
type input "4.73"
type input "4.43"
type textarea "x"
type input "7.69"
type input "3.15"
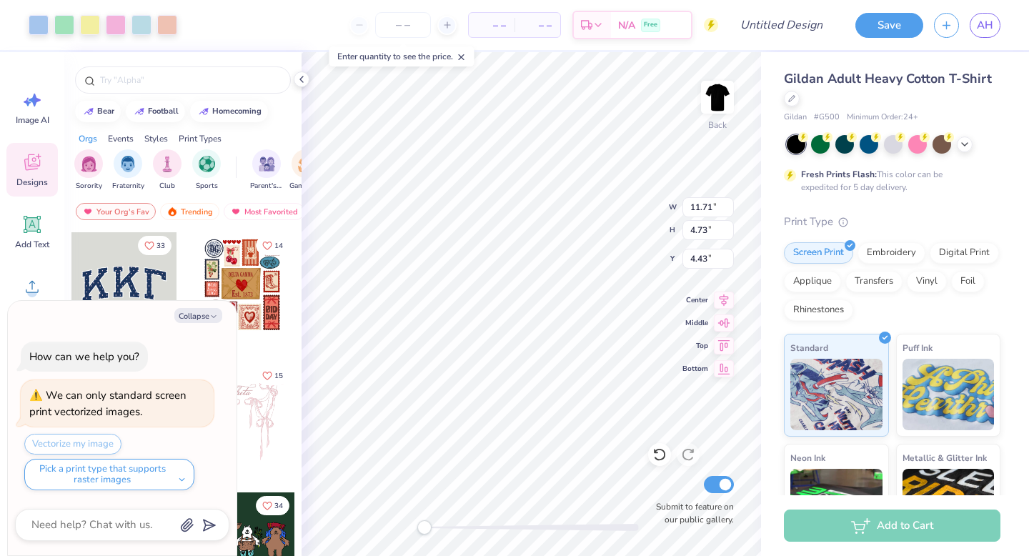
type input "10.17"
type textarea "x"
type input "4.22"
type input "1.73"
type input "2.85"
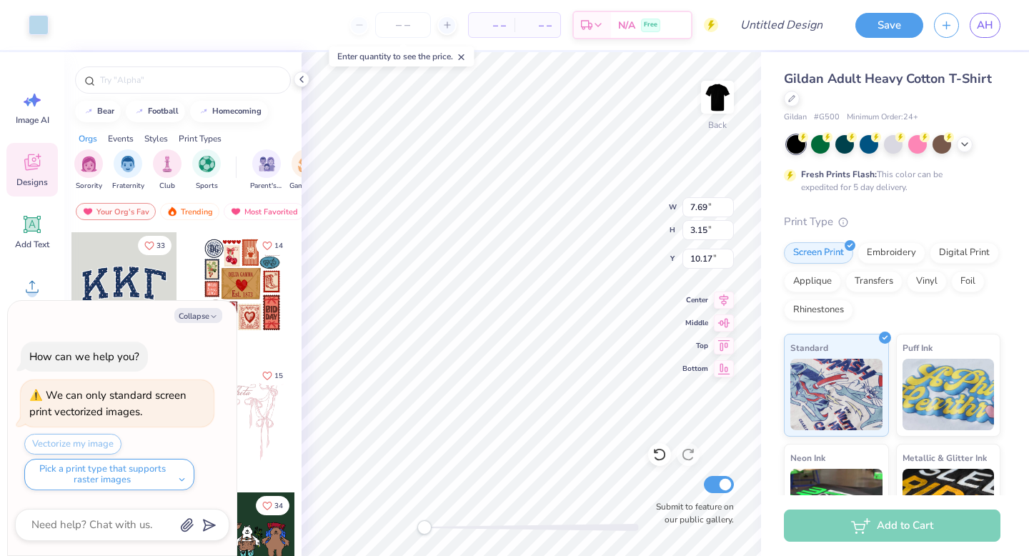
type textarea "x"
type input "11.71"
type input "4.73"
type input "4.43"
type textarea "x"
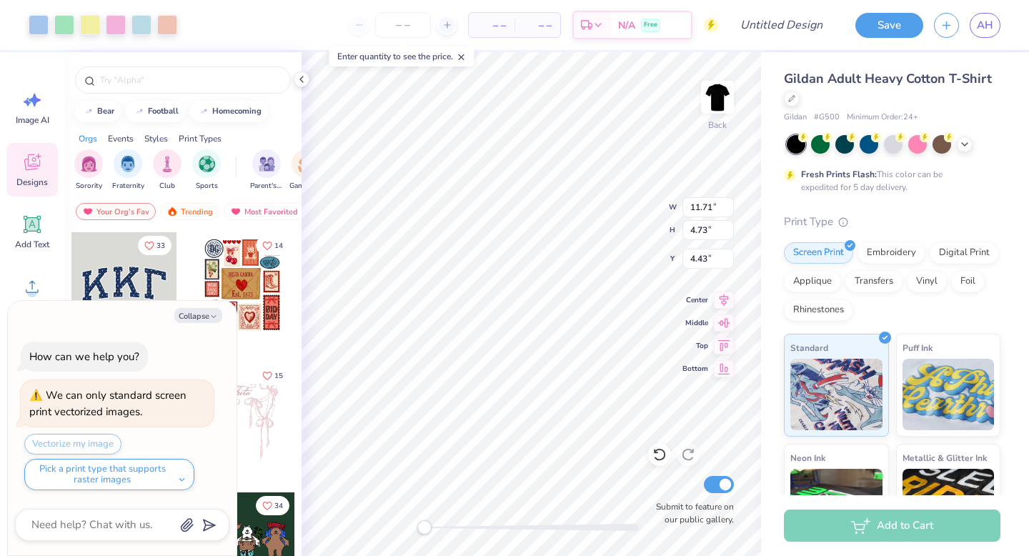
type input "11.81"
type input "4.77"
type input "5.78"
type textarea "x"
type input "4.22"
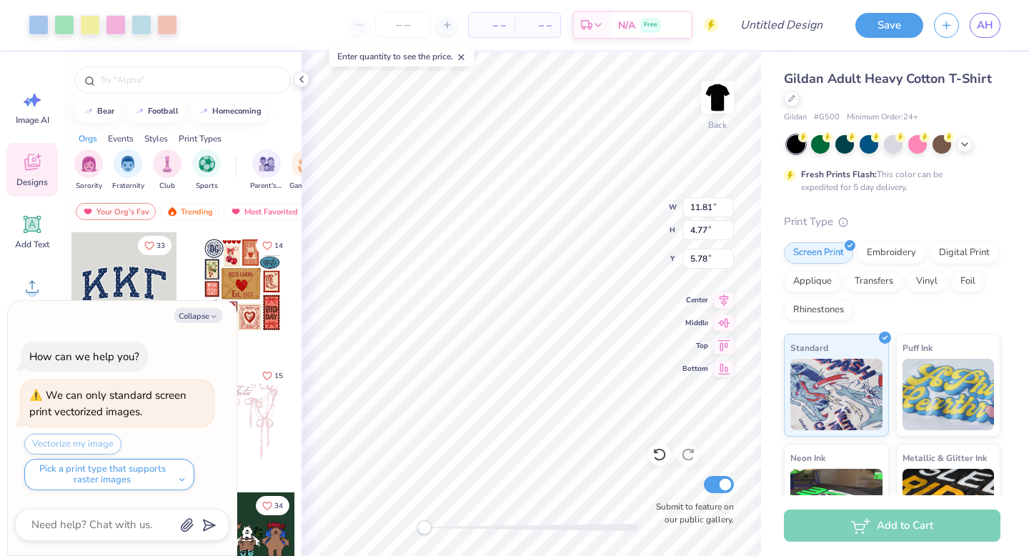
type input "1.73"
type input "2.85"
type textarea "x"
type input "4.60"
type input "1.89"
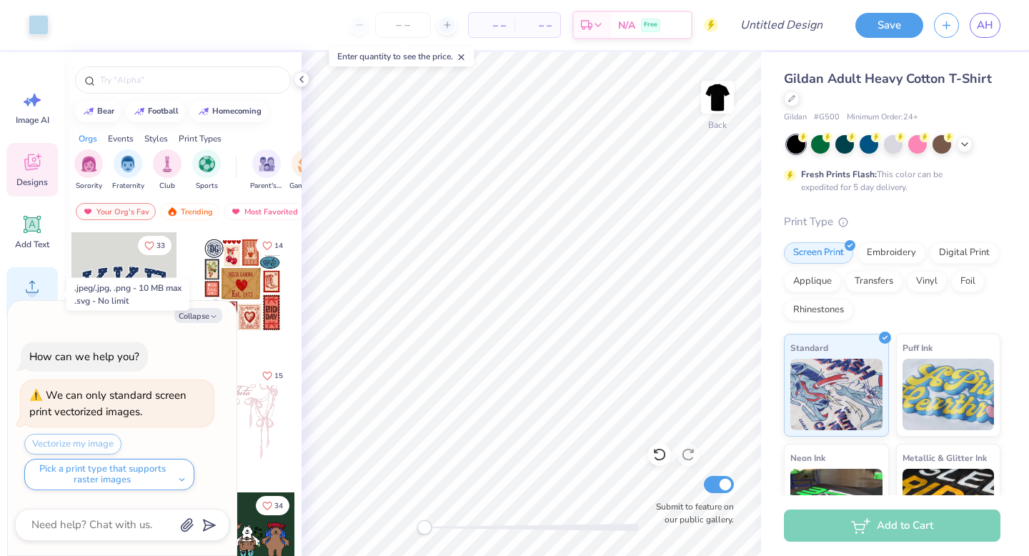
click at [41, 284] on icon at bounding box center [31, 286] width 21 height 21
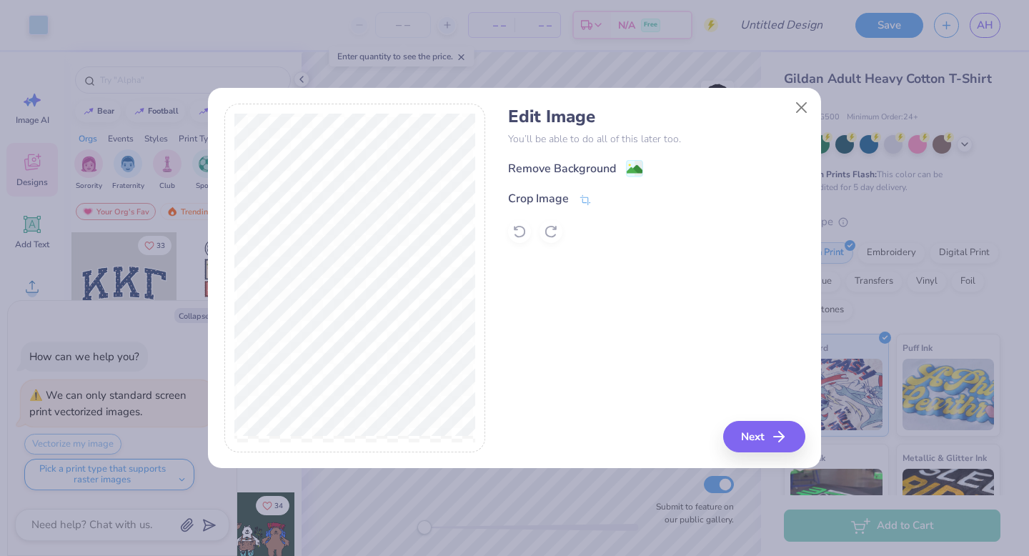
click at [545, 189] on div "Remove Background Crop Image" at bounding box center [656, 201] width 296 height 84
click at [552, 172] on div "Remove Background" at bounding box center [562, 169] width 108 height 17
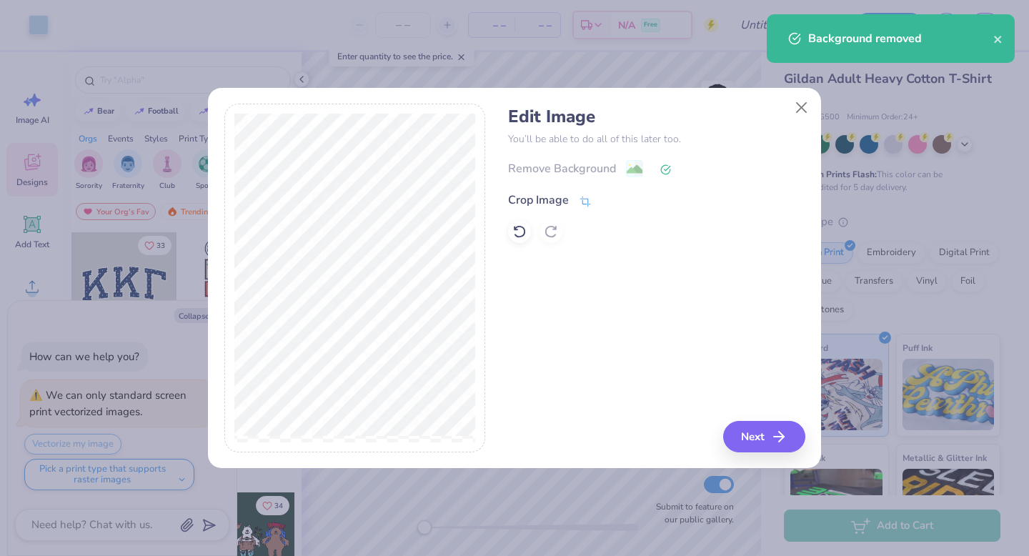
click at [551, 200] on div "Crop Image" at bounding box center [538, 199] width 61 height 17
click at [742, 433] on div "Edit Image You’ll be able to do all of this later too. Remove Background Crop I…" at bounding box center [656, 278] width 296 height 349
click at [610, 205] on button at bounding box center [608, 198] width 15 height 15
click at [754, 430] on button "Next" at bounding box center [766, 436] width 82 height 31
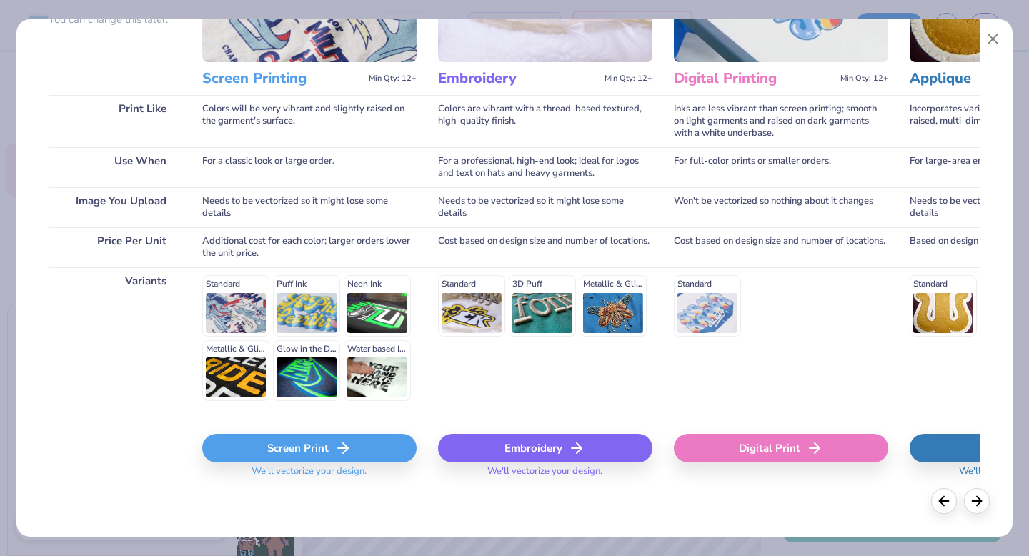
click at [343, 439] on icon at bounding box center [342, 447] width 17 height 17
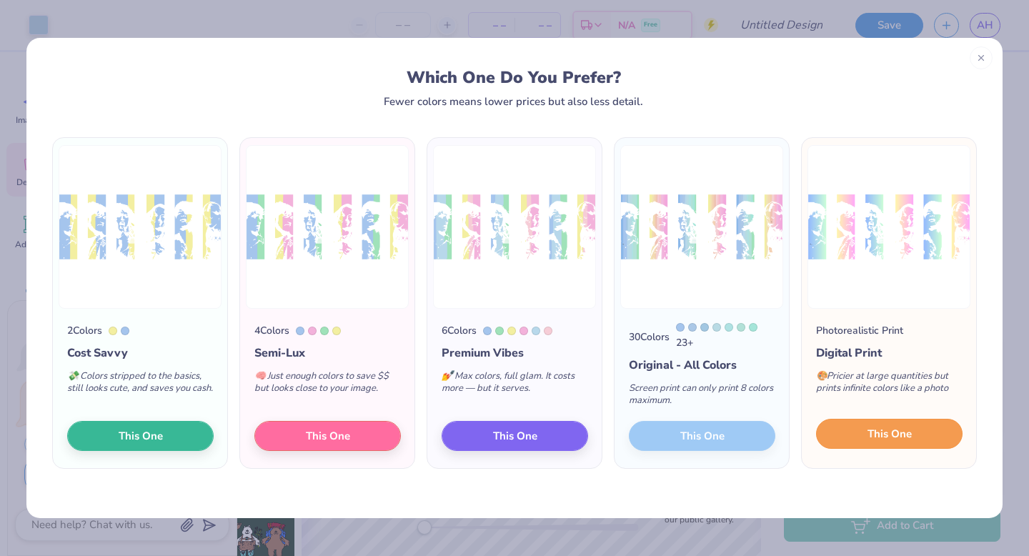
click at [866, 435] on button "This One" at bounding box center [889, 434] width 146 height 30
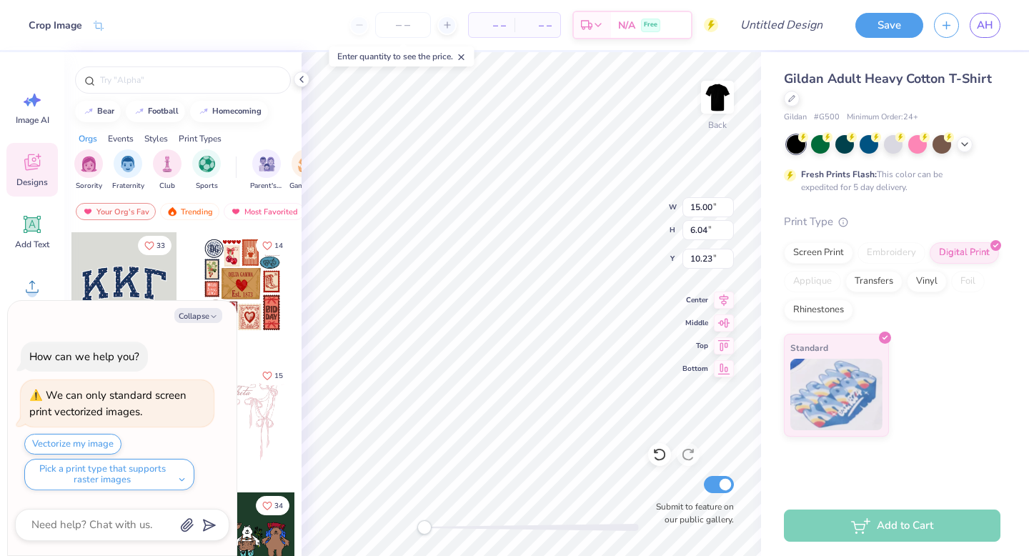
type textarea "x"
type input "12.73"
type input "5.13"
type textarea "x"
type input "4.60"
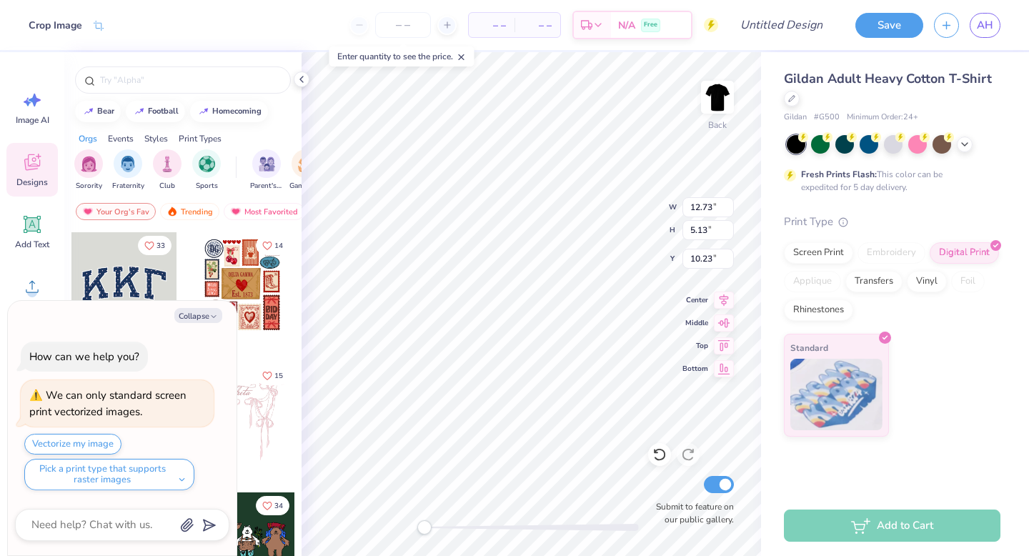
type input "1.89"
type input "2.85"
type textarea "x"
type input "4.81"
type input "1.97"
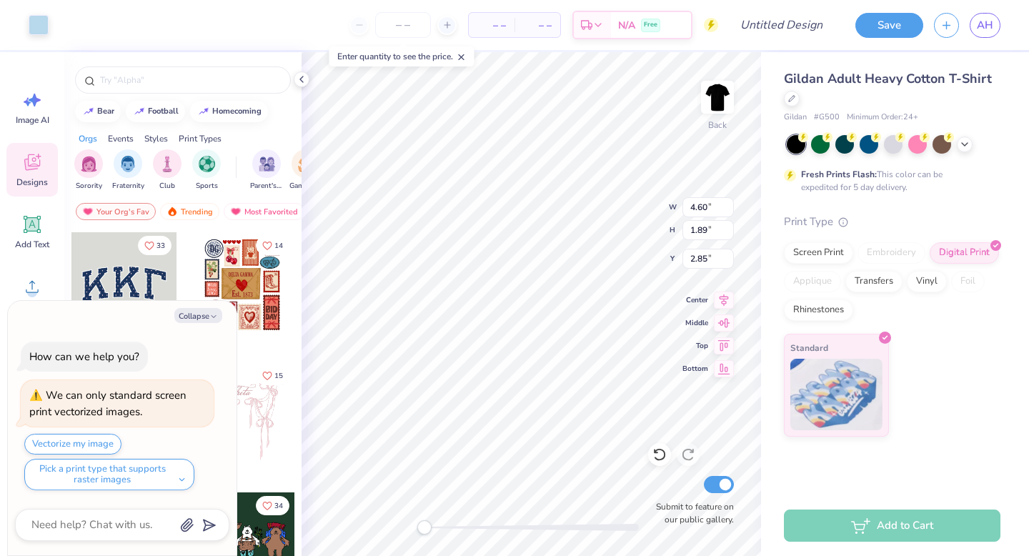
type input "2.76"
type textarea "x"
click at [441, 24] on div at bounding box center [446, 25] width 19 height 19
type input "12"
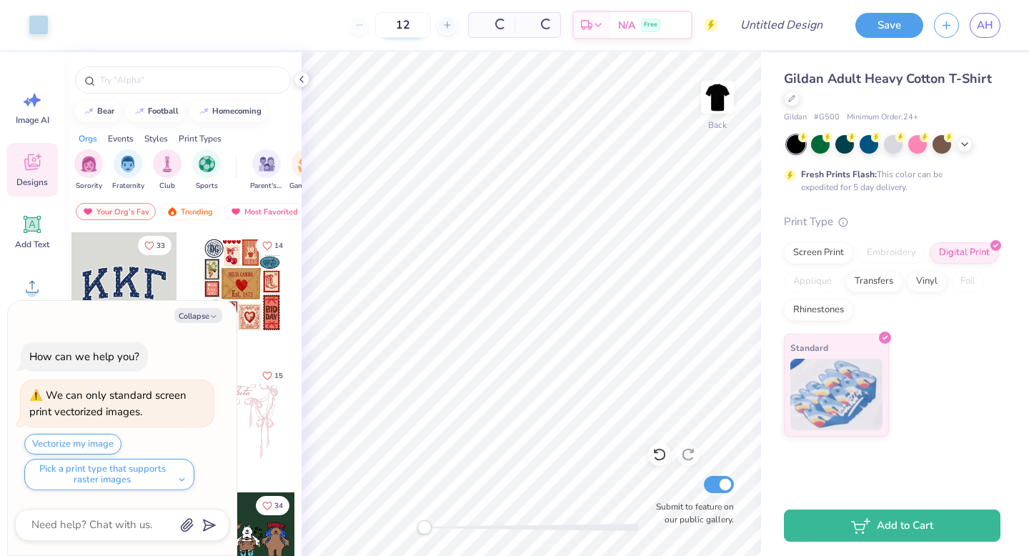
click at [414, 24] on input "12" at bounding box center [403, 25] width 56 height 26
type textarea "x"
type input "1"
type textarea "x"
type input "1"
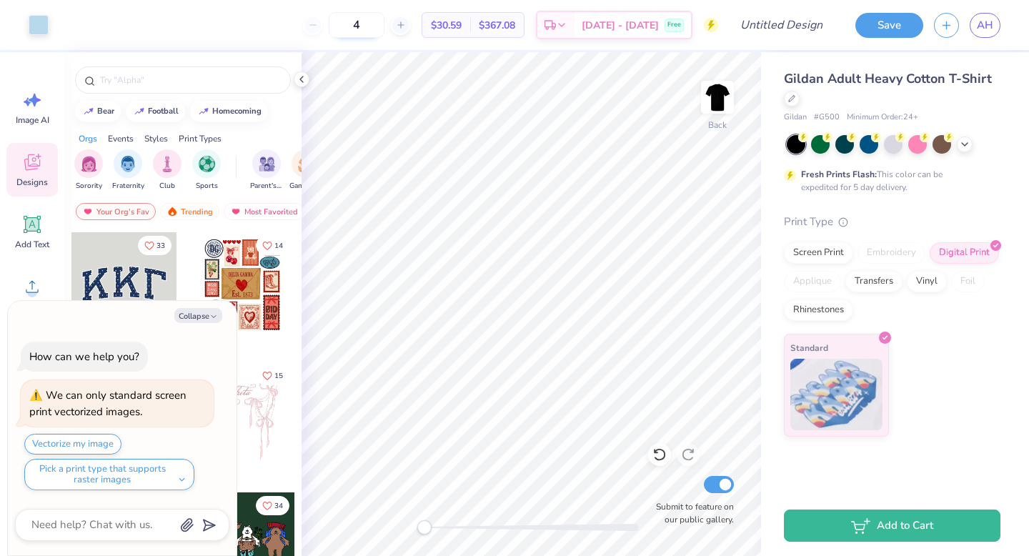
type input "40"
type textarea "x"
type input "40"
click at [199, 311] on button "Collapse" at bounding box center [198, 315] width 48 height 15
type textarea "x"
